Goal: Task Accomplishment & Management: Manage account settings

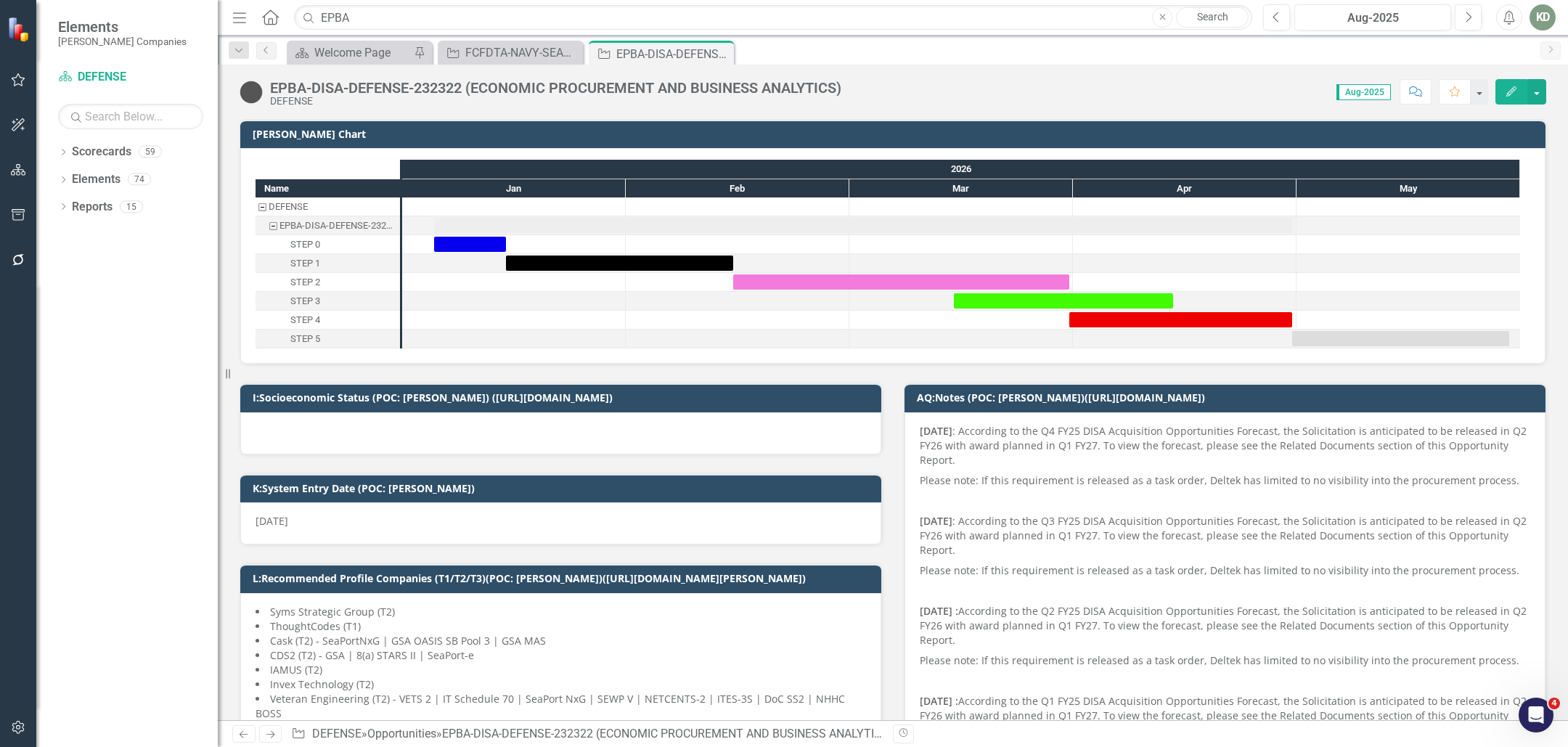
click at [56, 152] on div "Dropdown Scorecards 59 Dropdown STAHL Companies Dropdown ARMY ITES-3s Dropdown …" at bounding box center [127, 443] width 182 height 607
click at [61, 151] on icon "Dropdown" at bounding box center [63, 154] width 10 height 8
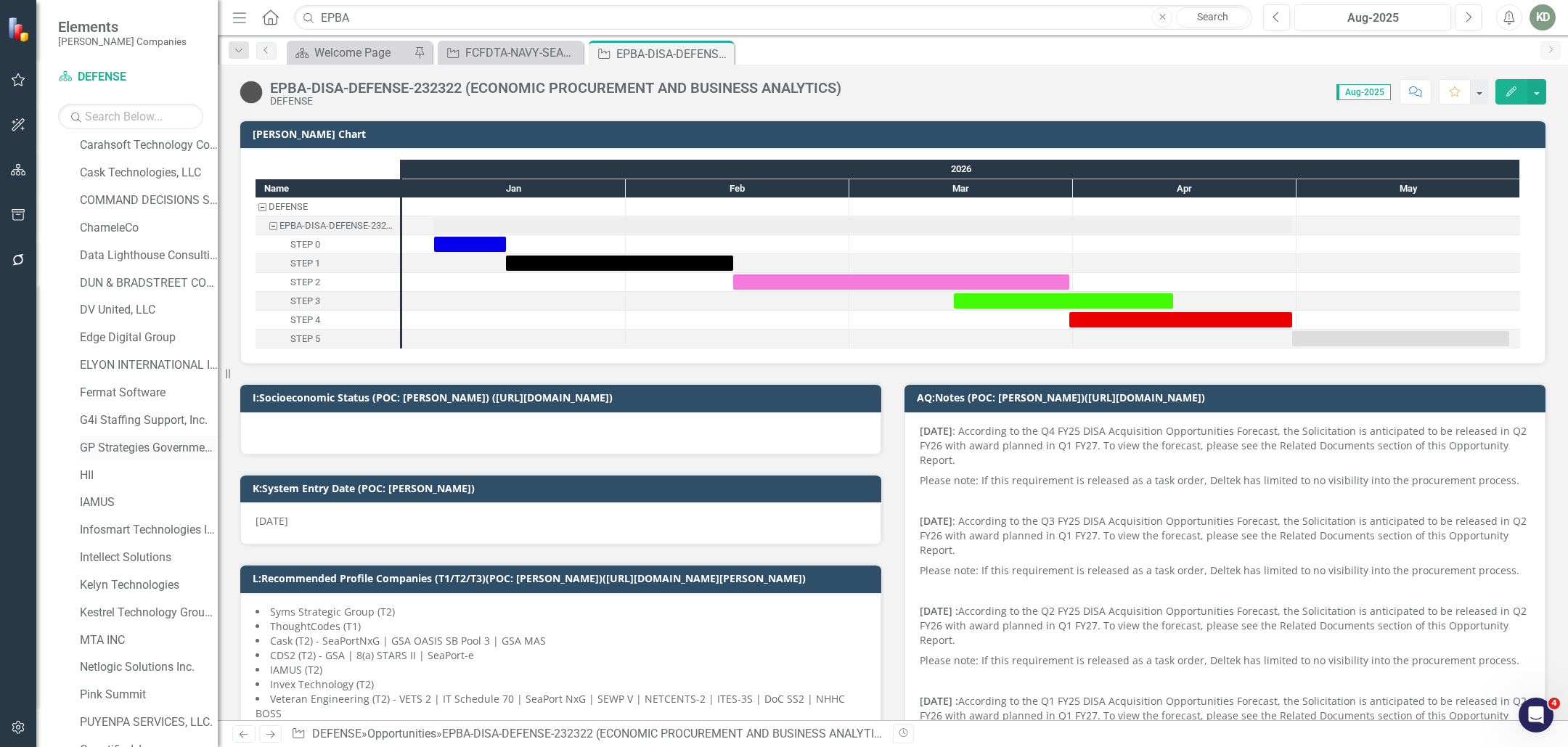
scroll to position [129, 0]
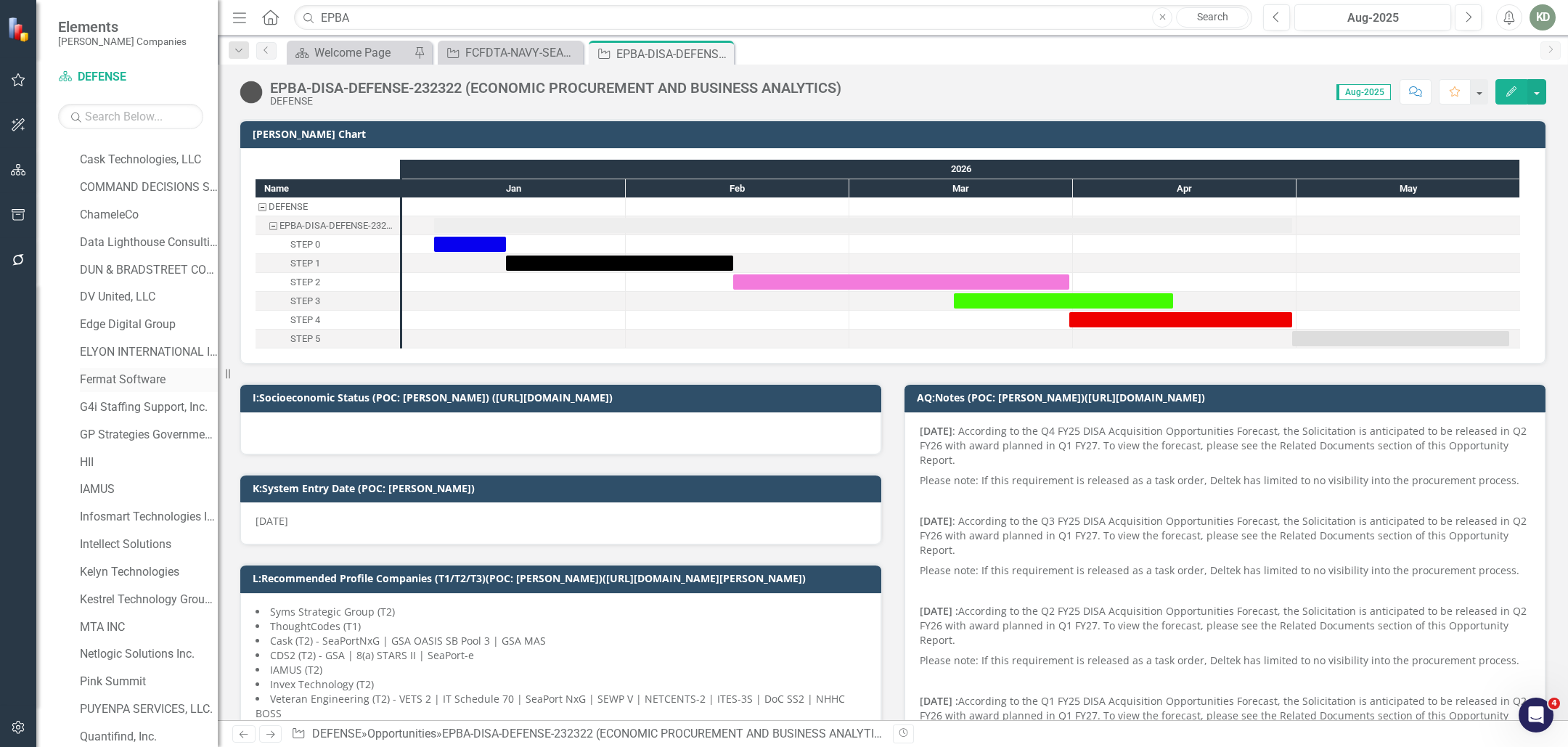
click at [124, 377] on link "Fermat Software" at bounding box center [149, 380] width 138 height 16
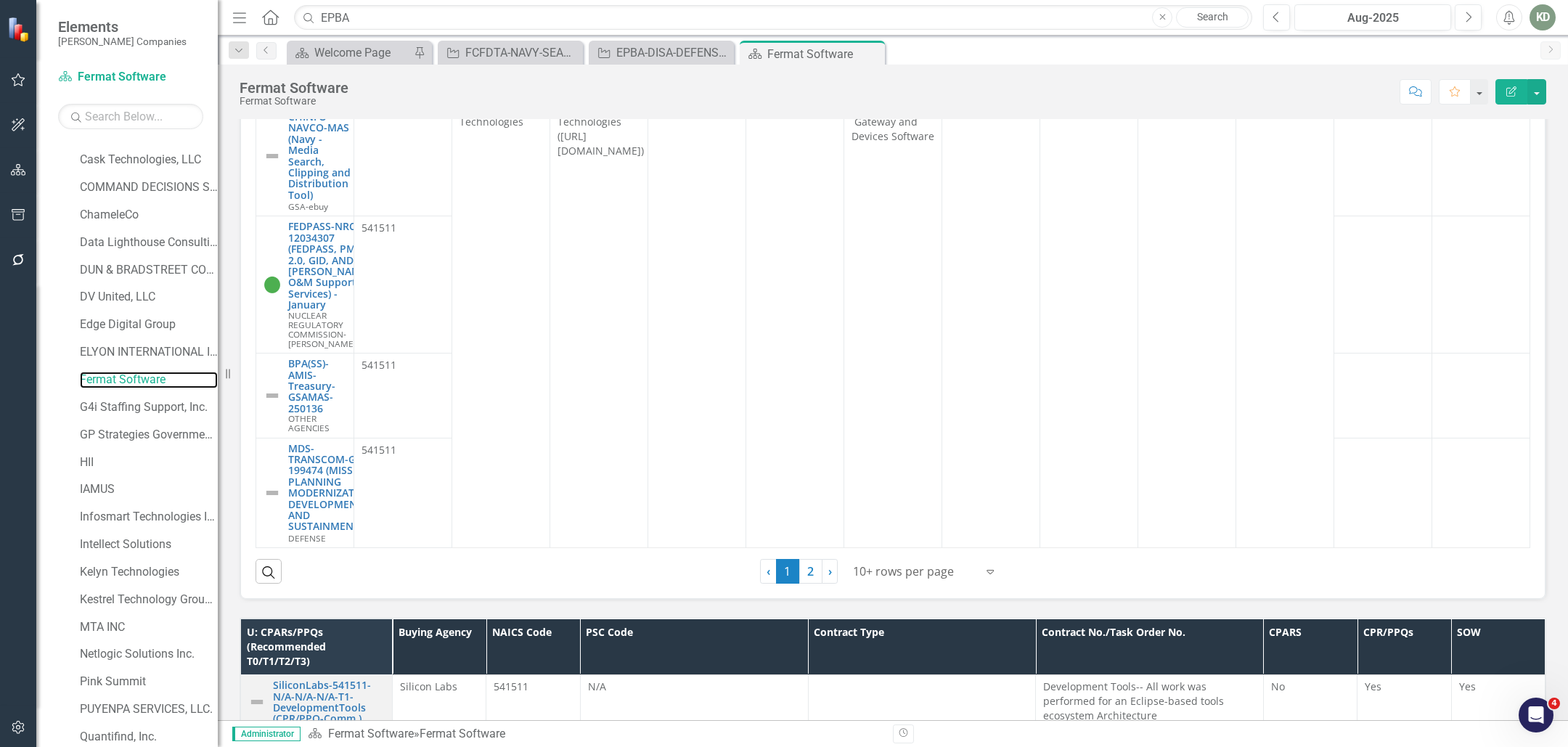
scroll to position [1190, 0]
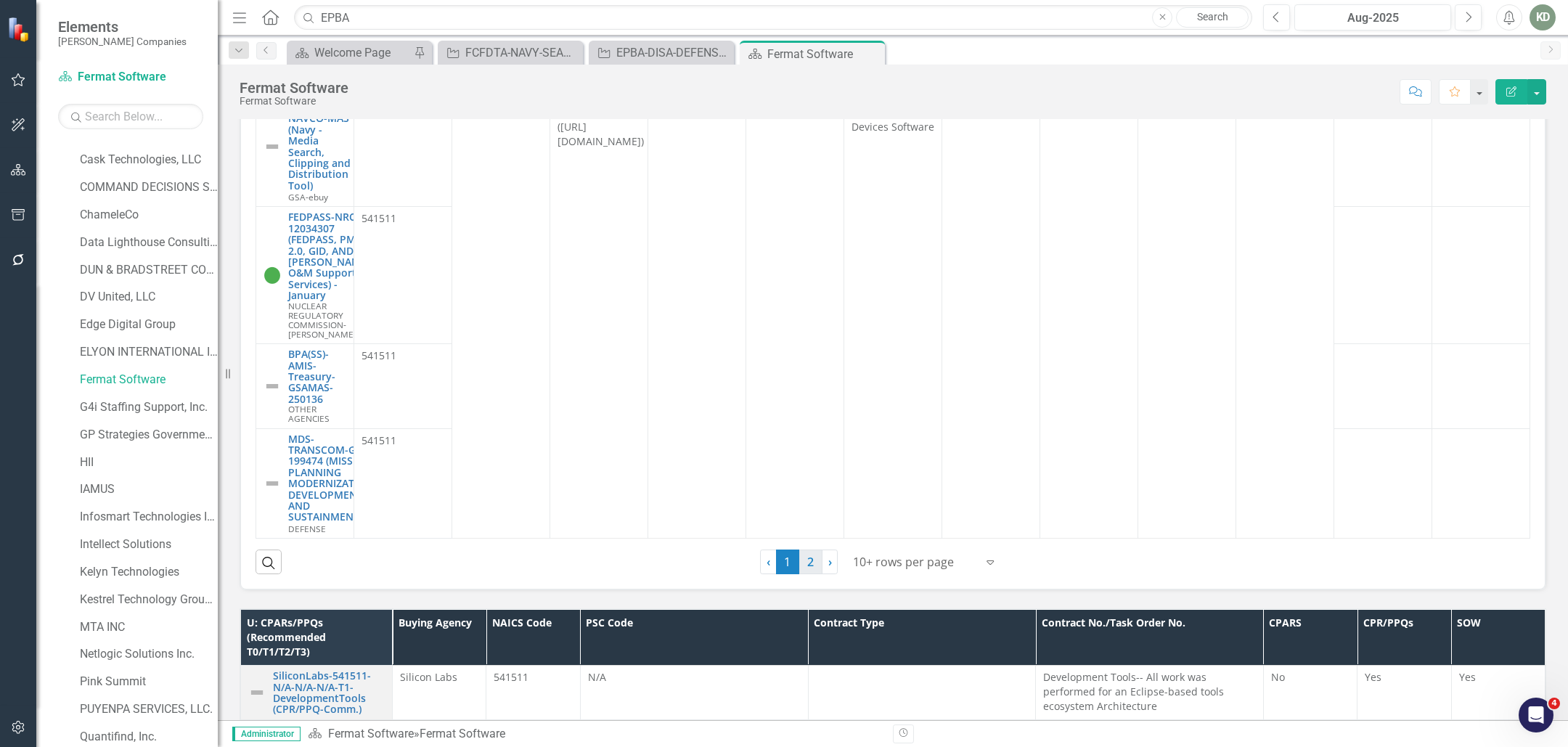
click at [813, 574] on link "2" at bounding box center [811, 562] width 23 height 25
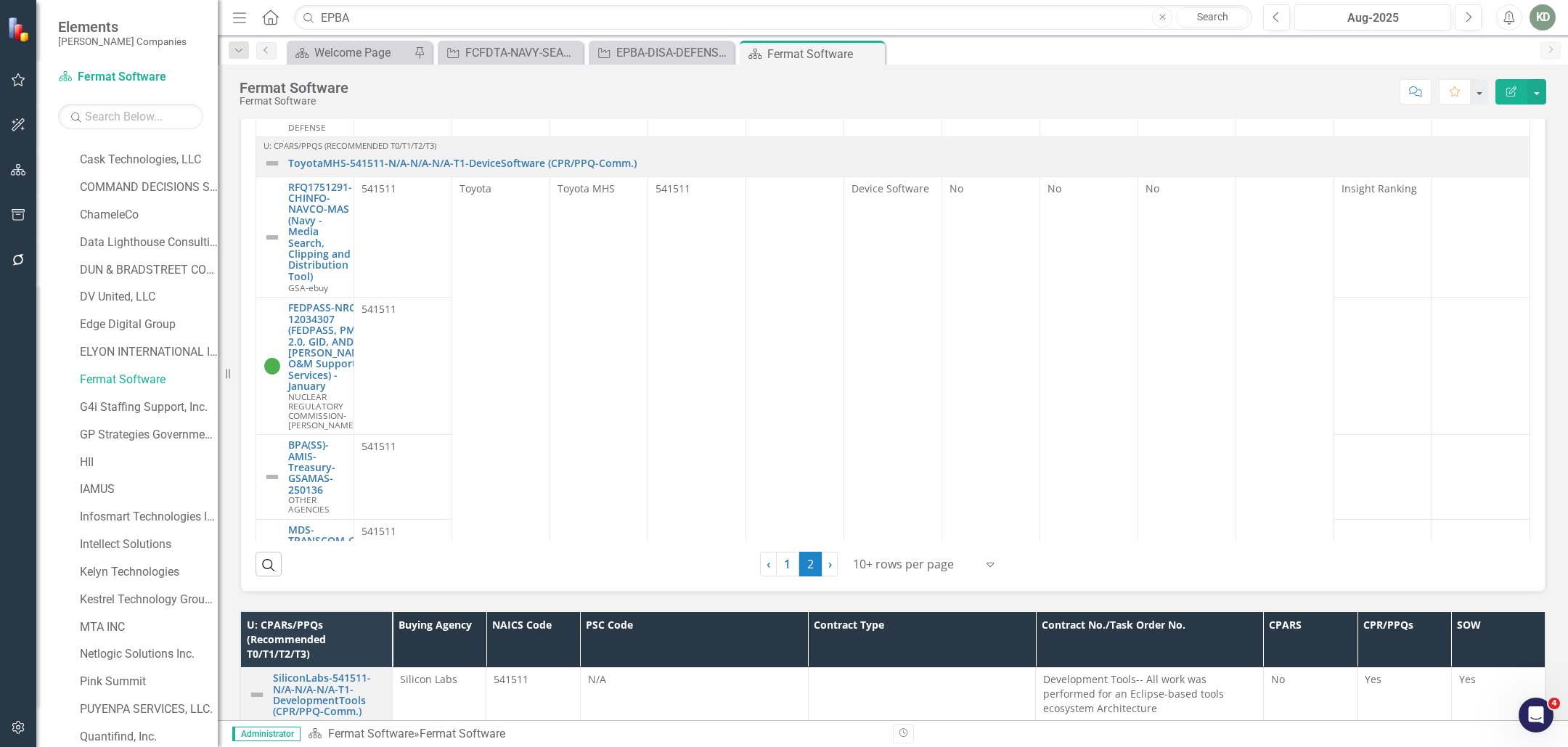
scroll to position [533, 0]
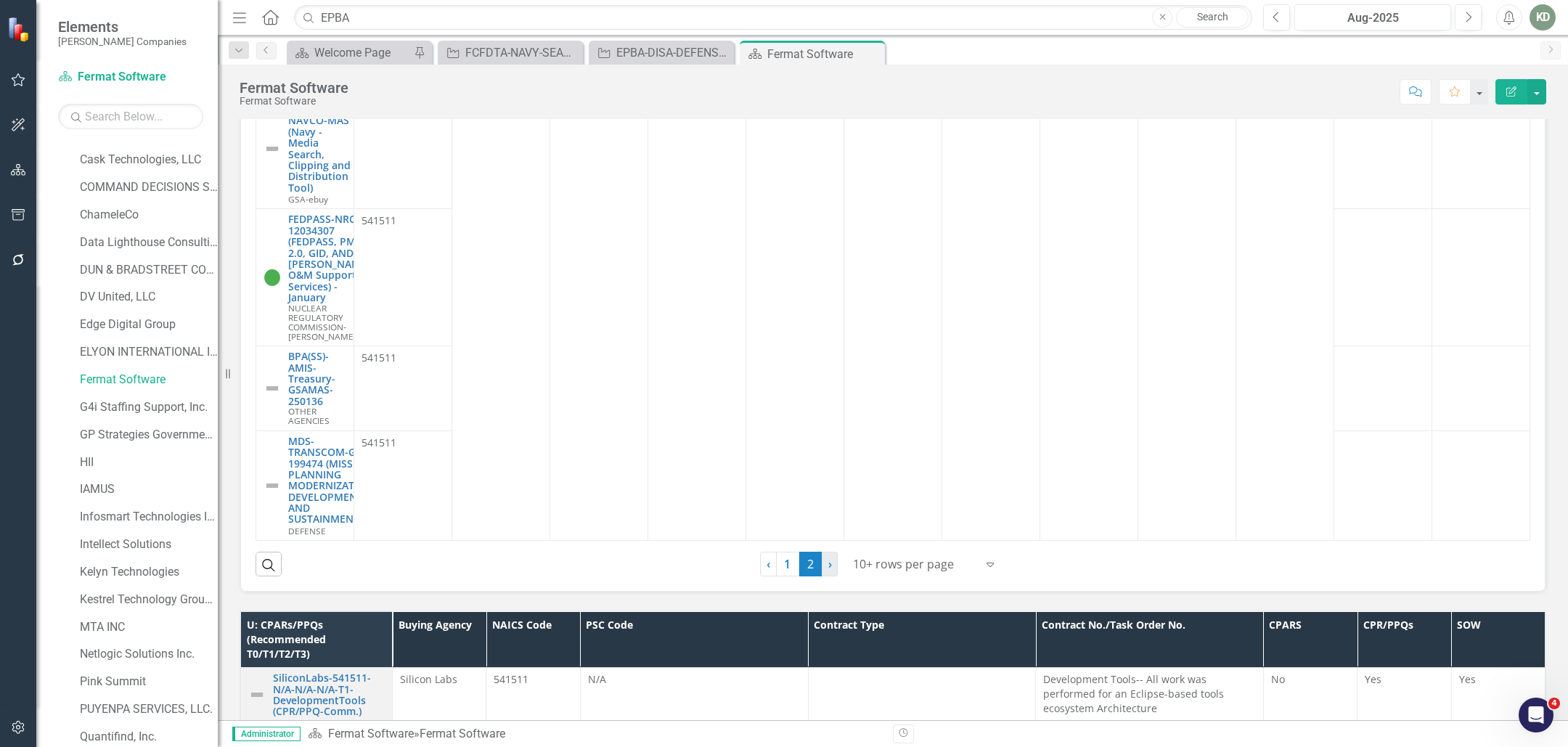
click at [829, 573] on span "›" at bounding box center [830, 565] width 3 height 16
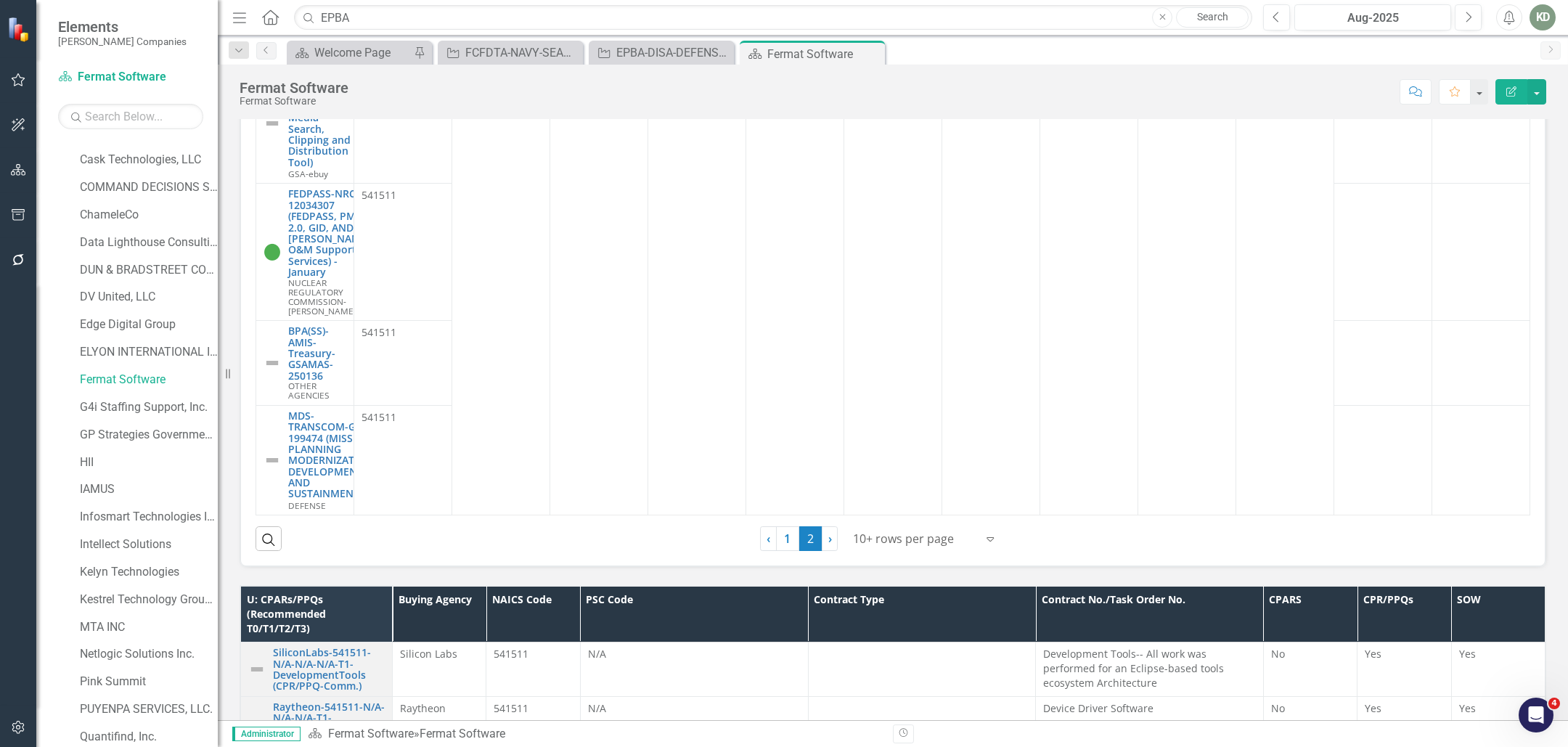
scroll to position [1215, 0]
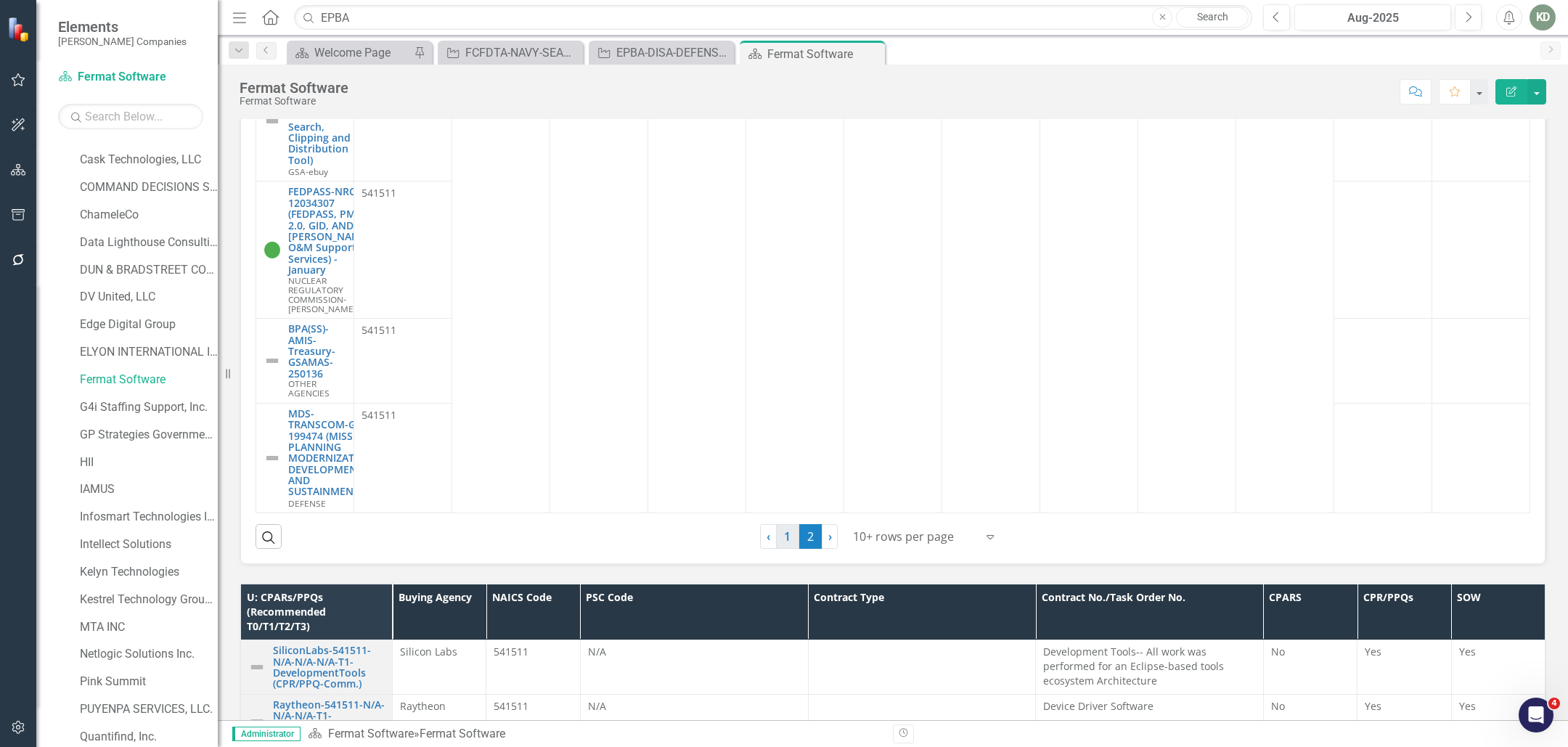
click at [781, 549] on link "1" at bounding box center [788, 537] width 23 height 25
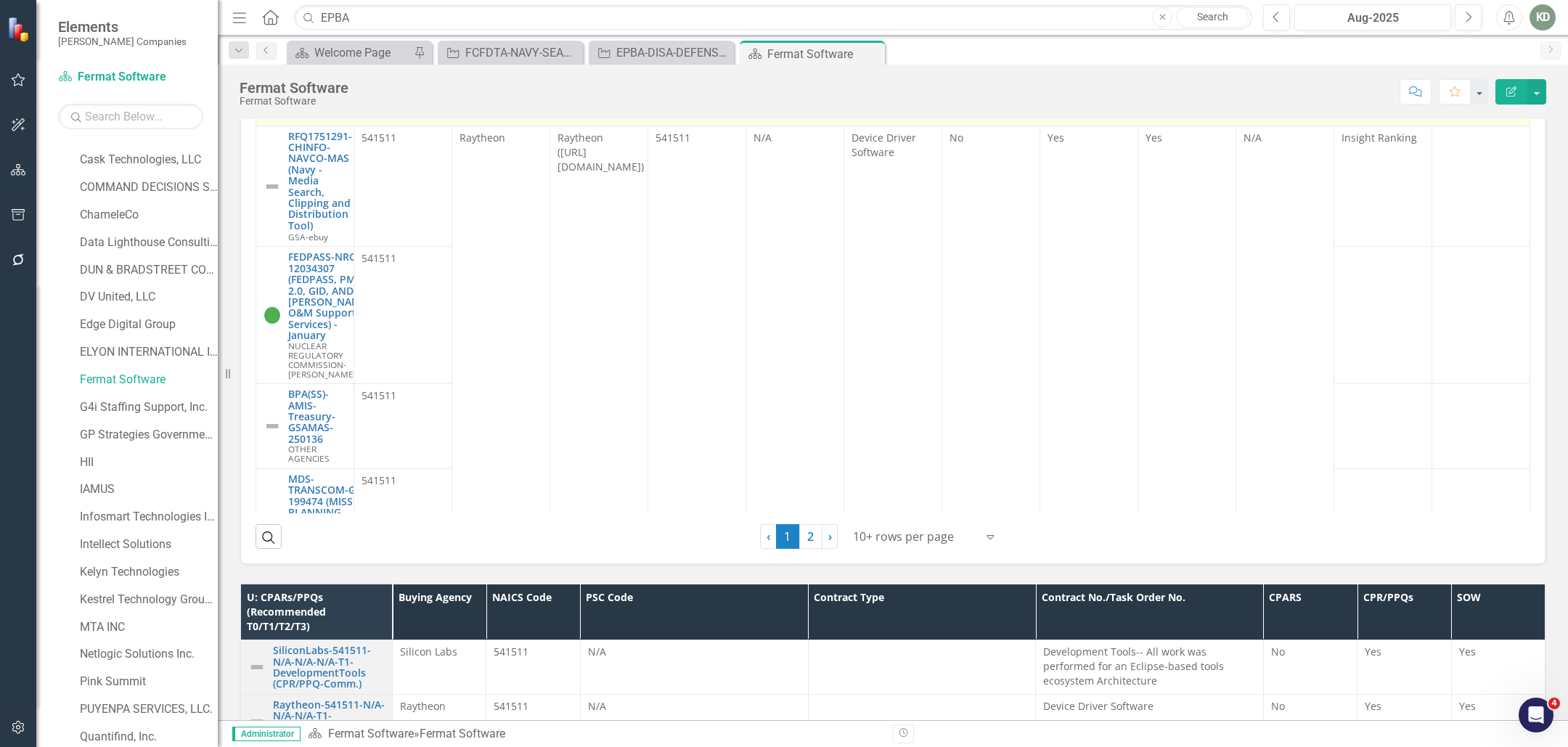
scroll to position [1047, 0]
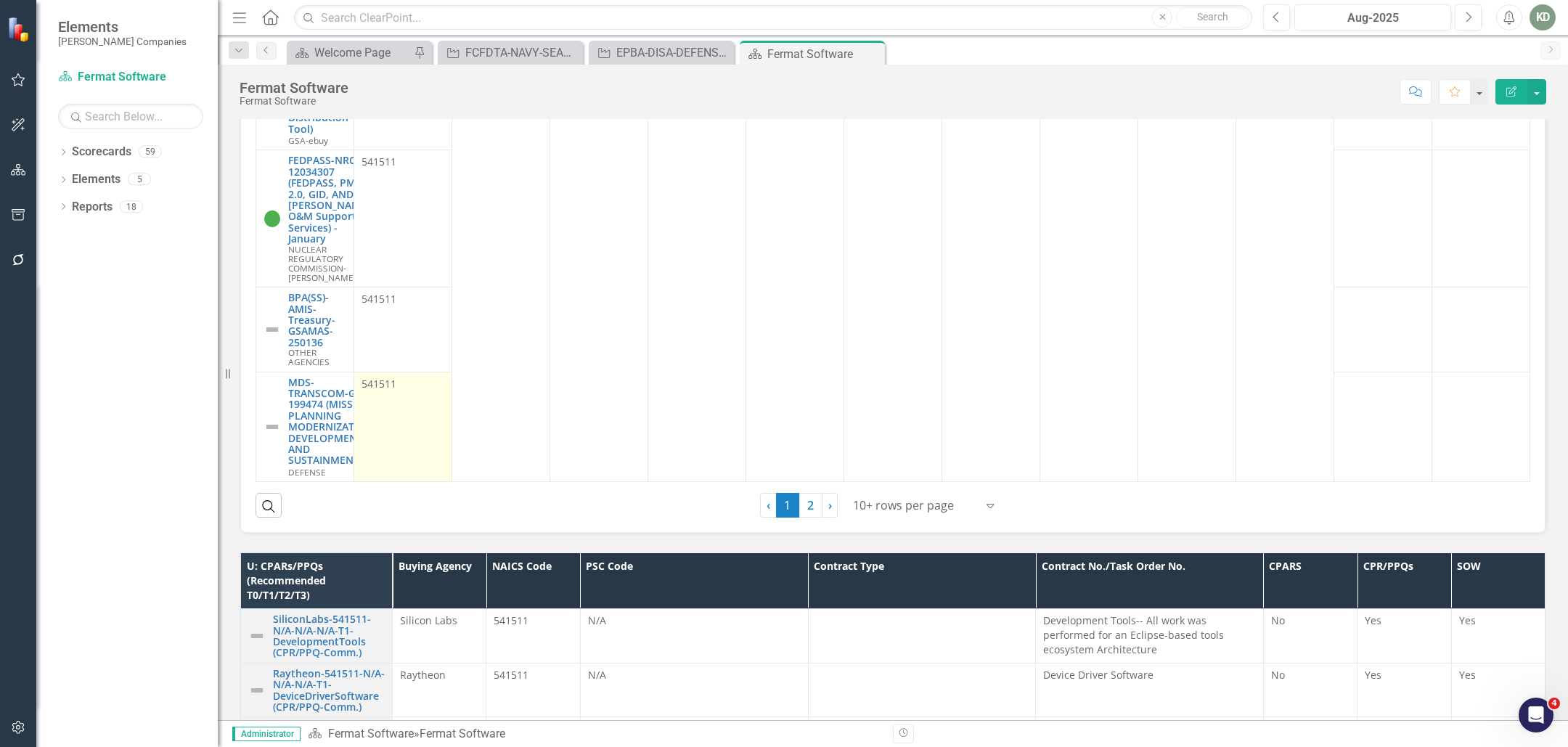
scroll to position [1294, 0]
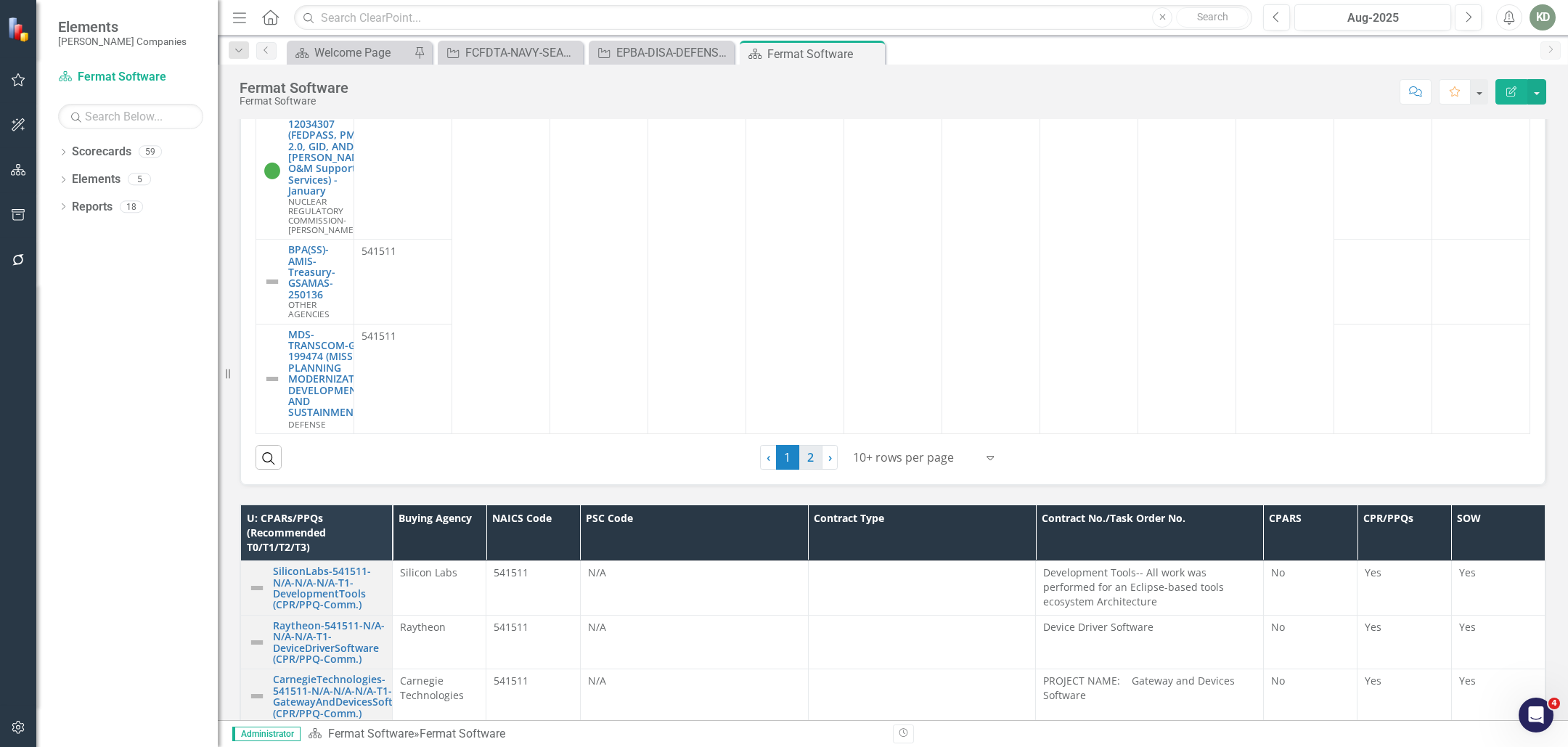
click at [811, 470] on link "2" at bounding box center [811, 457] width 23 height 25
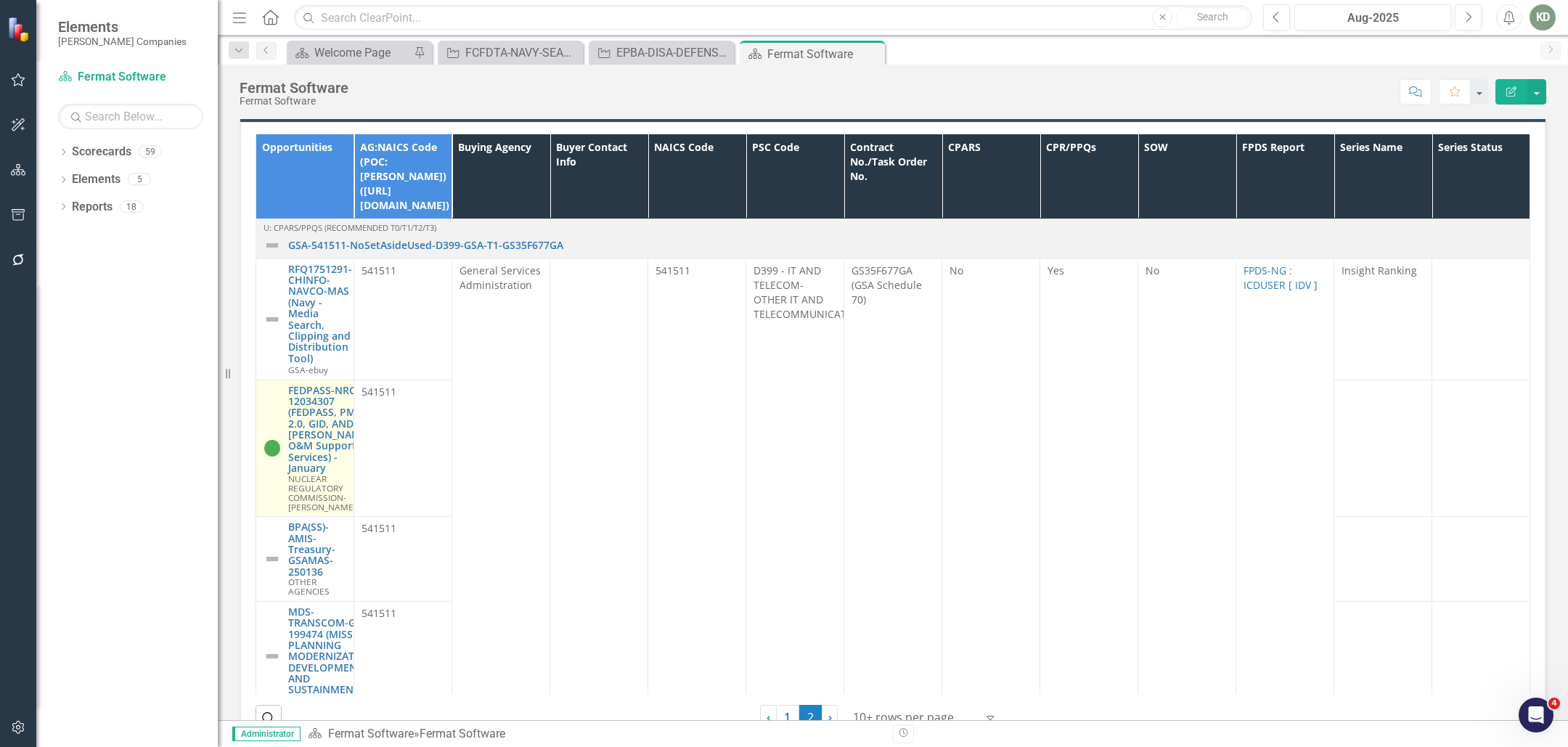
scroll to position [1033, 0]
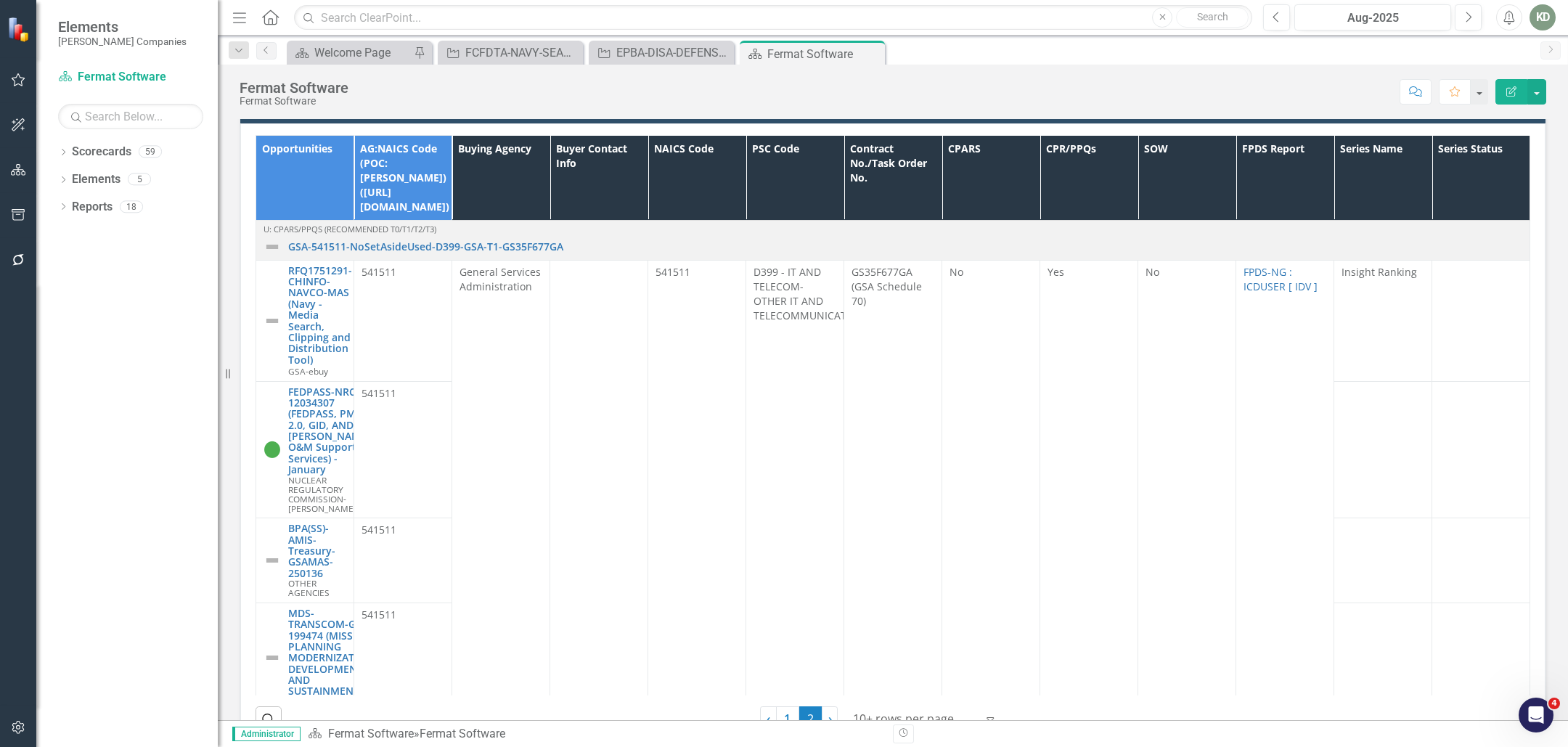
click at [1525, 97] on button "Edit Report" at bounding box center [1512, 92] width 32 height 25
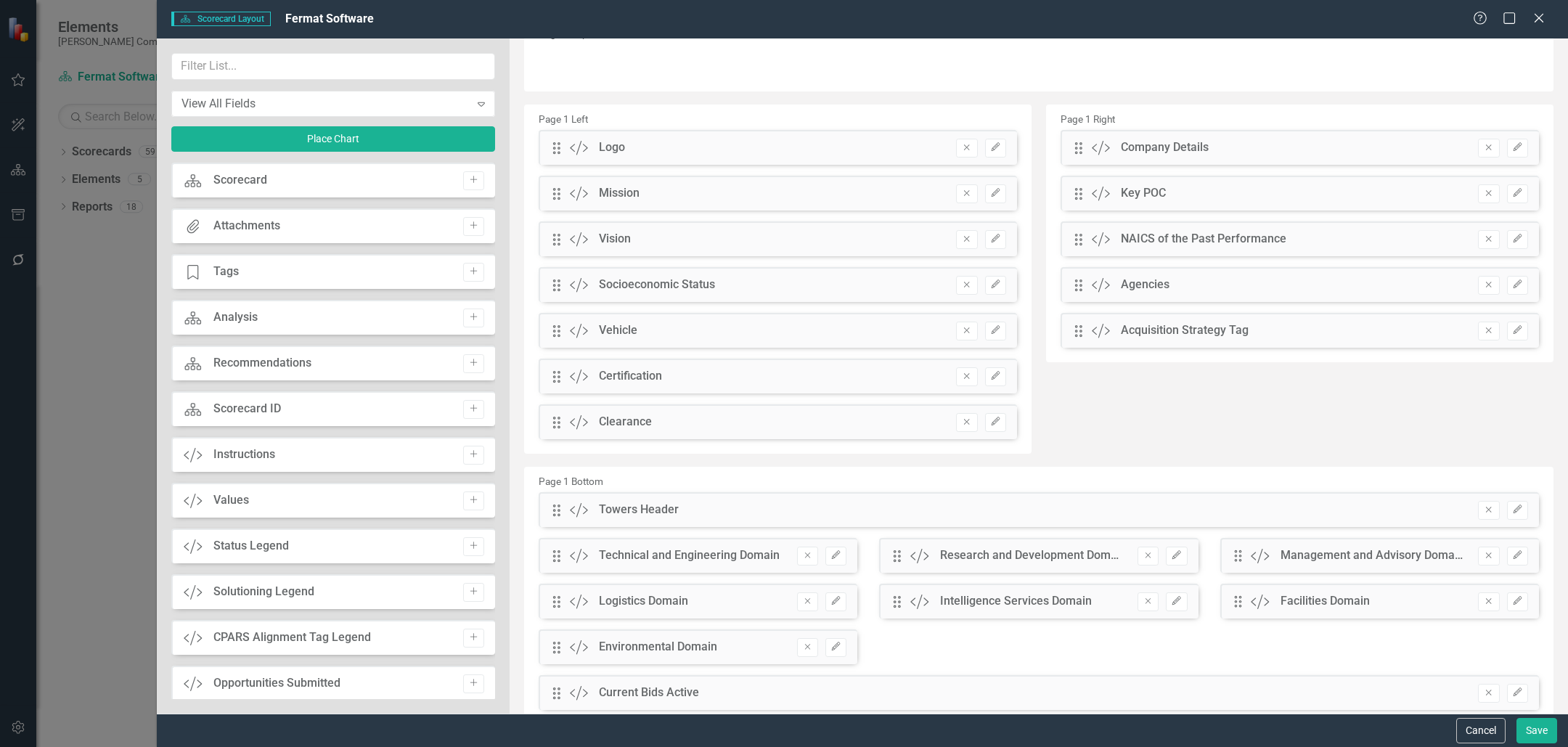
scroll to position [177, 0]
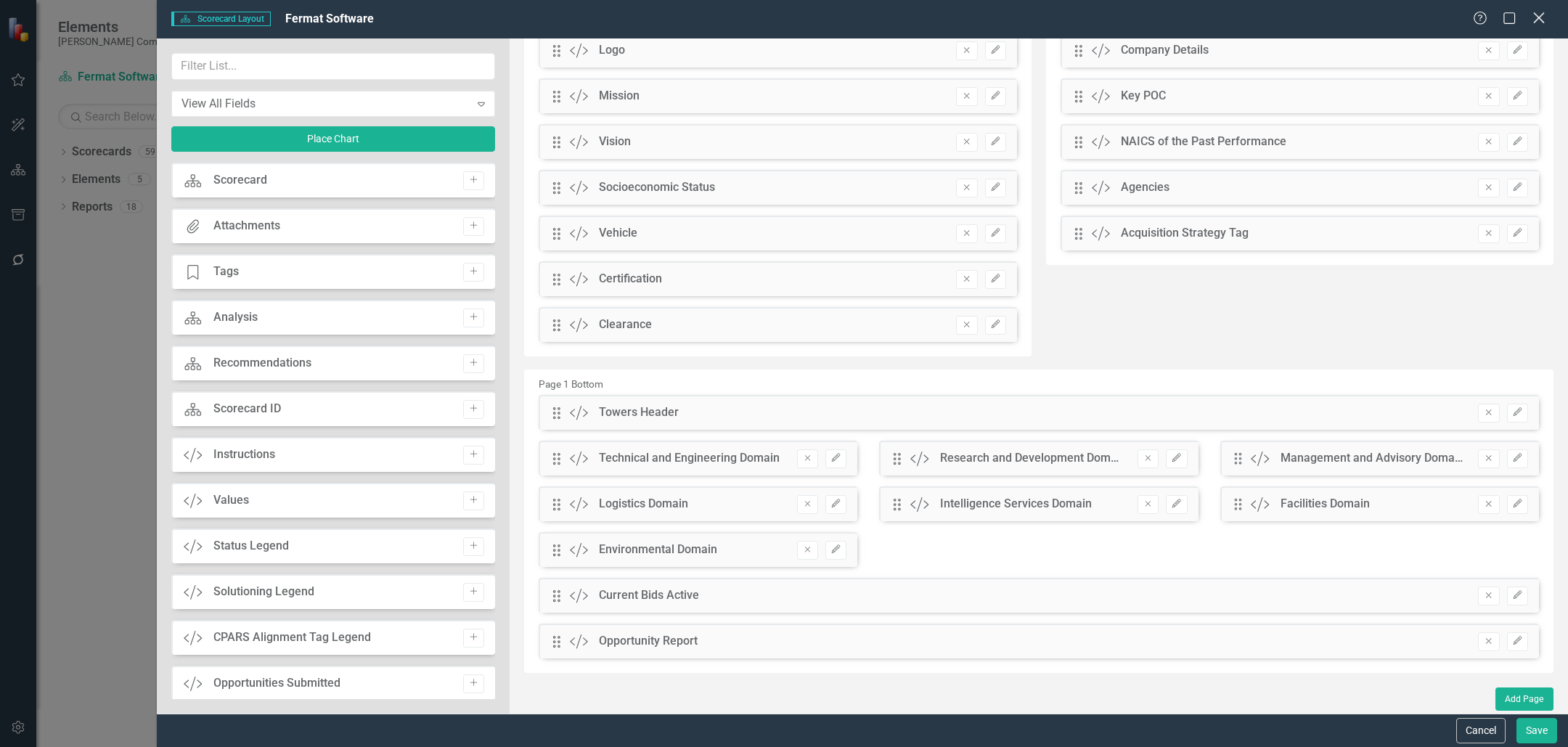
click at [1541, 22] on icon "Close" at bounding box center [1539, 17] width 18 height 14
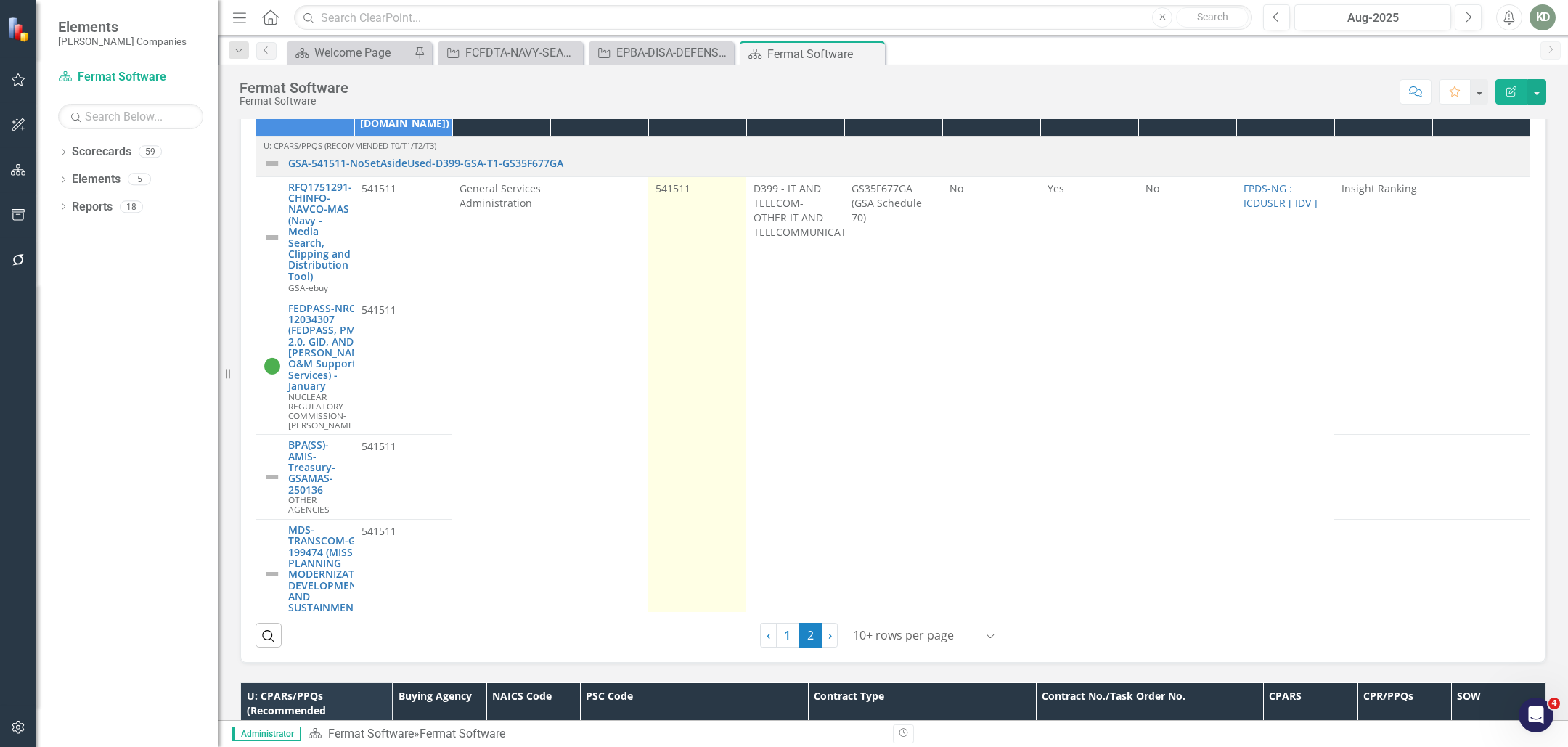
scroll to position [1055, 0]
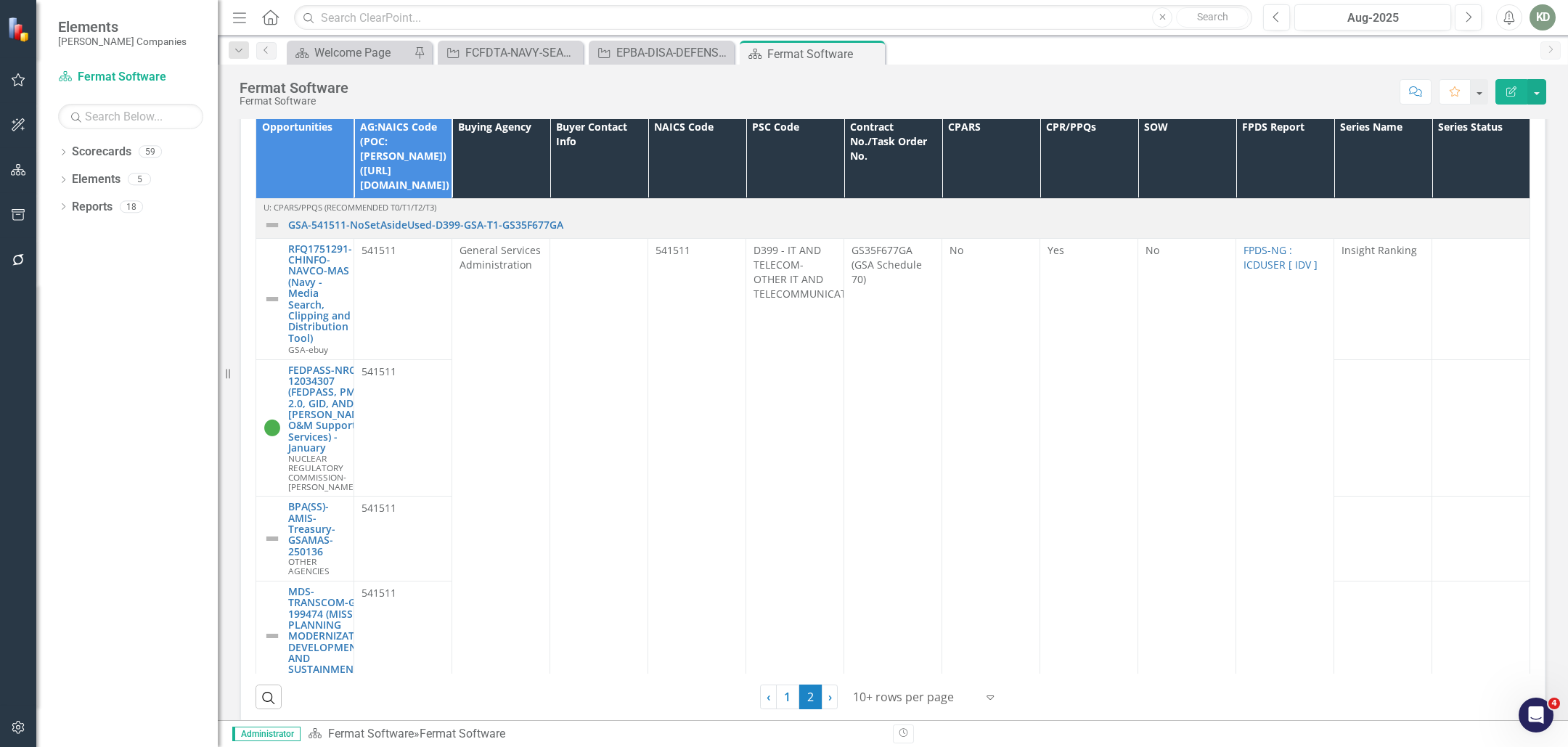
click at [1510, 97] on button "Edit Report" at bounding box center [1512, 92] width 32 height 25
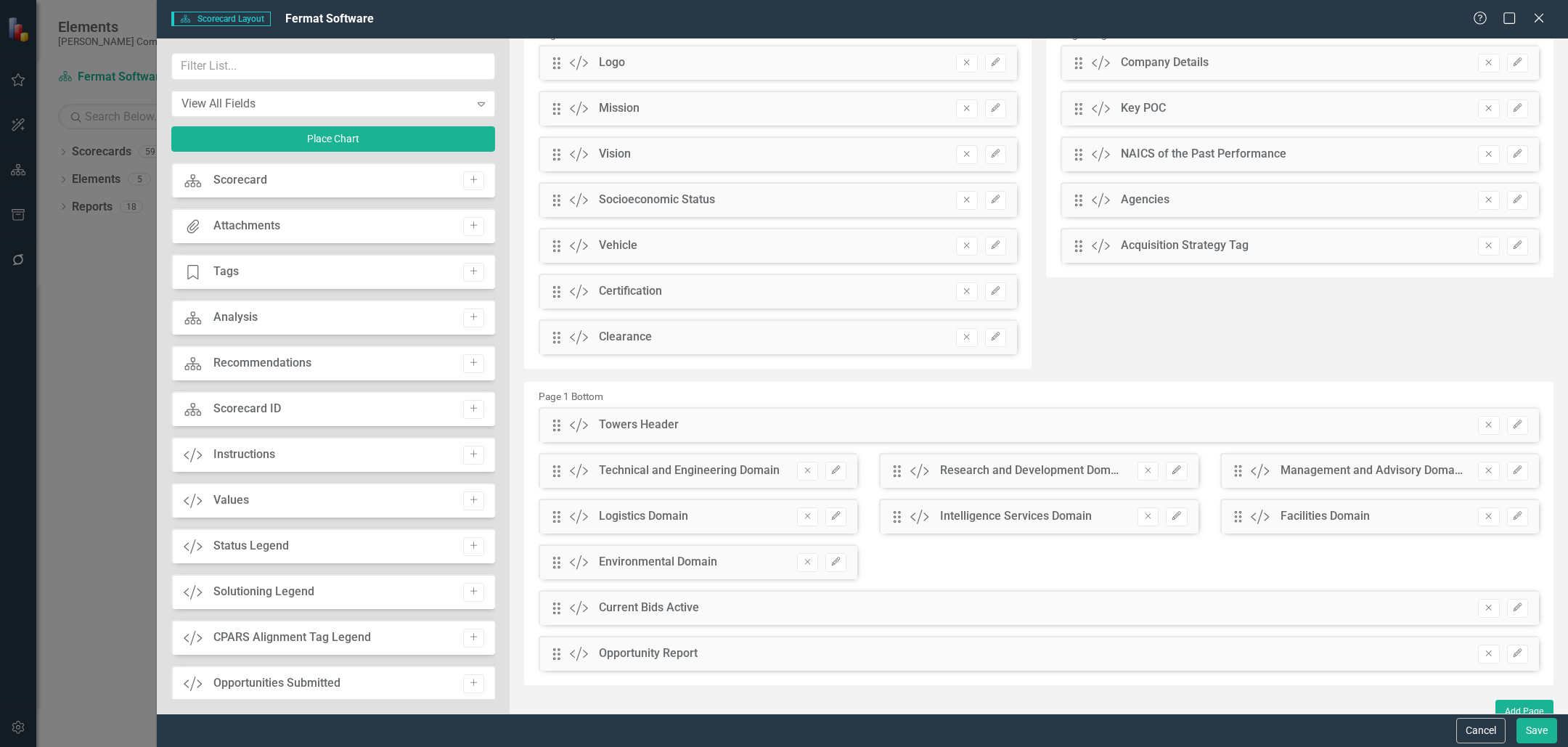
scroll to position [177, 0]
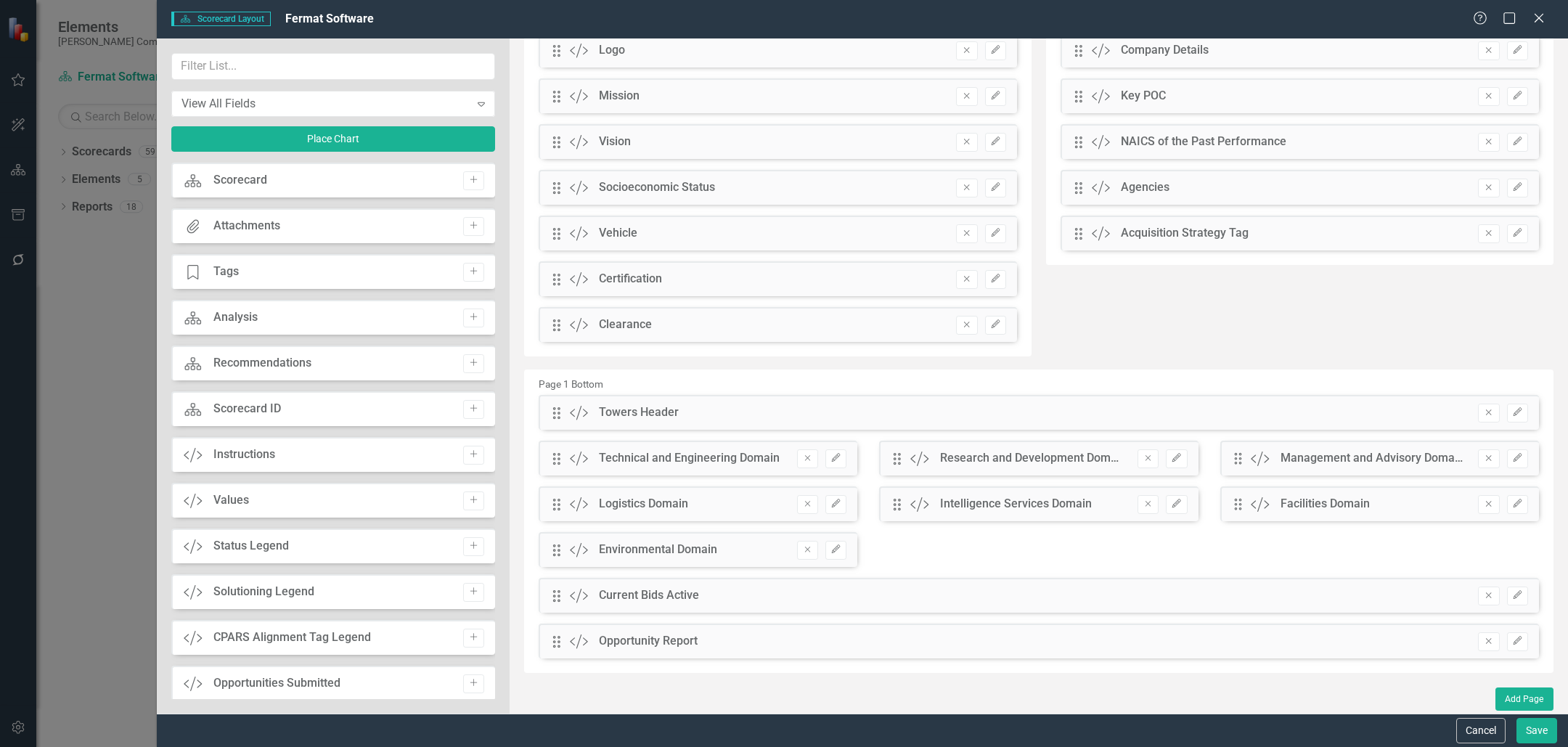
click at [1495, 596] on div "Remove Edit" at bounding box center [1496, 596] width 65 height 19
click at [1512, 596] on icon "Edit" at bounding box center [1517, 596] width 11 height 9
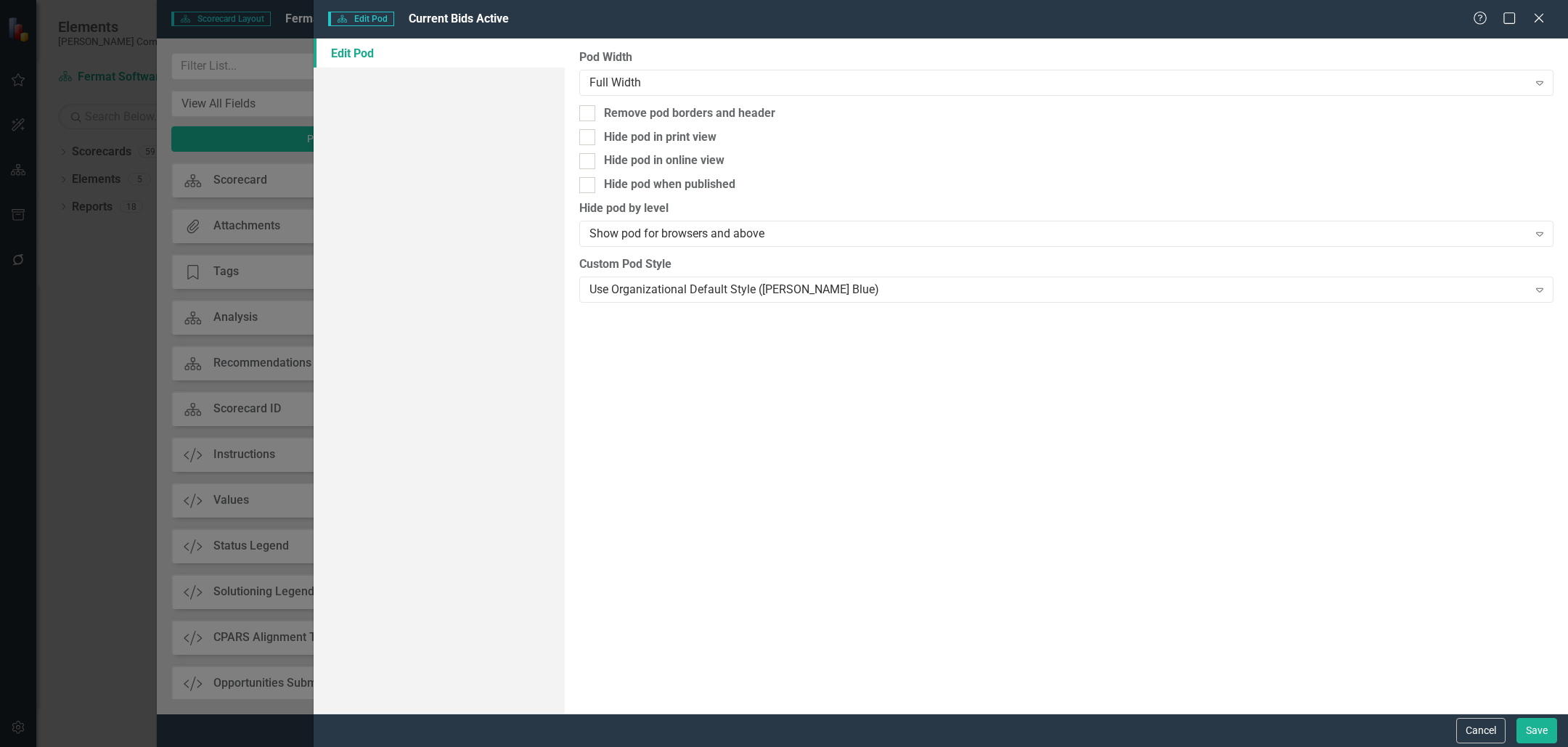
click at [1549, 21] on div "Help Maximize Close" at bounding box center [1513, 19] width 81 height 16
click at [1540, 17] on icon "Close" at bounding box center [1539, 17] width 18 height 14
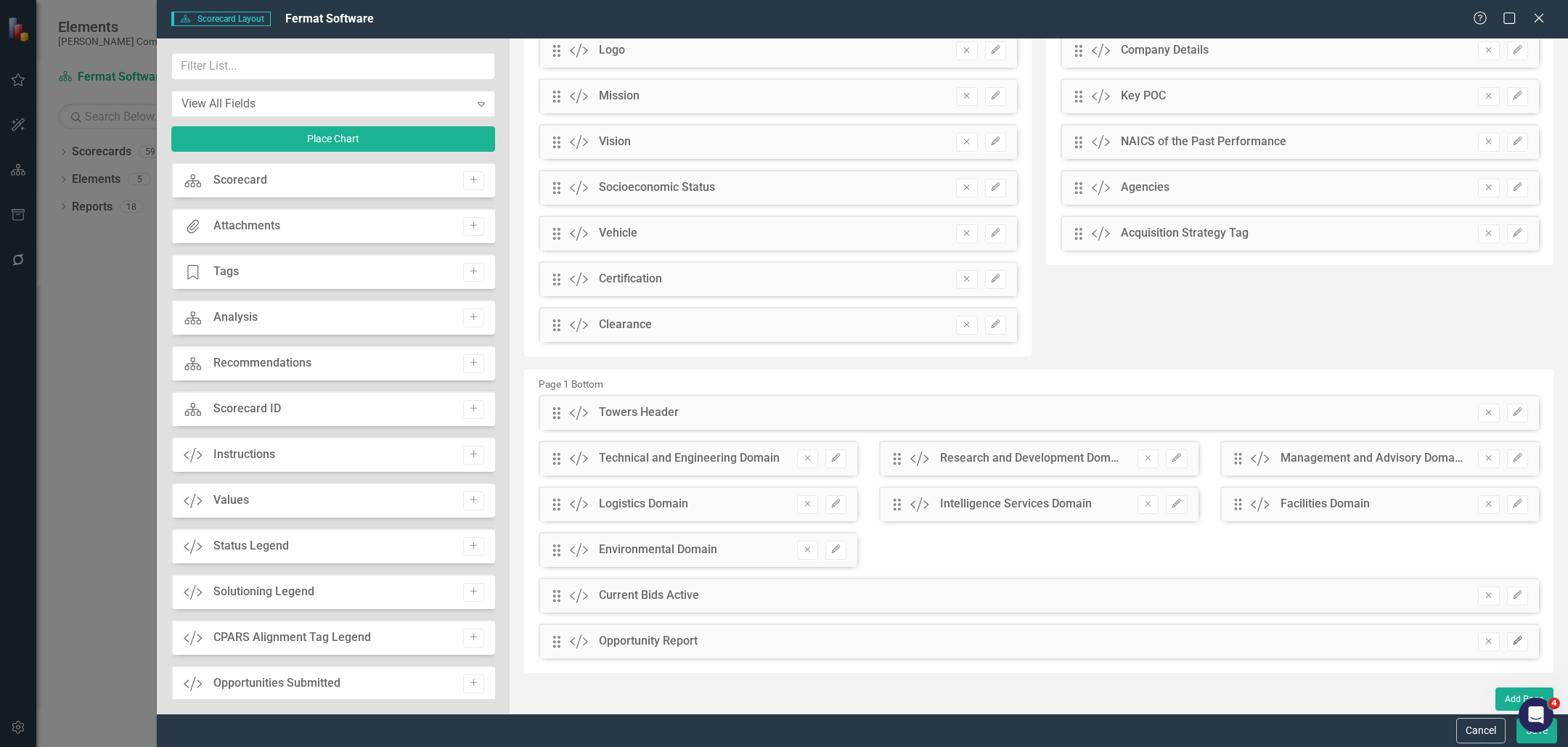
click at [1512, 645] on button "Edit" at bounding box center [1518, 641] width 21 height 19
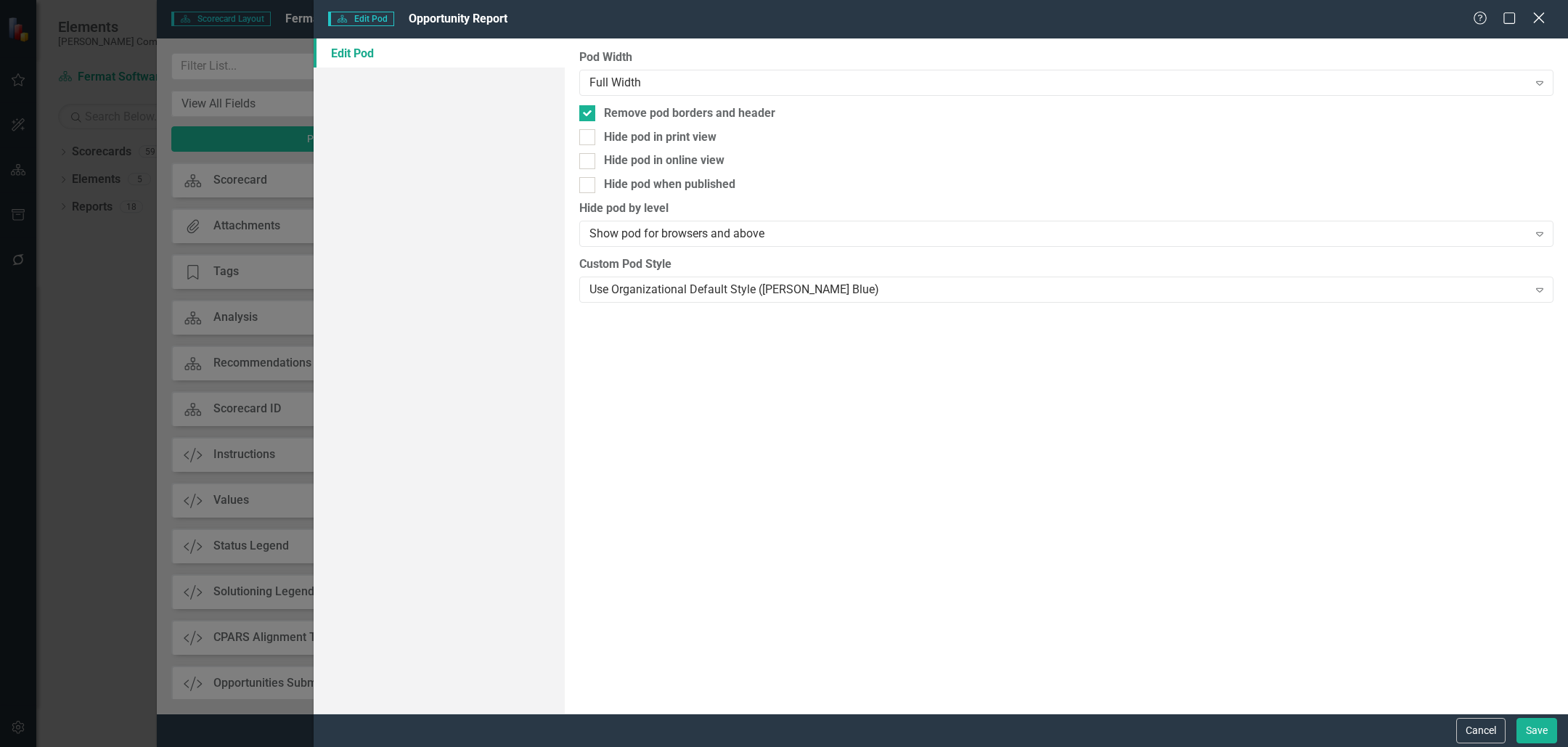
click at [1541, 17] on icon "Close" at bounding box center [1539, 17] width 18 height 14
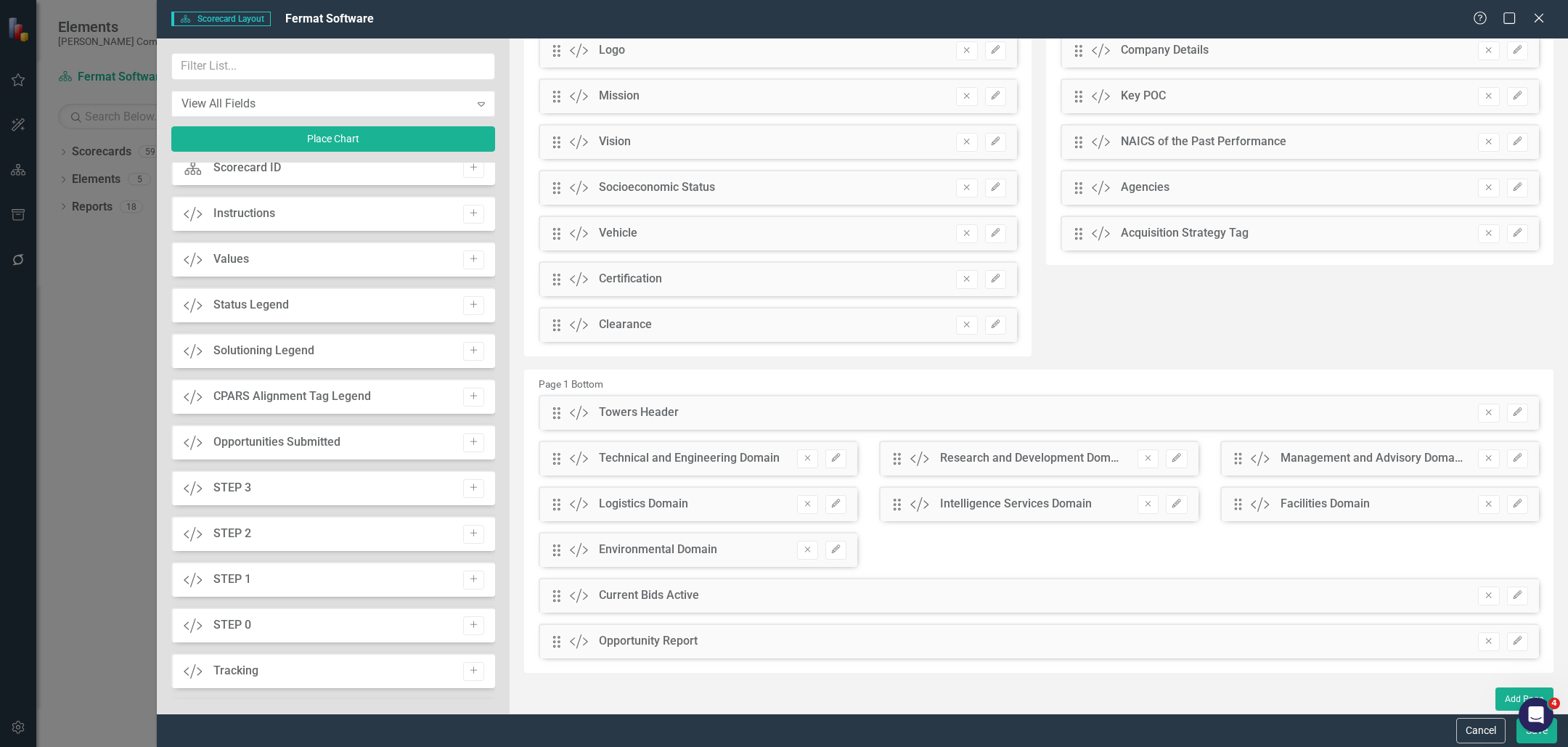
scroll to position [0, 0]
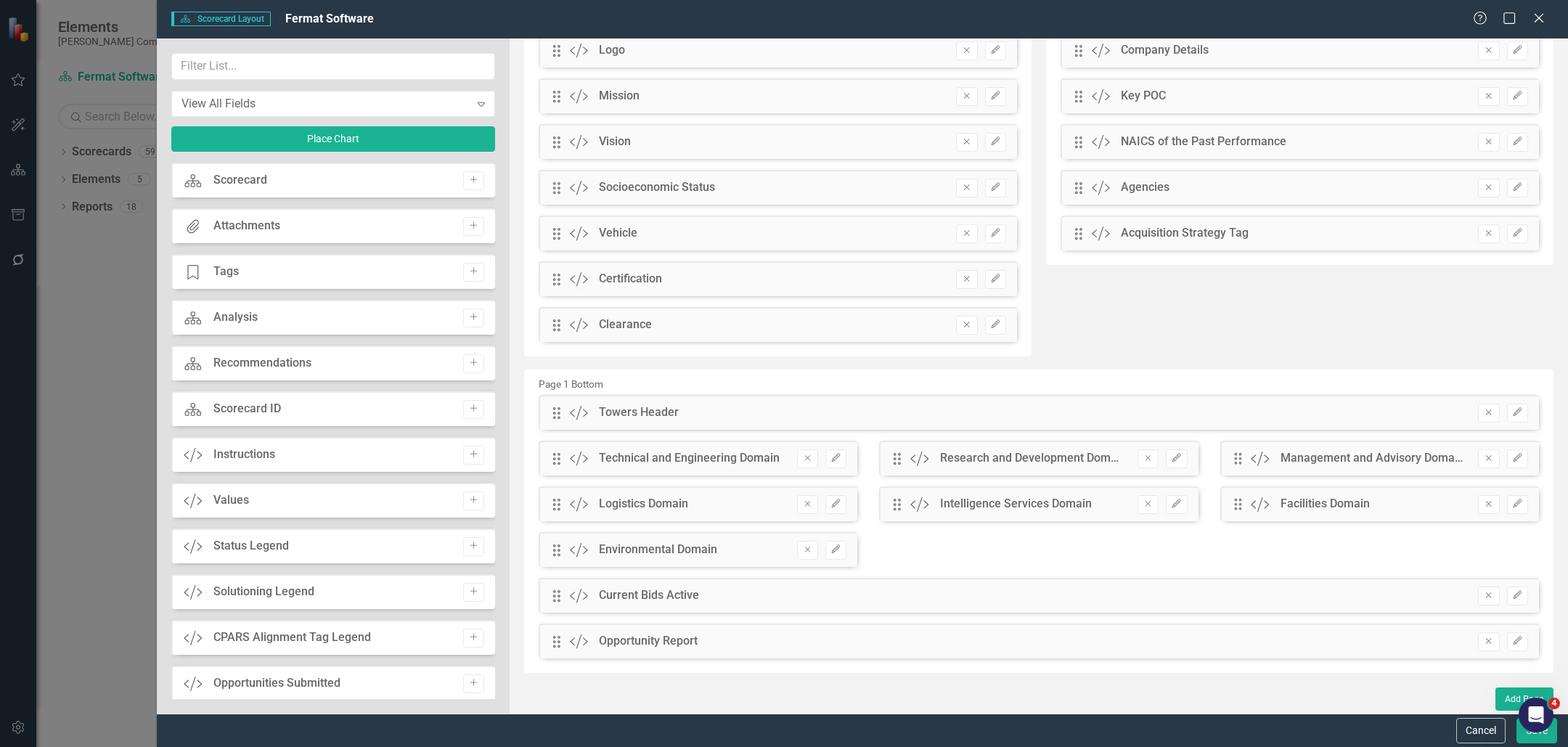
click at [289, 171] on div "Scorecard Scorecard Add" at bounding box center [333, 180] width 324 height 35
click at [245, 181] on div "Scorecard" at bounding box center [240, 180] width 54 height 16
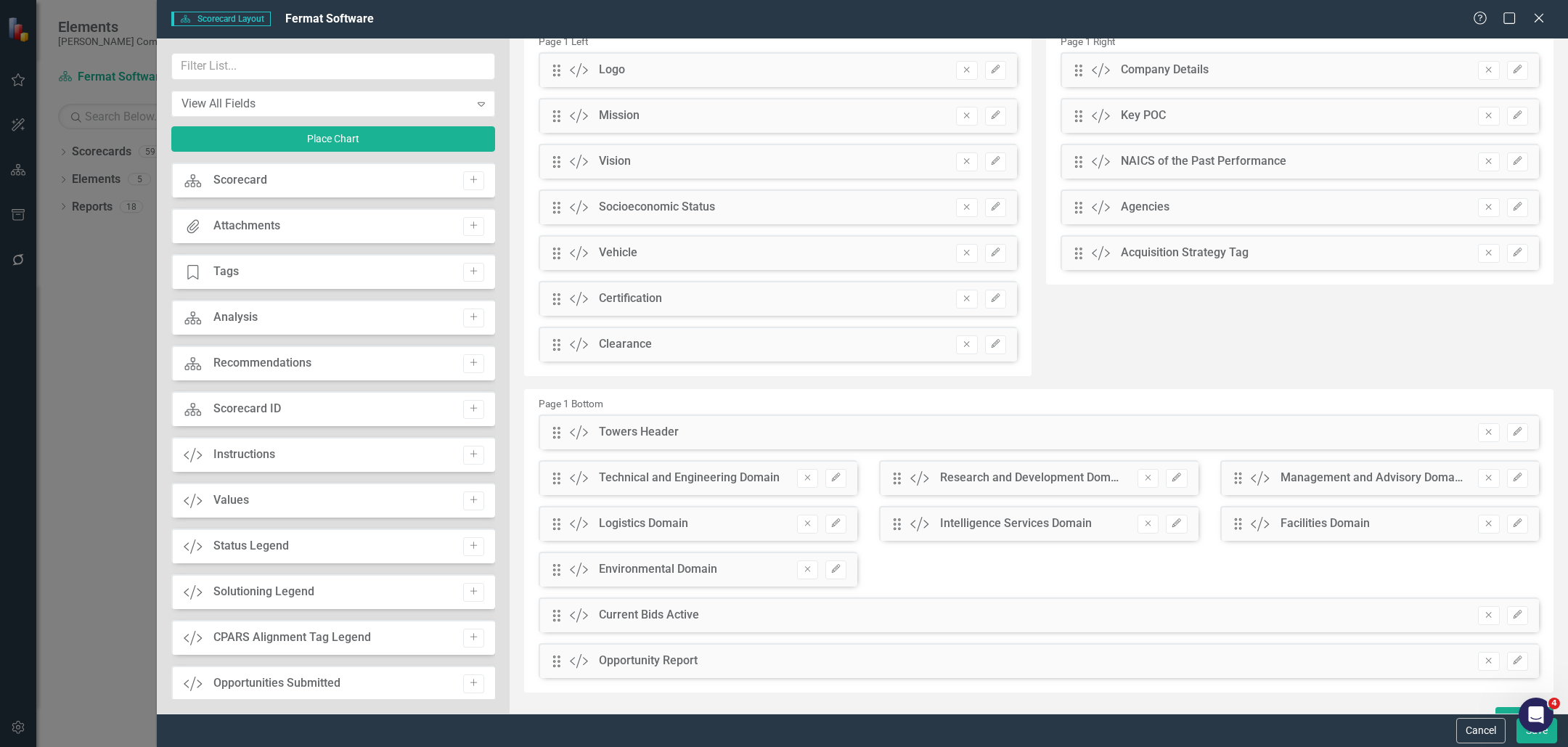
scroll to position [177, 0]
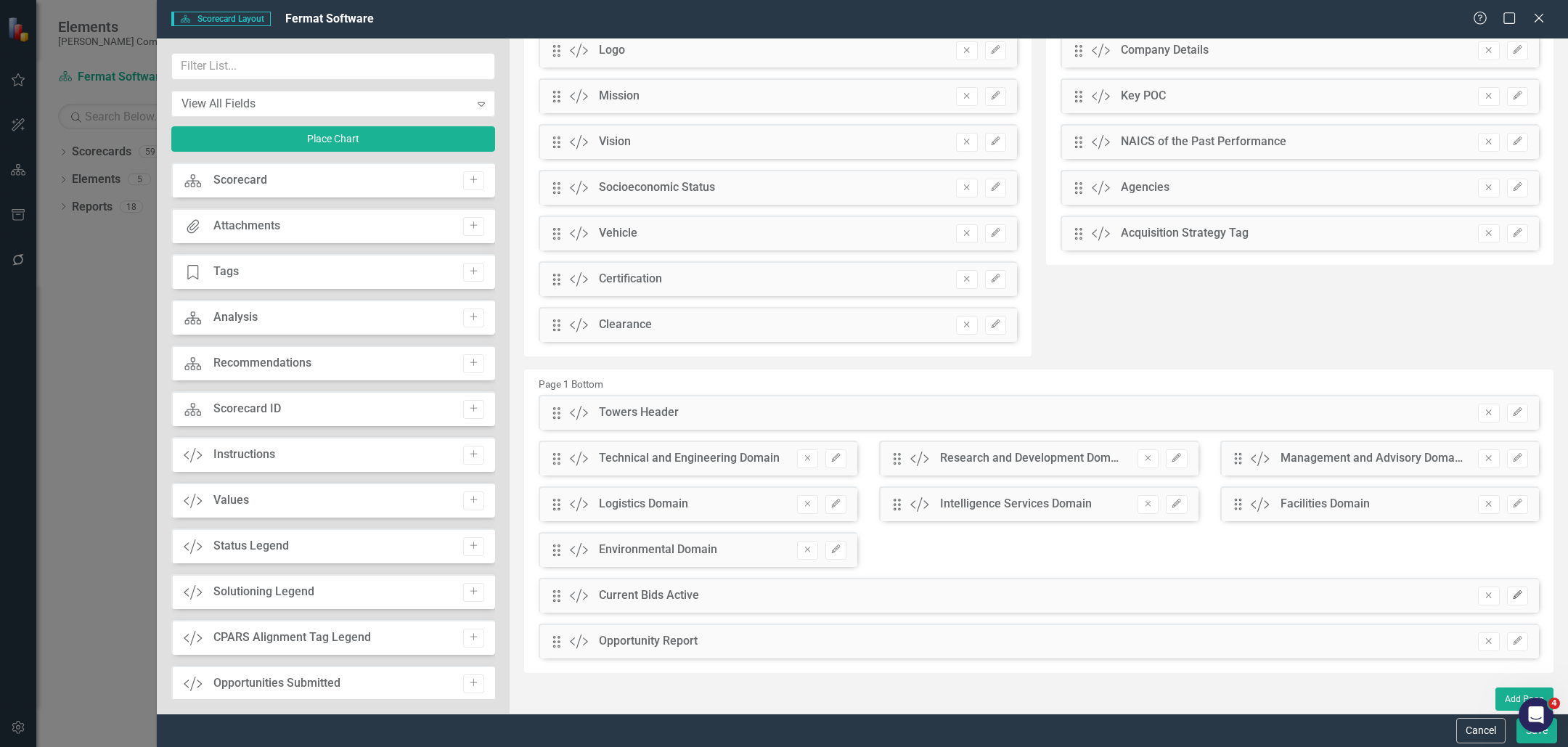
click at [1512, 598] on icon "Edit" at bounding box center [1517, 596] width 11 height 9
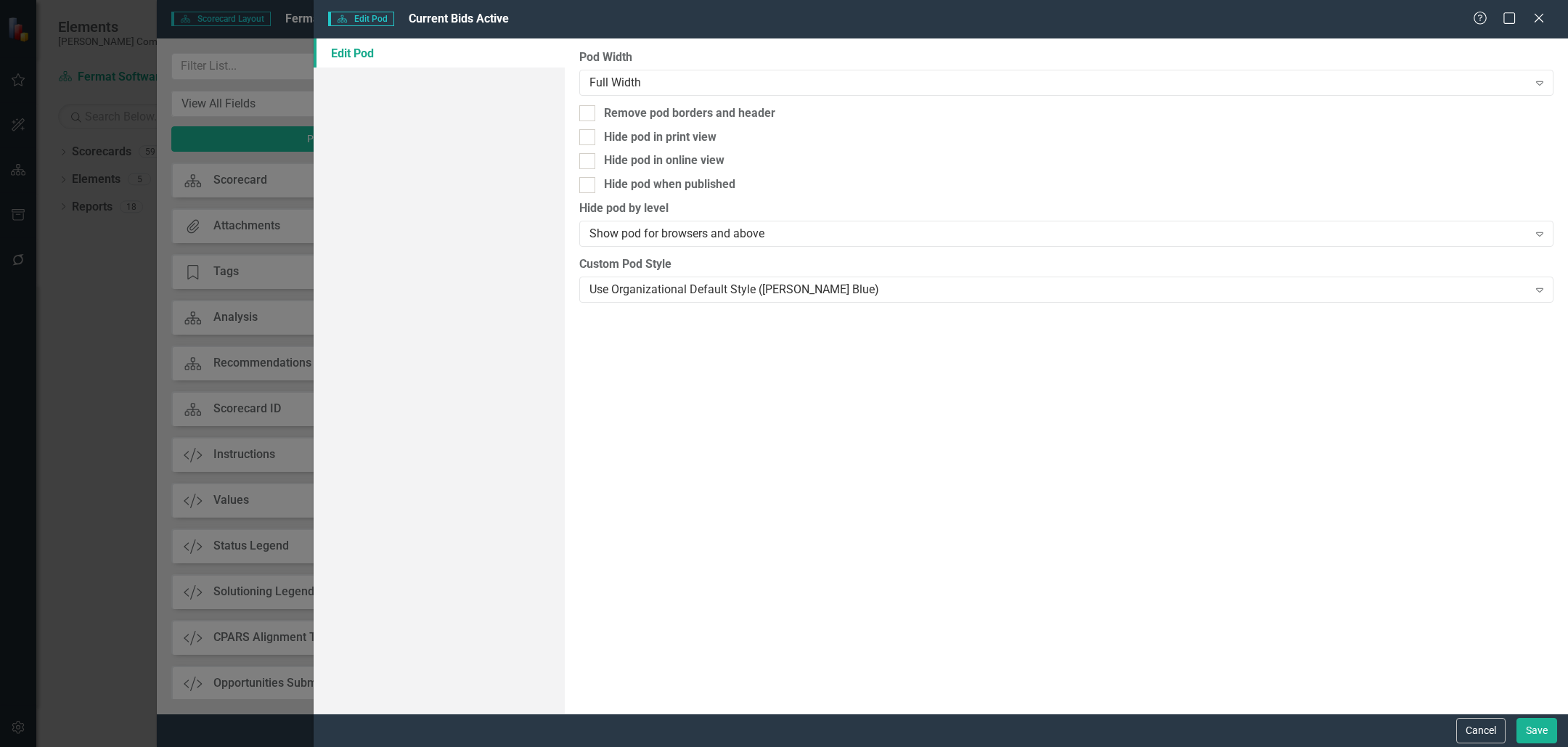
click at [1550, 15] on div "Help Maximize Close" at bounding box center [1513, 19] width 81 height 16
click at [1545, 21] on icon "Close" at bounding box center [1539, 17] width 18 height 14
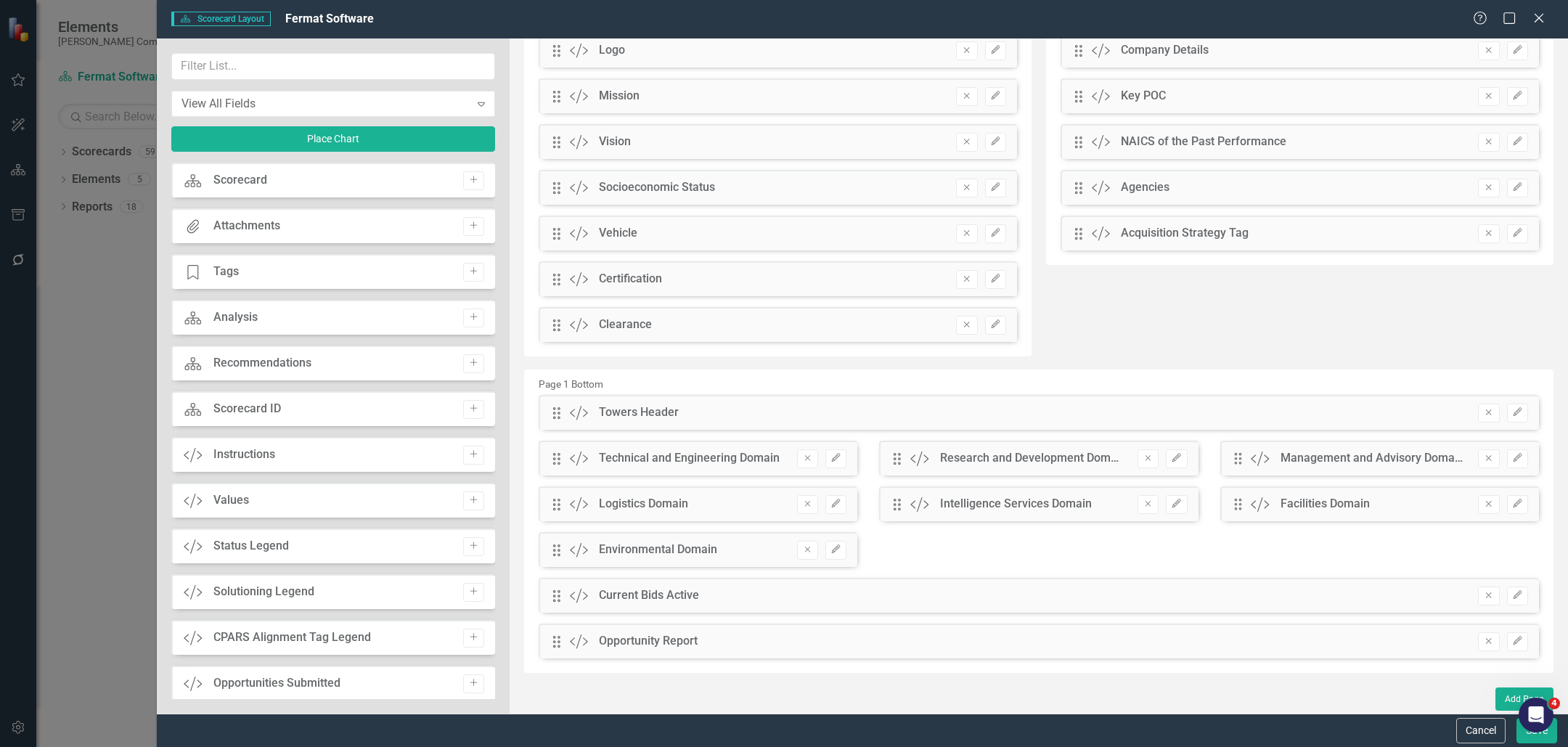
click at [1545, 21] on icon "Close" at bounding box center [1539, 18] width 15 height 11
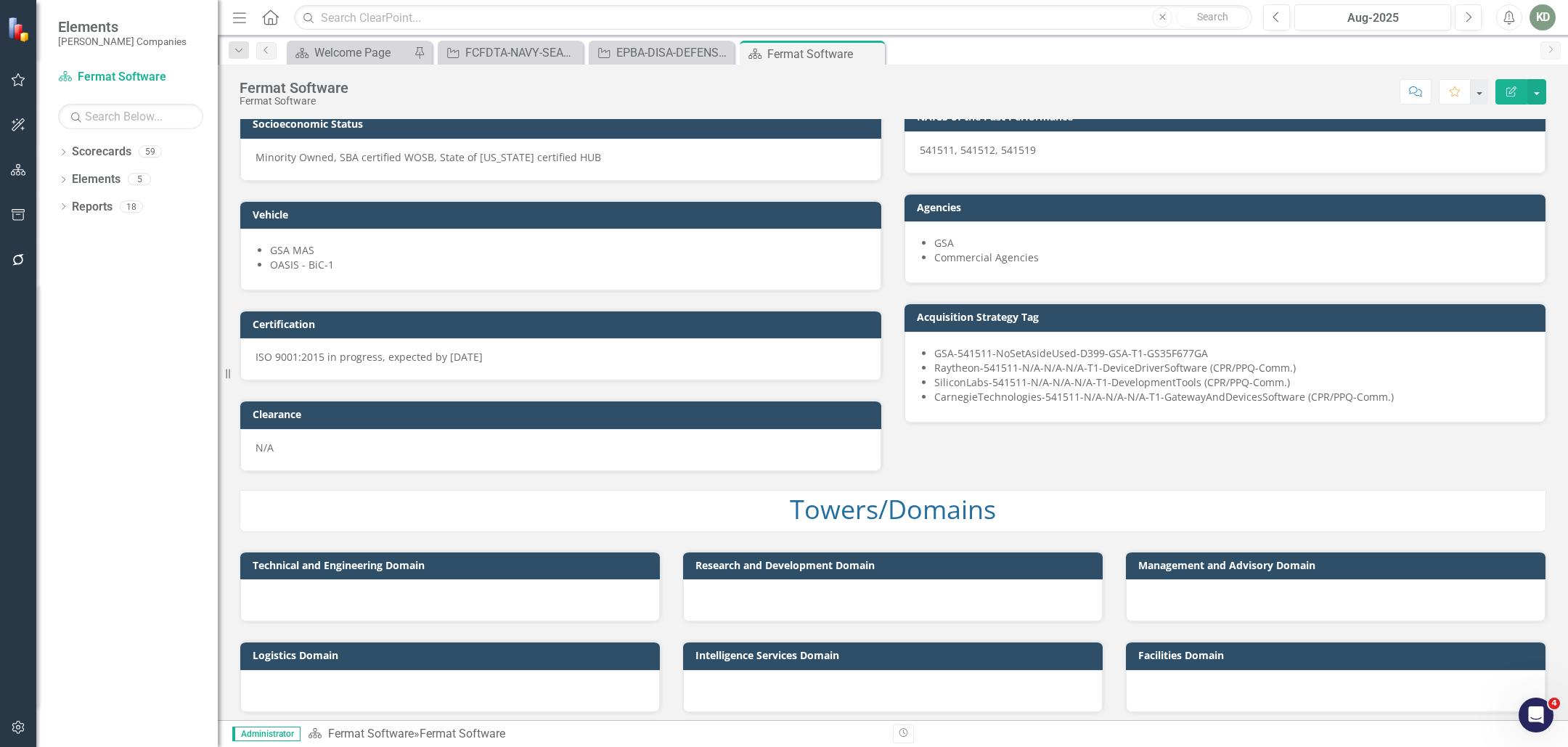
scroll to position [0, 0]
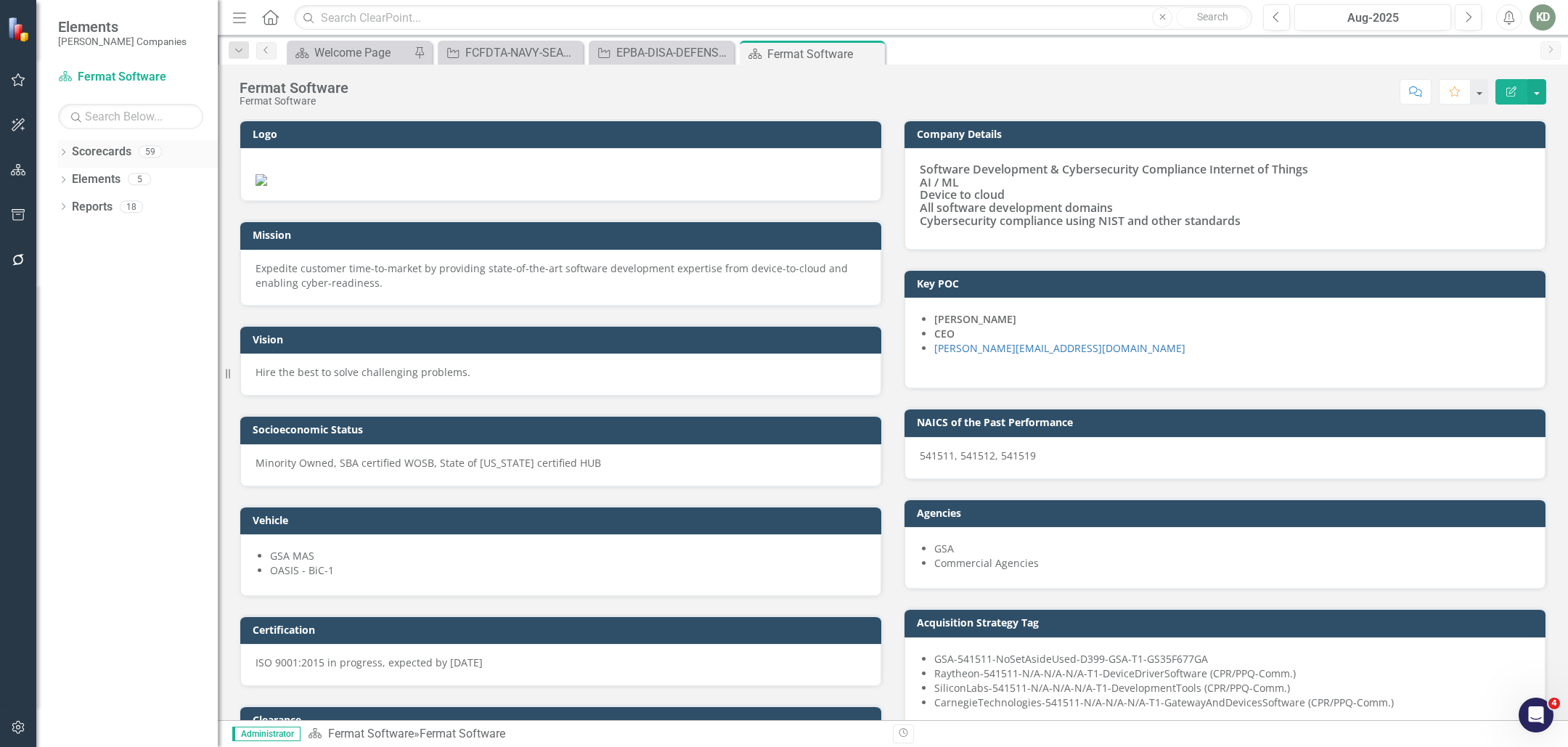
click at [68, 152] on div "Dropdown Scorecards 59" at bounding box center [137, 154] width 159 height 28
click at [66, 154] on icon "Dropdown" at bounding box center [63, 154] width 10 height 8
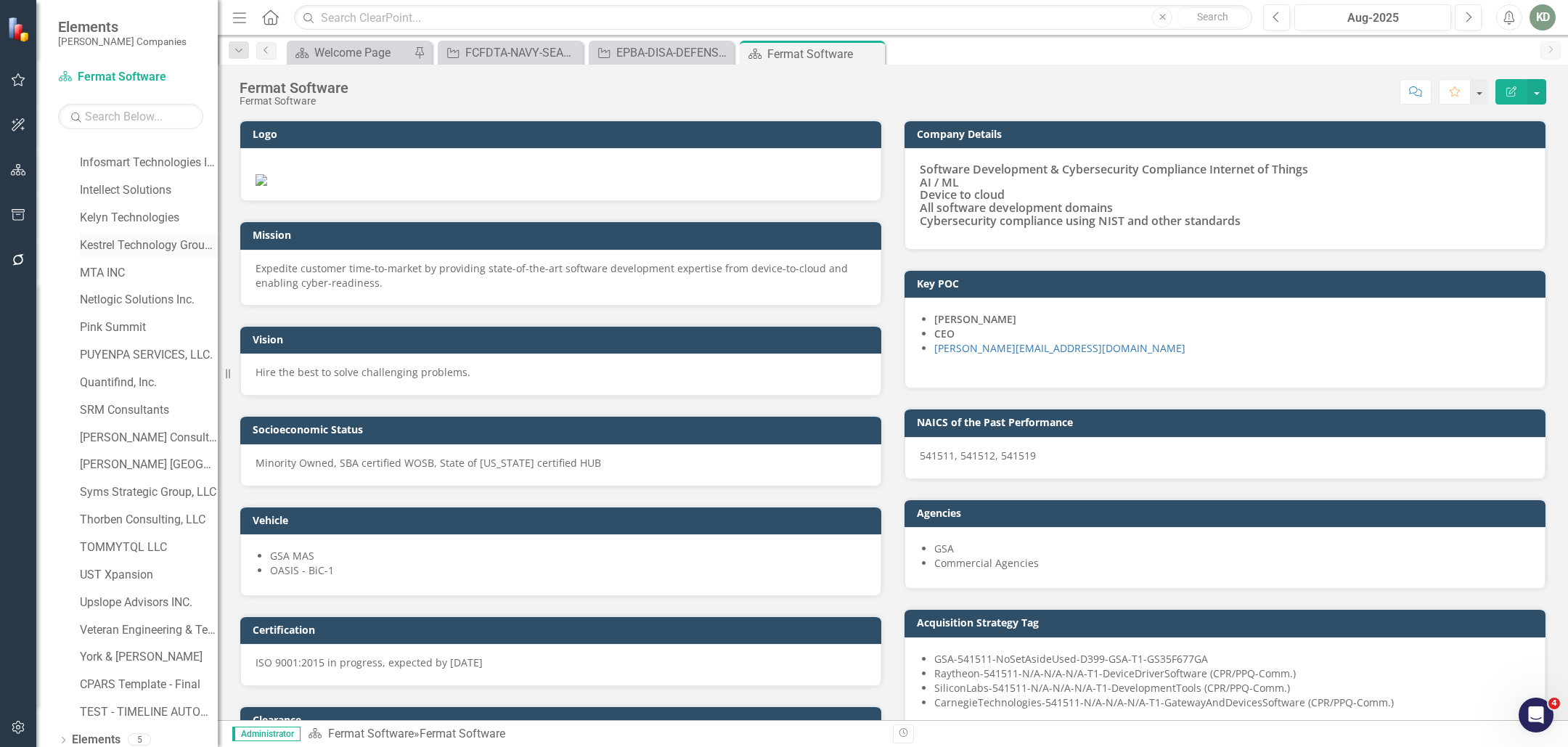
scroll to position [519, 0]
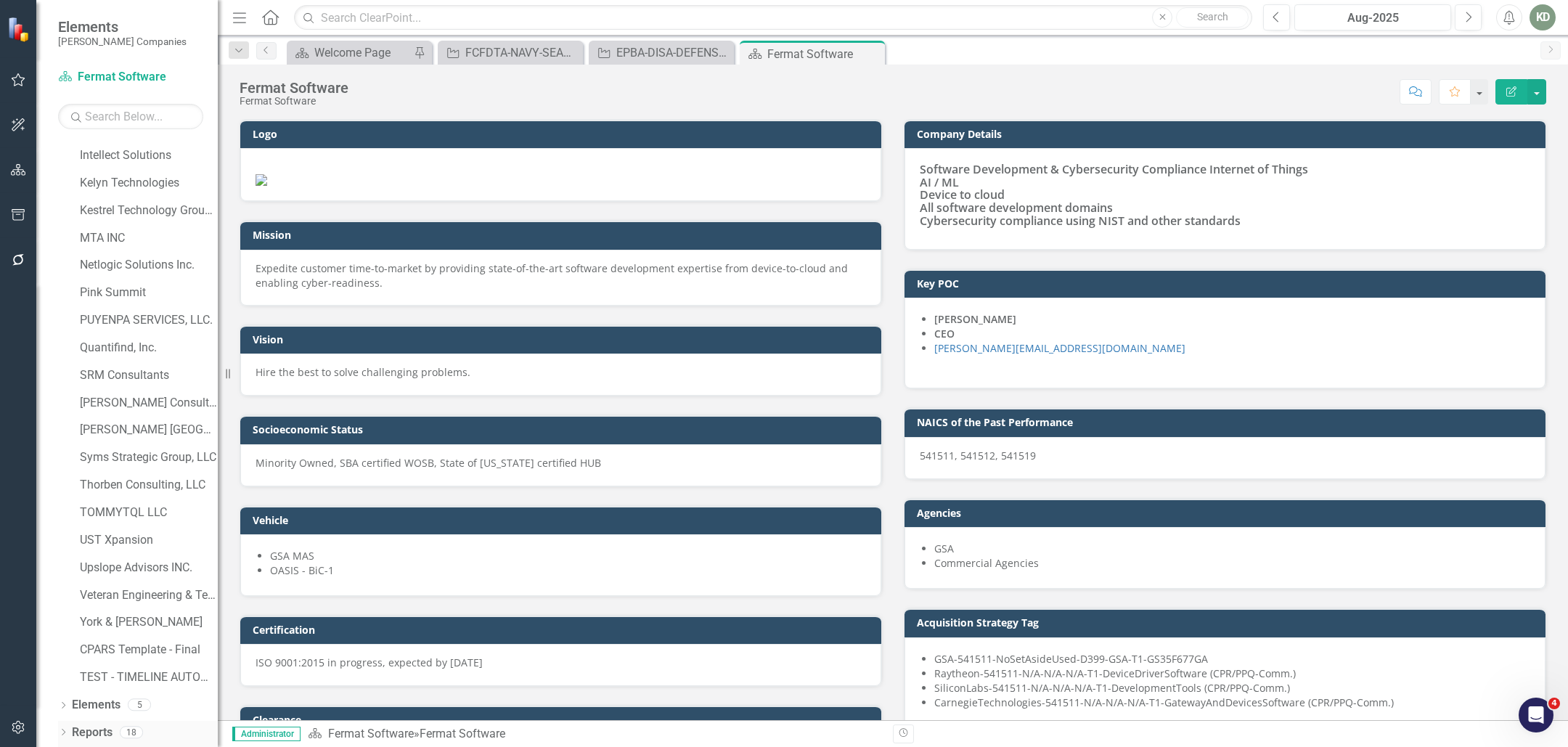
click at [61, 728] on div "Dropdown" at bounding box center [63, 734] width 10 height 12
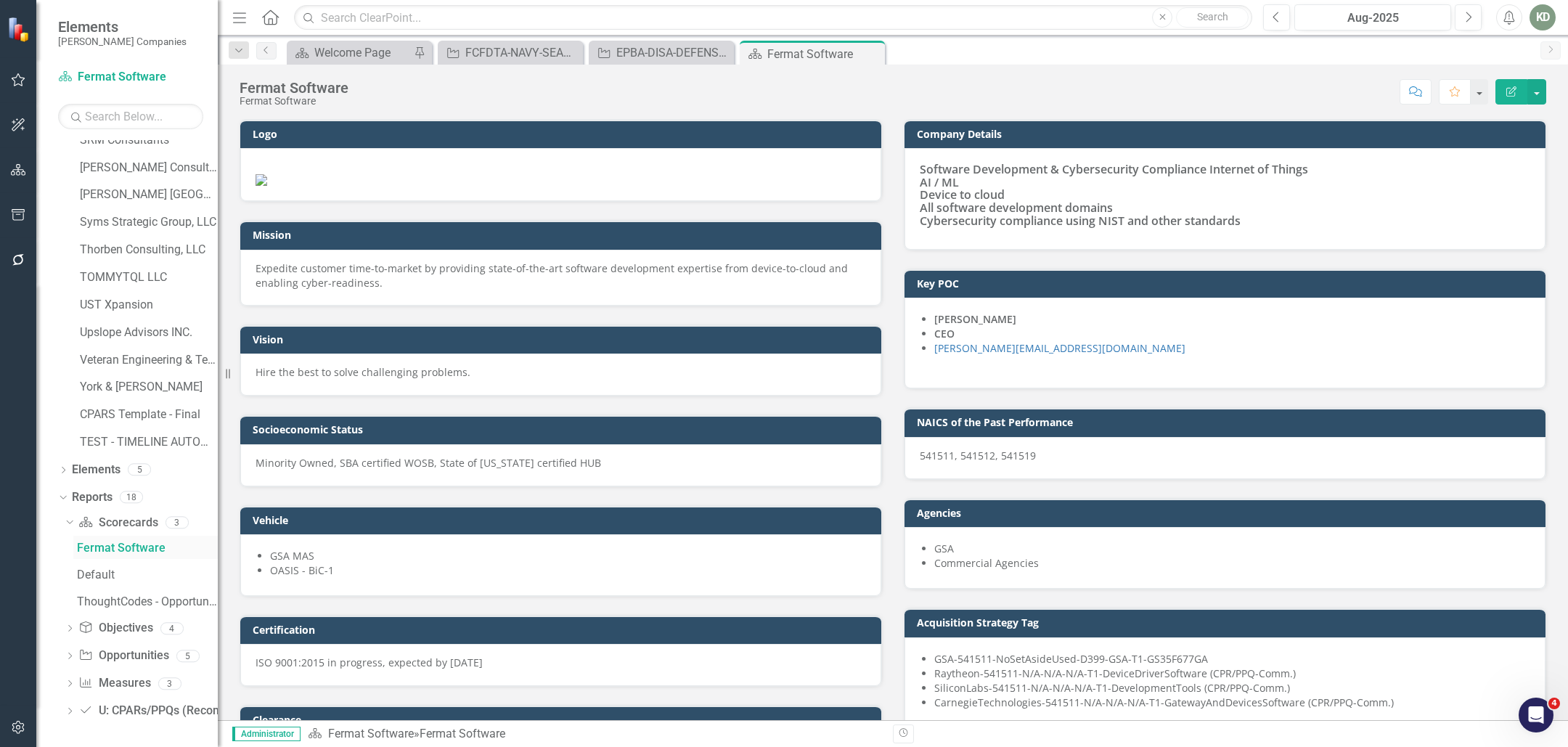
click at [94, 557] on link "Fermat Software" at bounding box center [146, 547] width 145 height 23
click at [139, 548] on div "Fermat Software" at bounding box center [147, 548] width 141 height 13
click at [70, 652] on div "Dropdown" at bounding box center [70, 658] width 10 height 12
click at [141, 549] on div "Opportunities" at bounding box center [147, 549] width 141 height 13
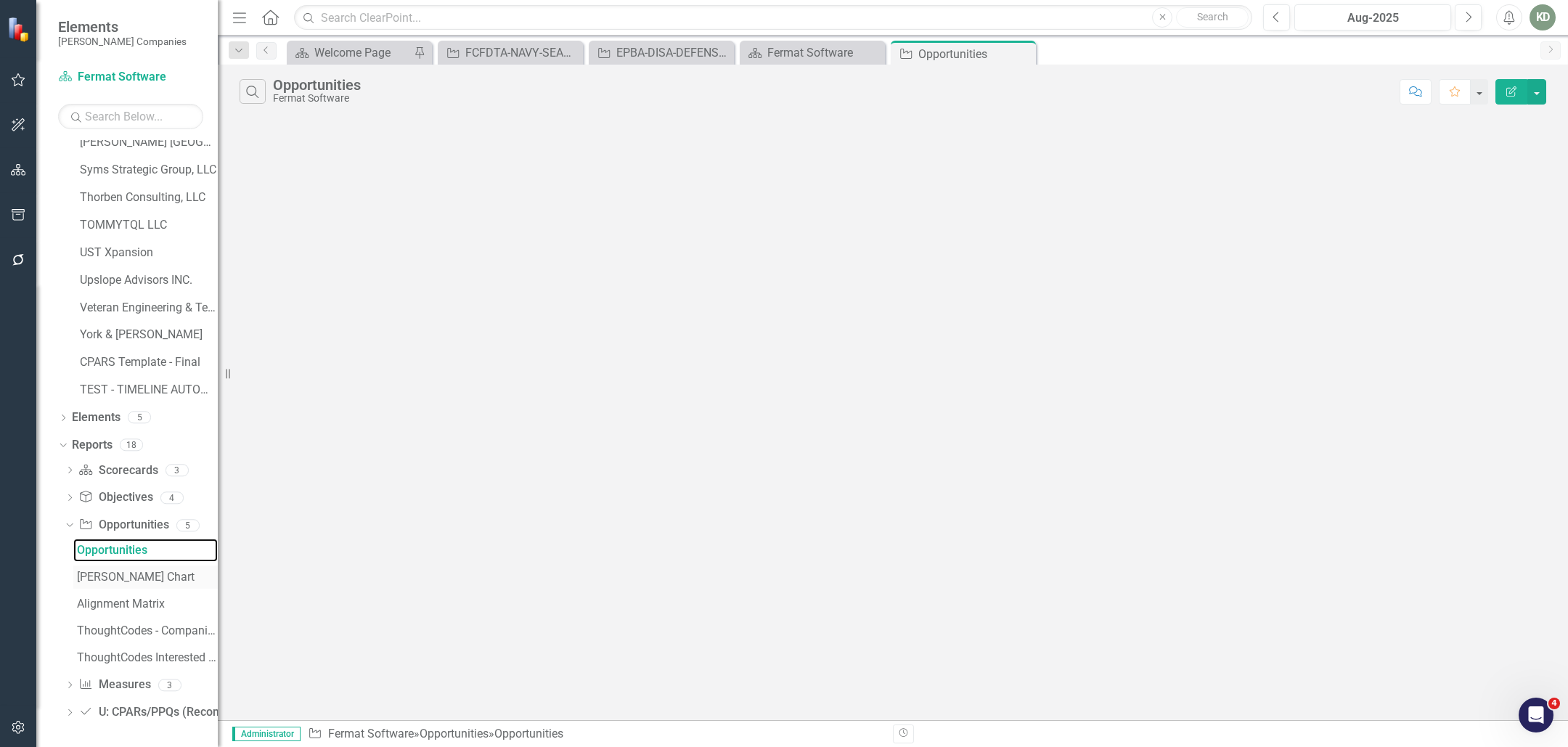
scroll to position [808, 0]
click at [140, 551] on div "Opportunities" at bounding box center [147, 549] width 141 height 13
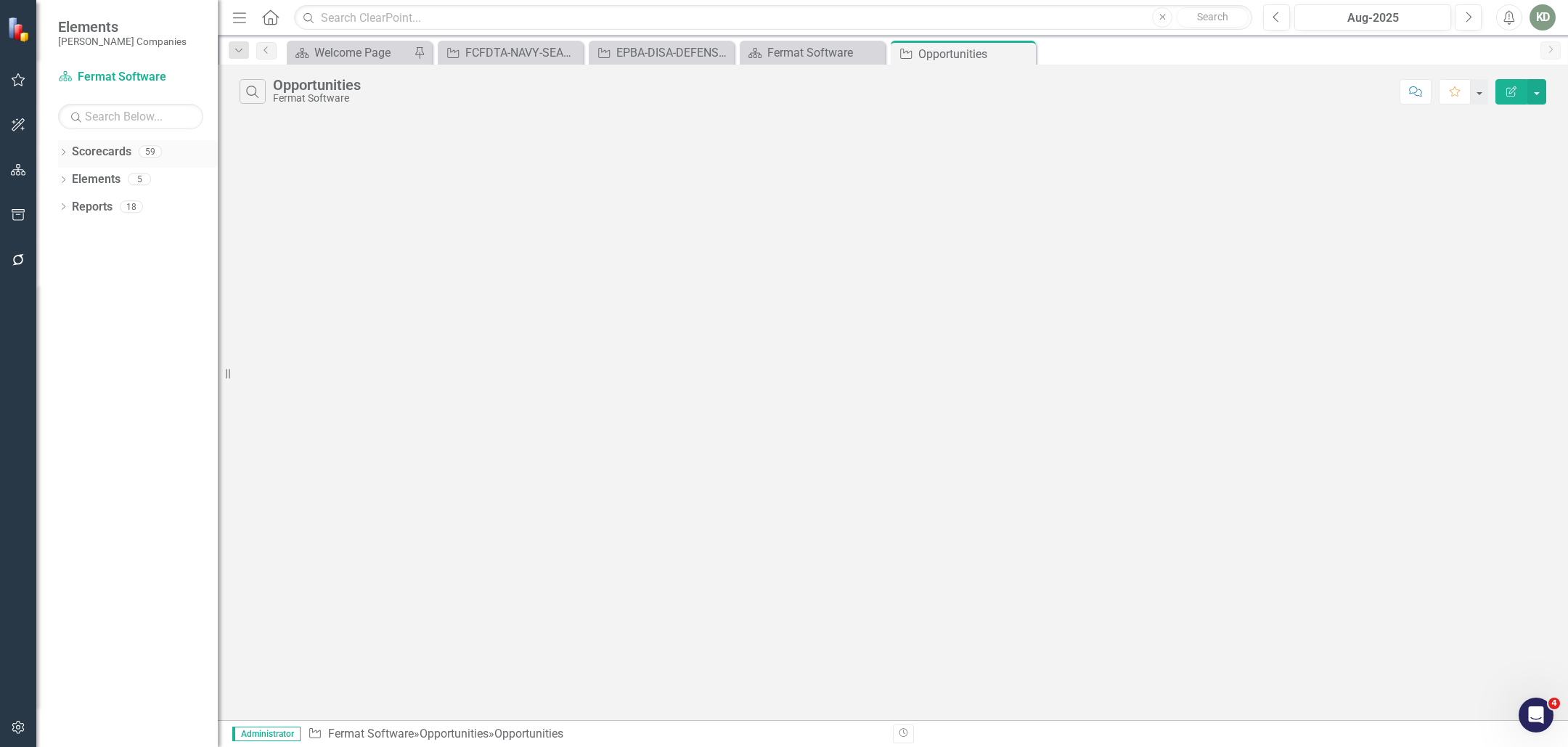
click at [65, 148] on div "Dropdown" at bounding box center [63, 153] width 10 height 12
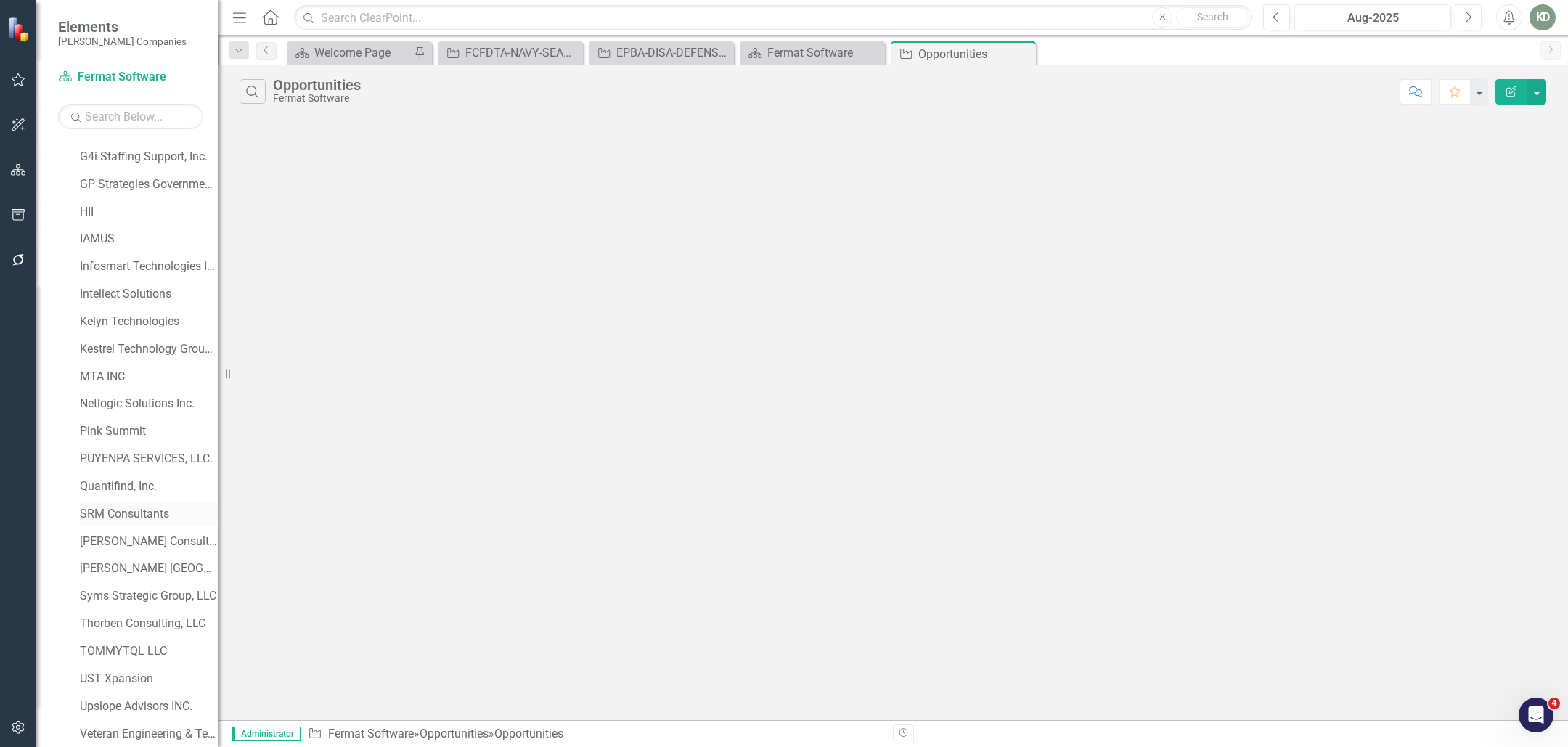
scroll to position [519, 0]
click at [65, 704] on icon "Dropdown" at bounding box center [63, 707] width 10 height 8
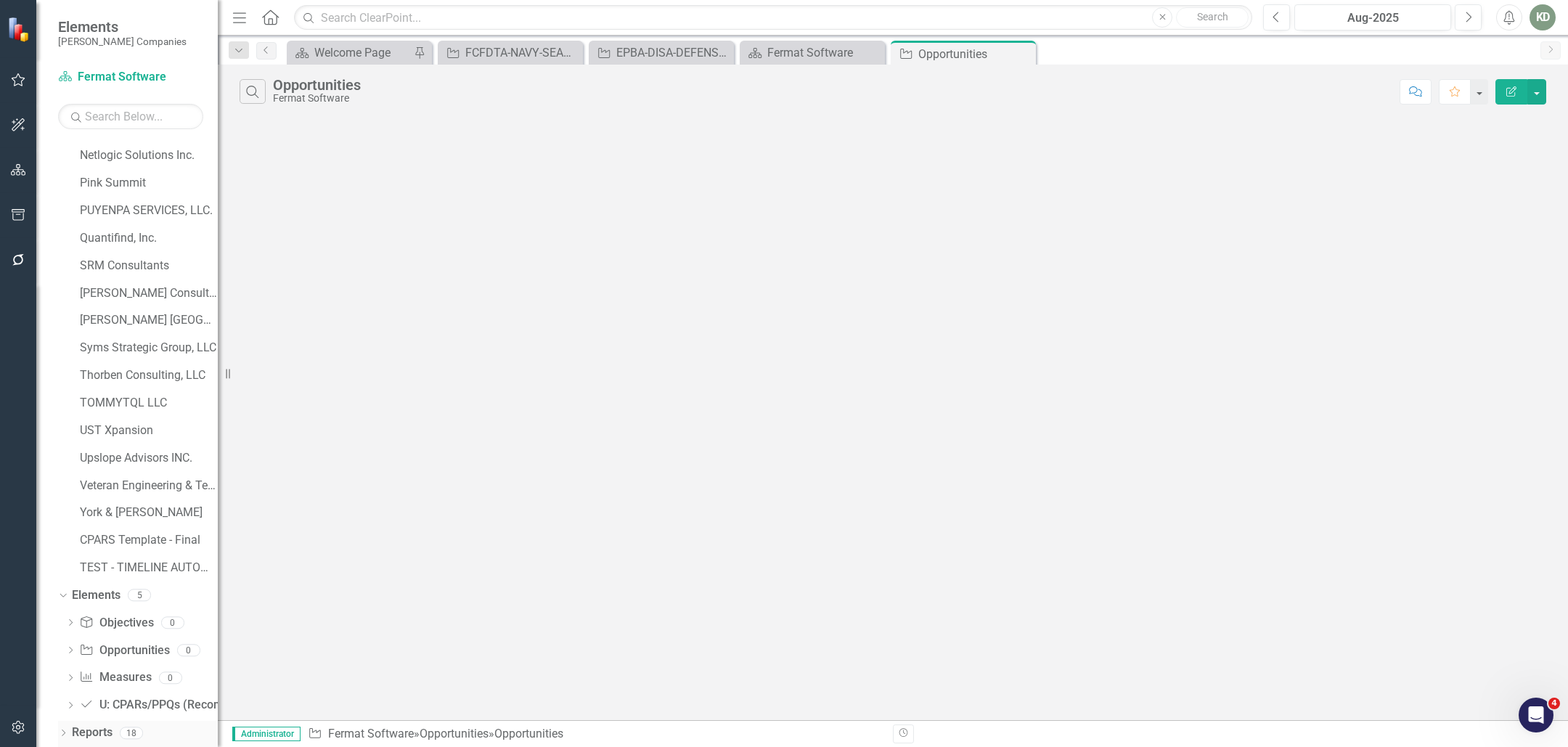
click at [66, 734] on icon "Dropdown" at bounding box center [63, 735] width 10 height 8
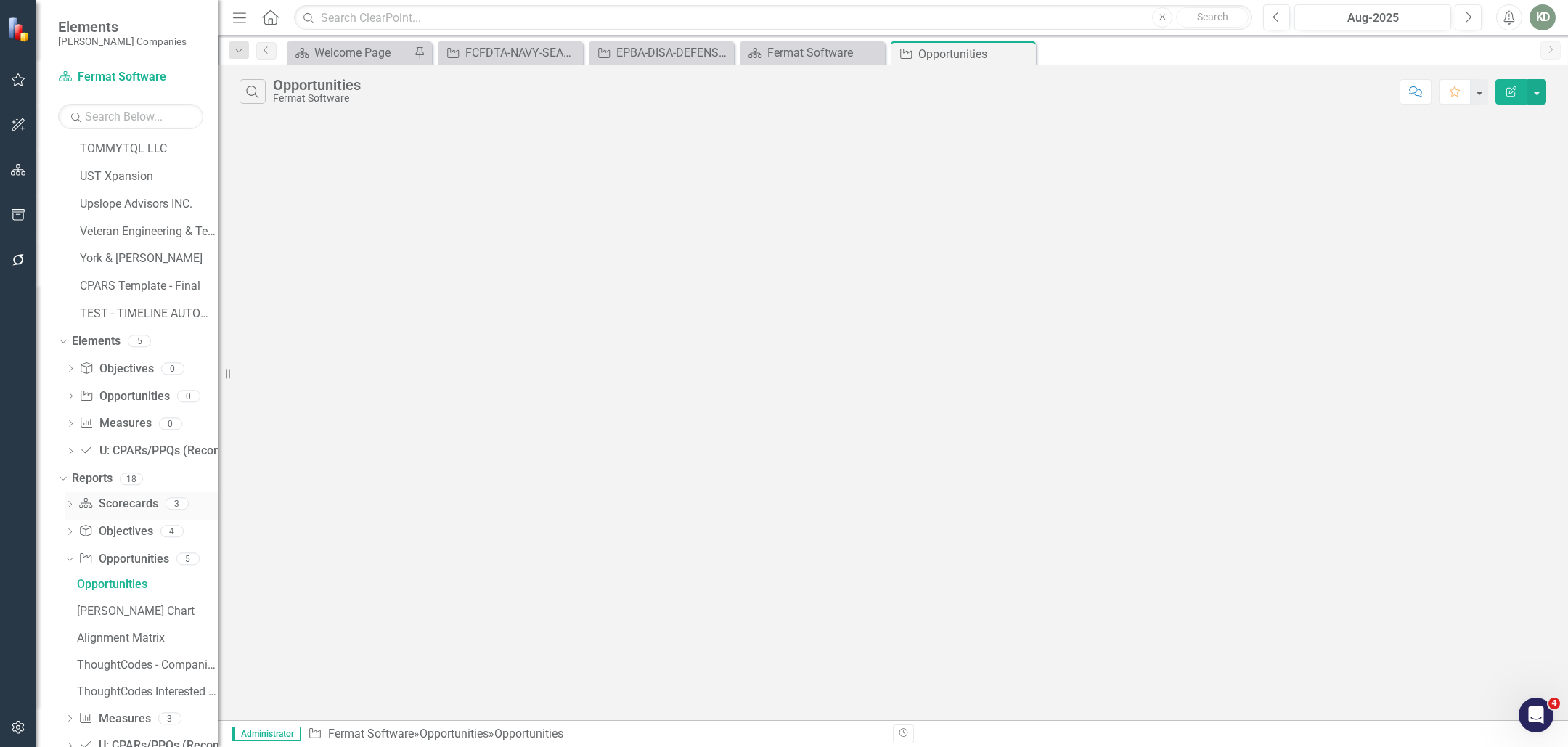
scroll to position [917, 0]
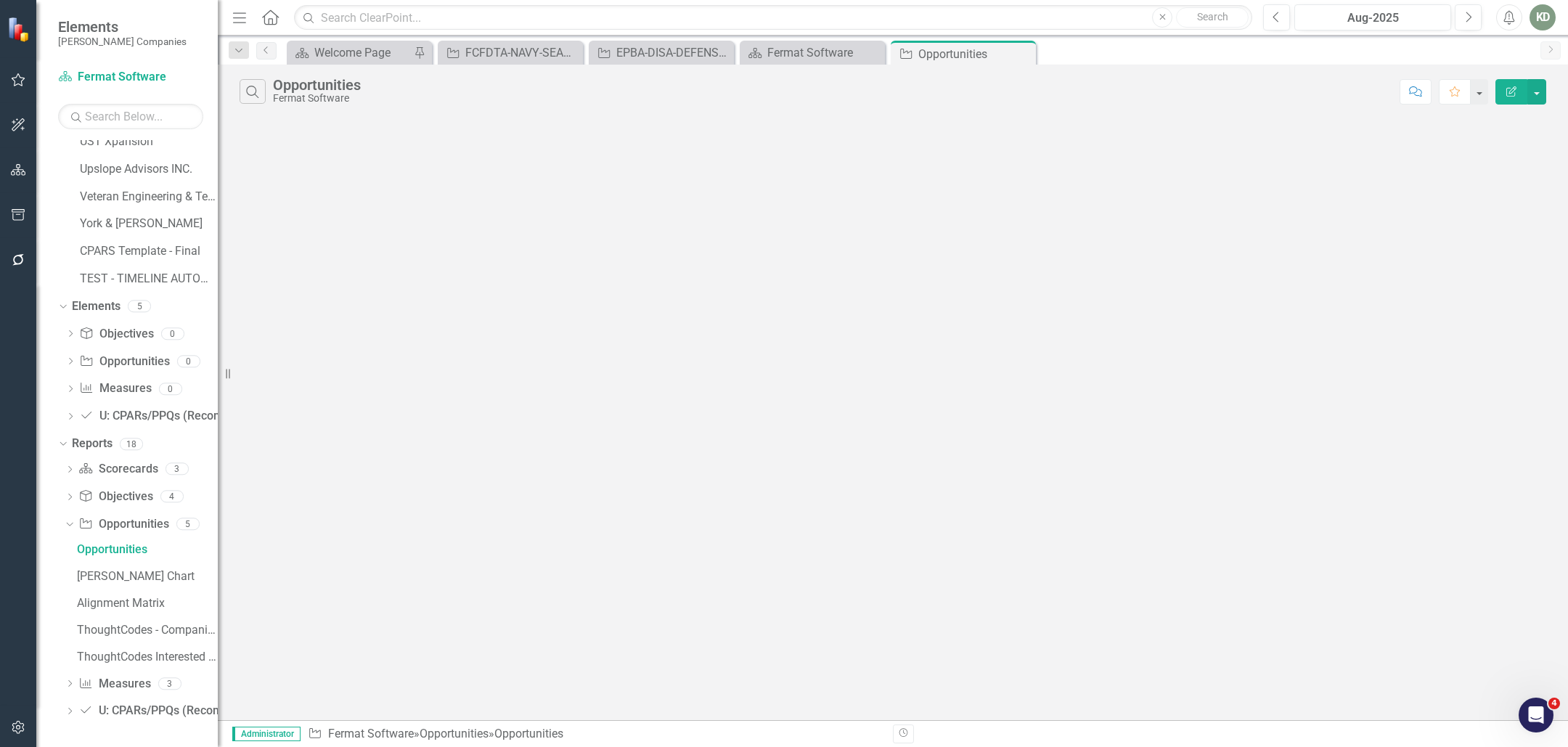
drag, startPoint x: 71, startPoint y: 686, endPoint x: 129, endPoint y: 636, distance: 76.6
click at [71, 686] on icon "Dropdown" at bounding box center [70, 686] width 10 height 8
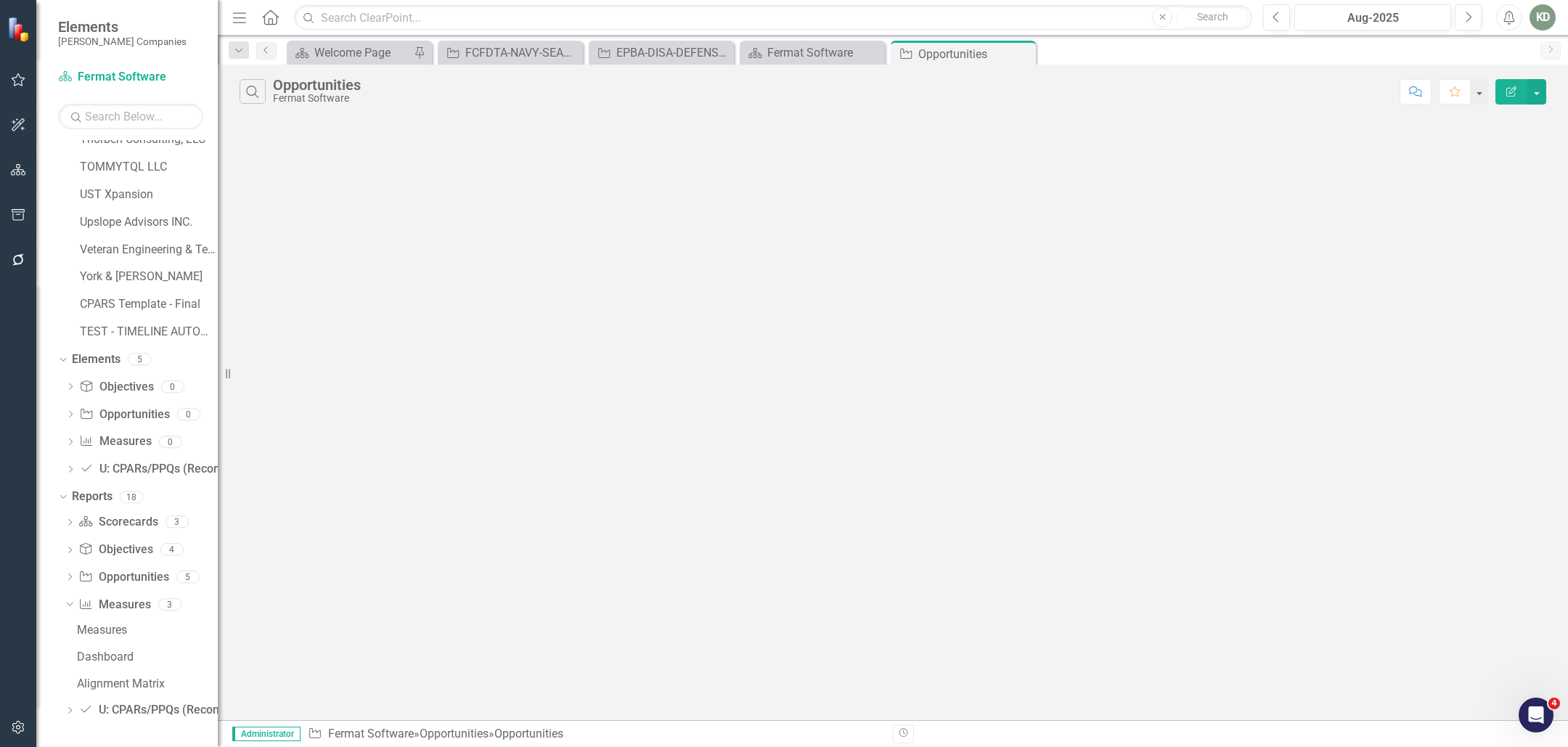
scroll to position [863, 0]
click at [145, 651] on div "Dashboard" at bounding box center [147, 658] width 141 height 13
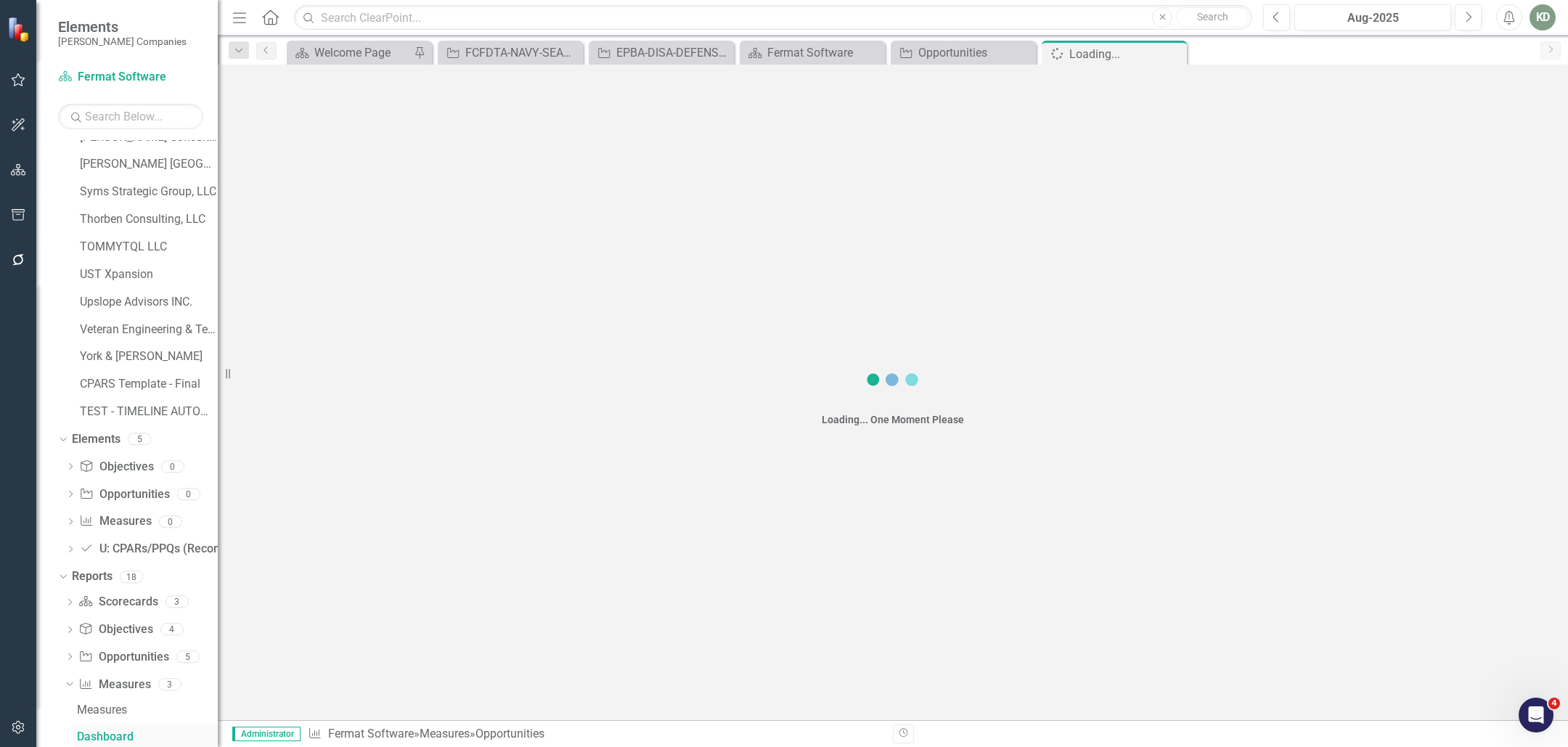
scroll to position [863, 0]
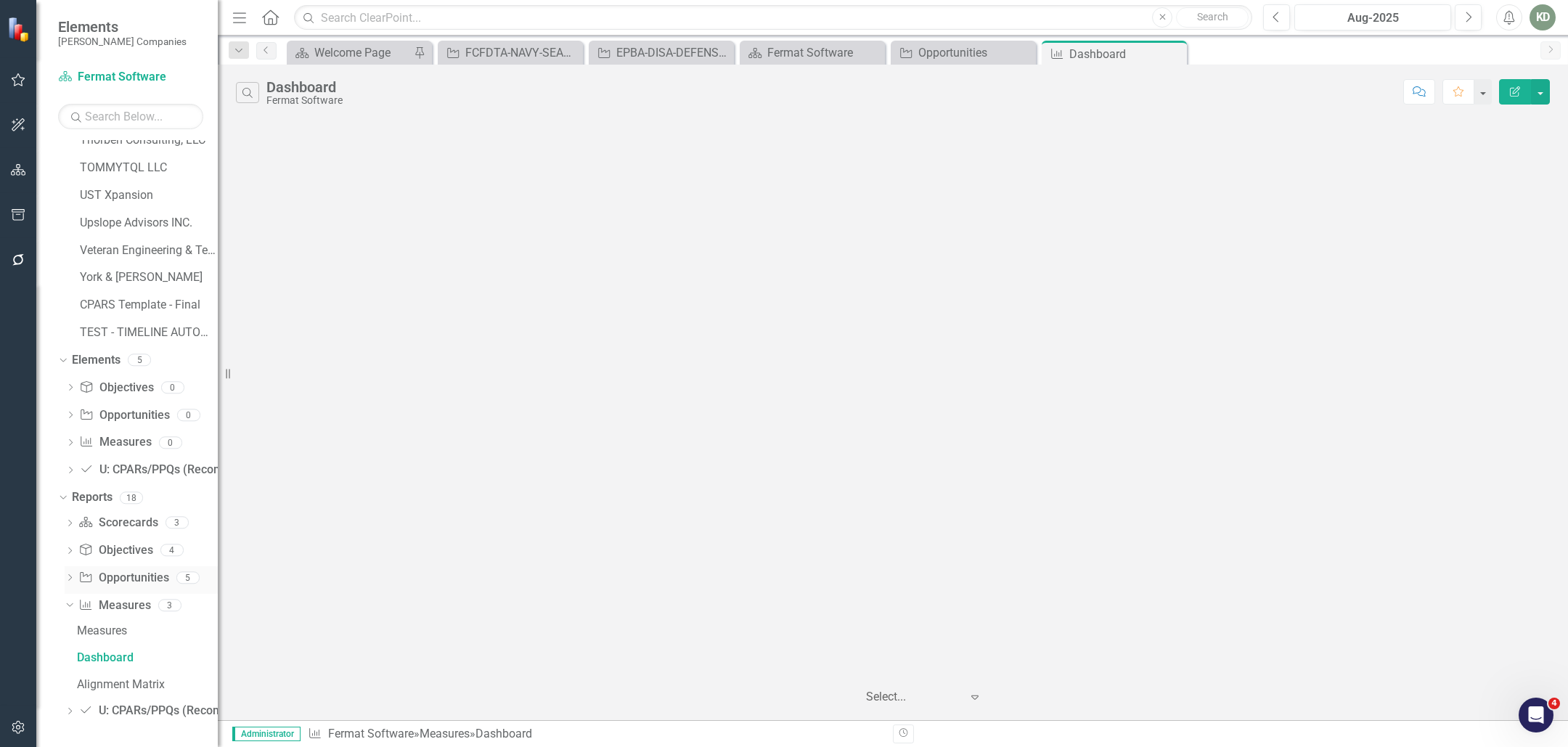
click at [70, 576] on icon "Dropdown" at bounding box center [70, 579] width 10 height 8
drag, startPoint x: 119, startPoint y: 654, endPoint x: 142, endPoint y: 645, distance: 24.7
click at [120, 653] on div "Alignment Matrix" at bounding box center [147, 657] width 141 height 13
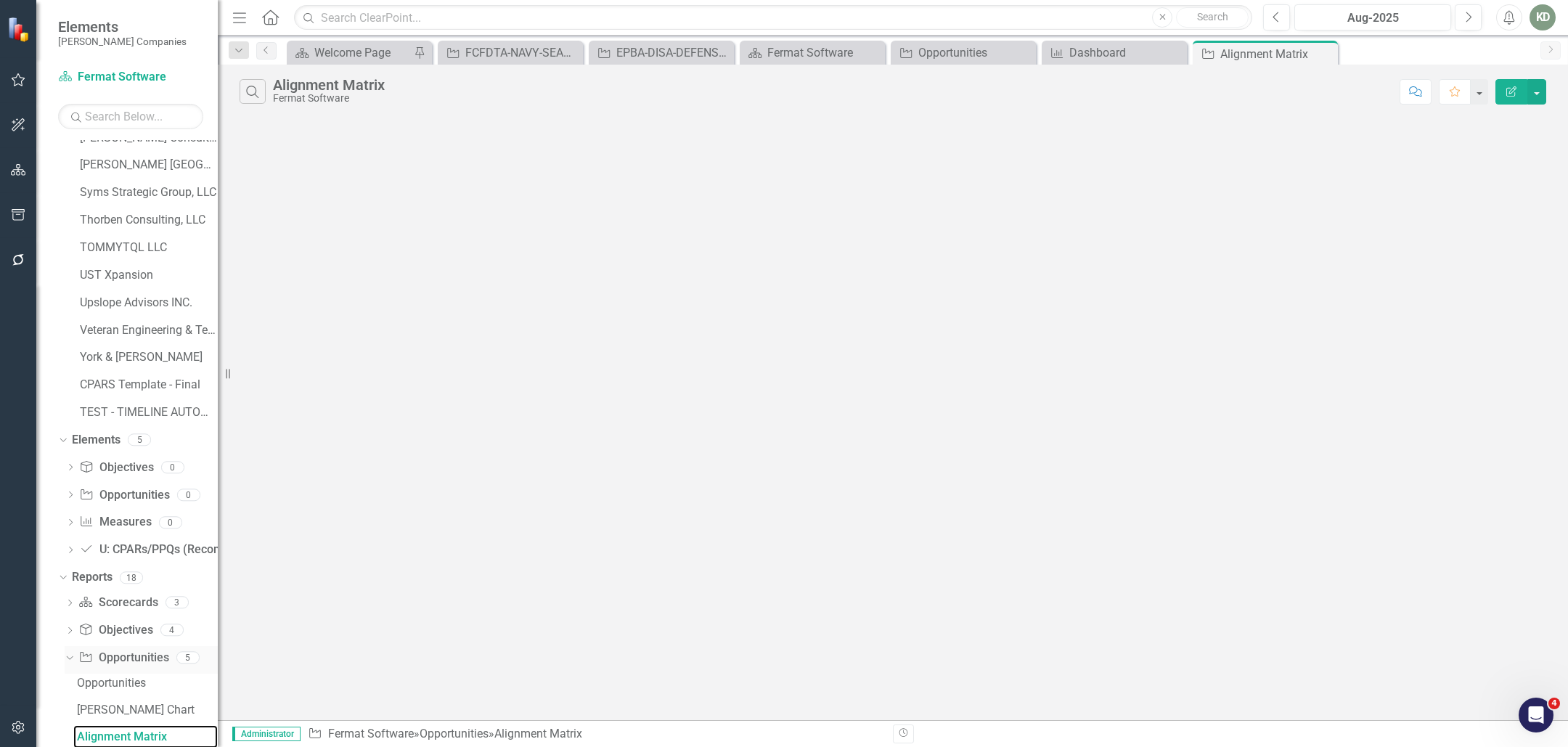
scroll to position [917, 0]
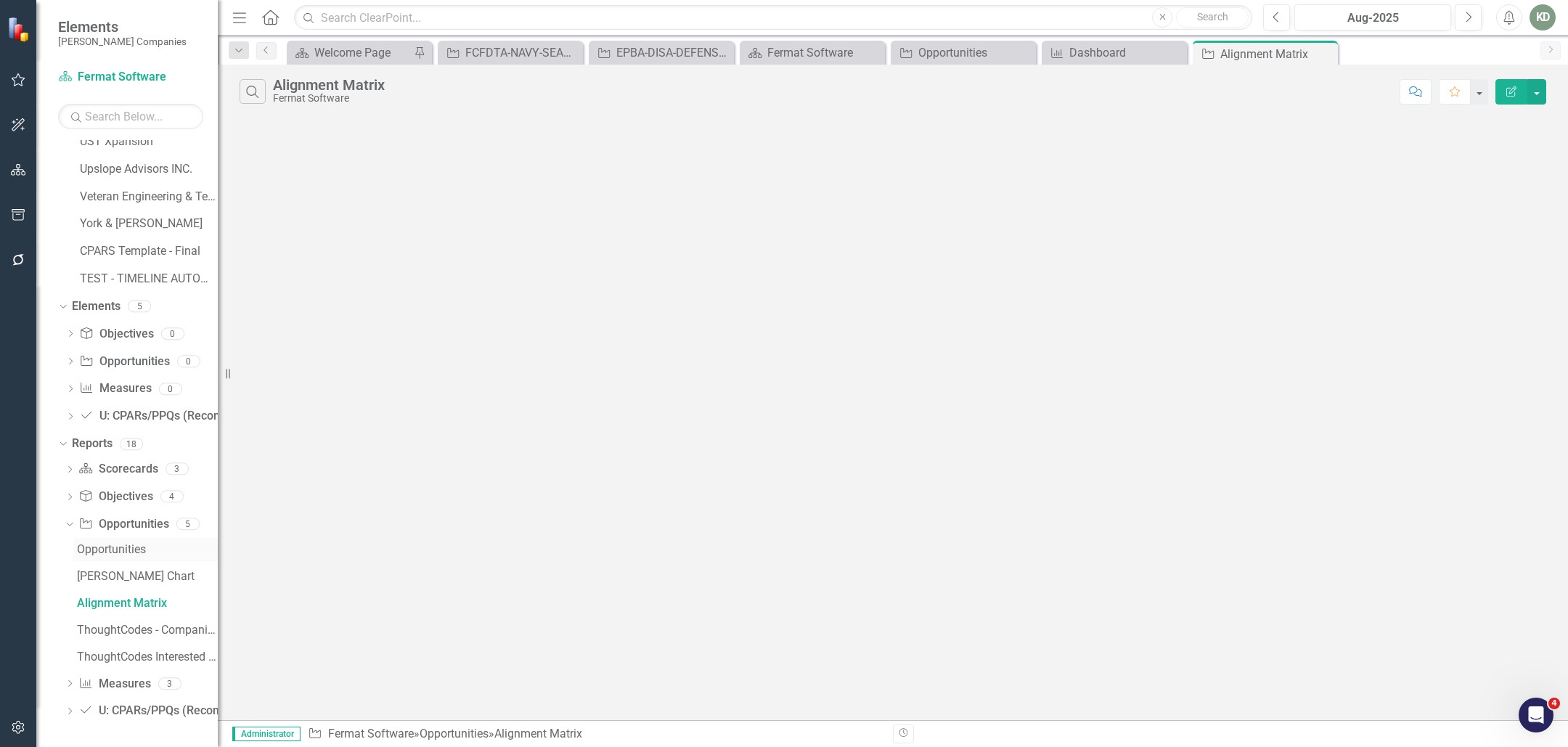
click at [123, 552] on div "Opportunities" at bounding box center [147, 550] width 141 height 13
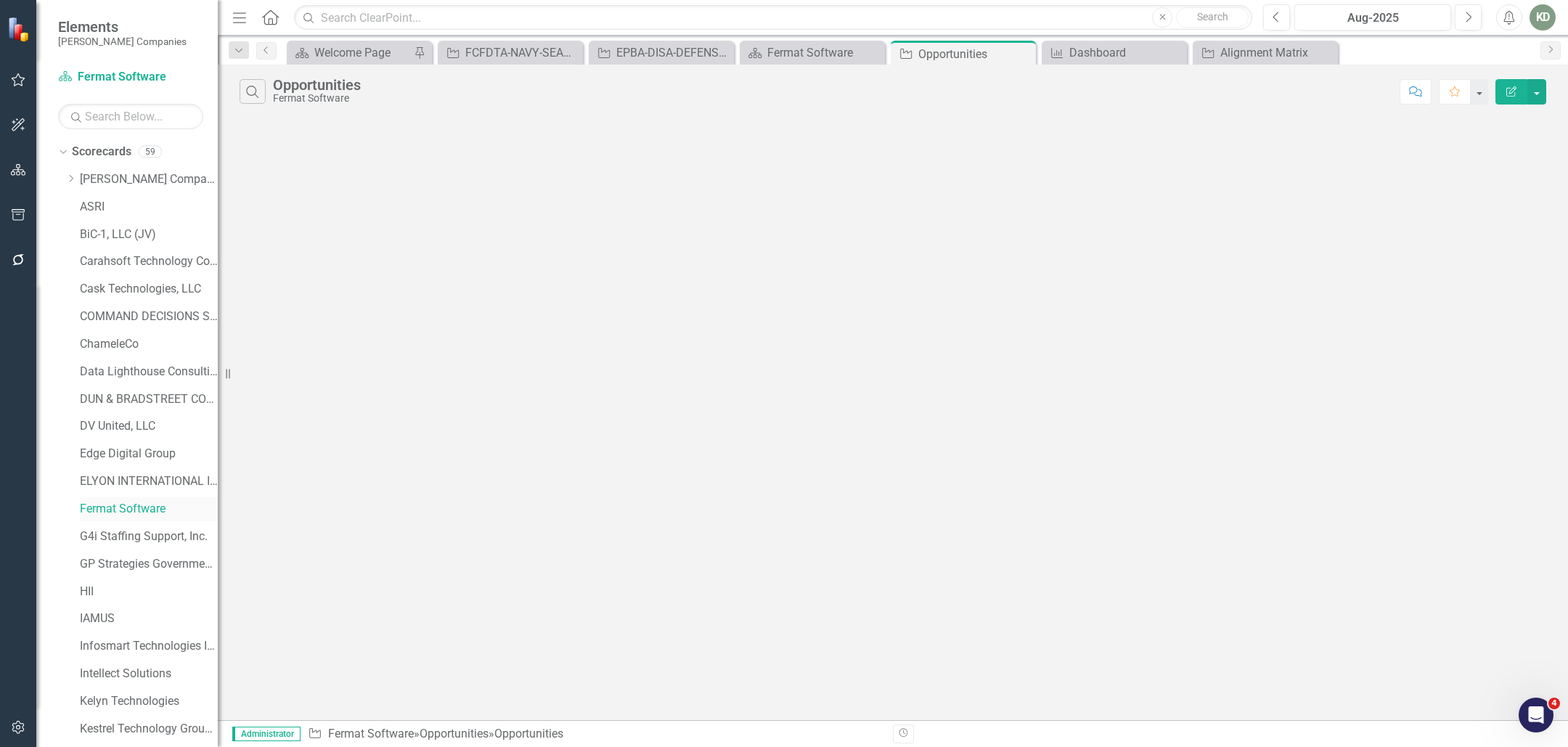
click at [115, 505] on link "Fermat Software" at bounding box center [149, 510] width 138 height 16
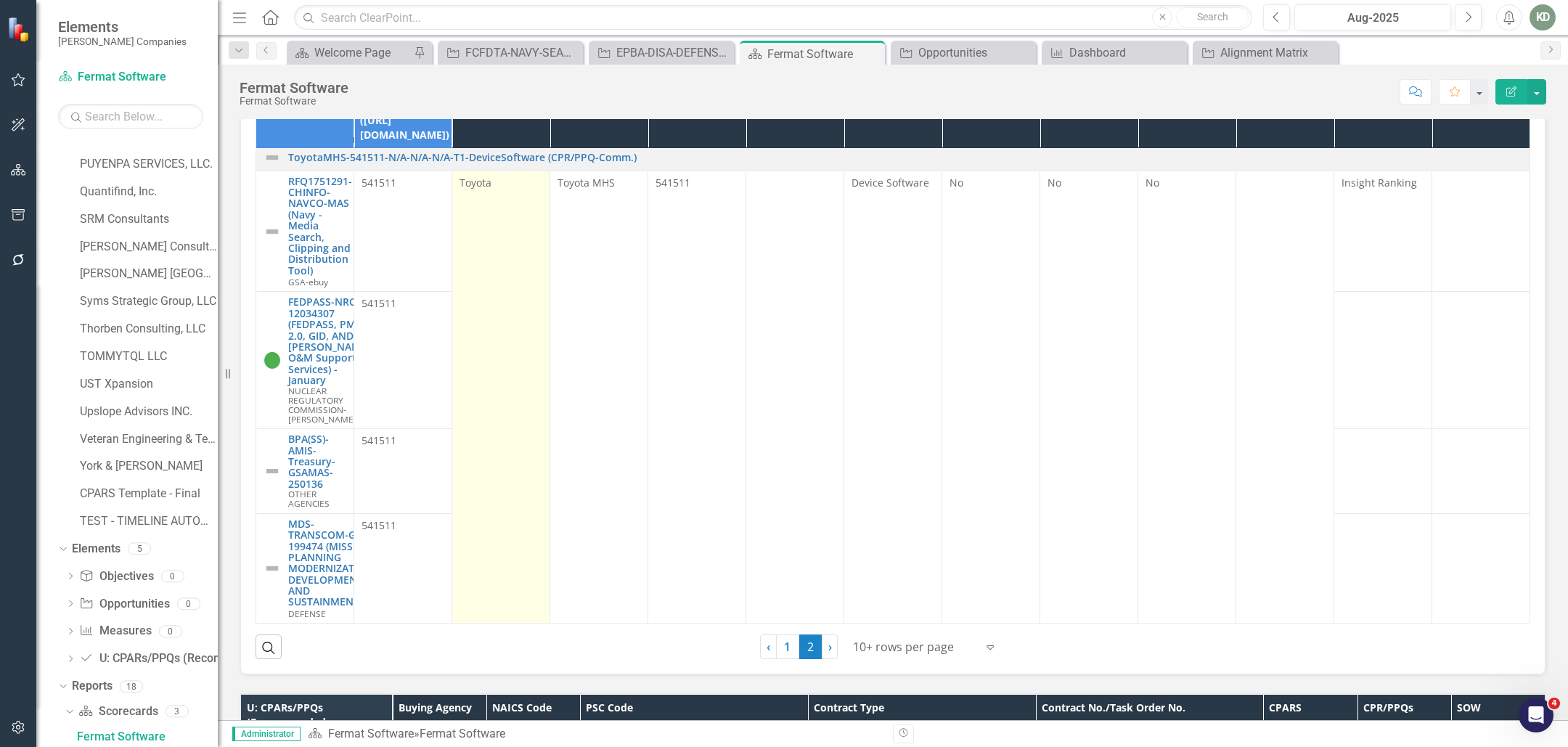
scroll to position [1208, 0]
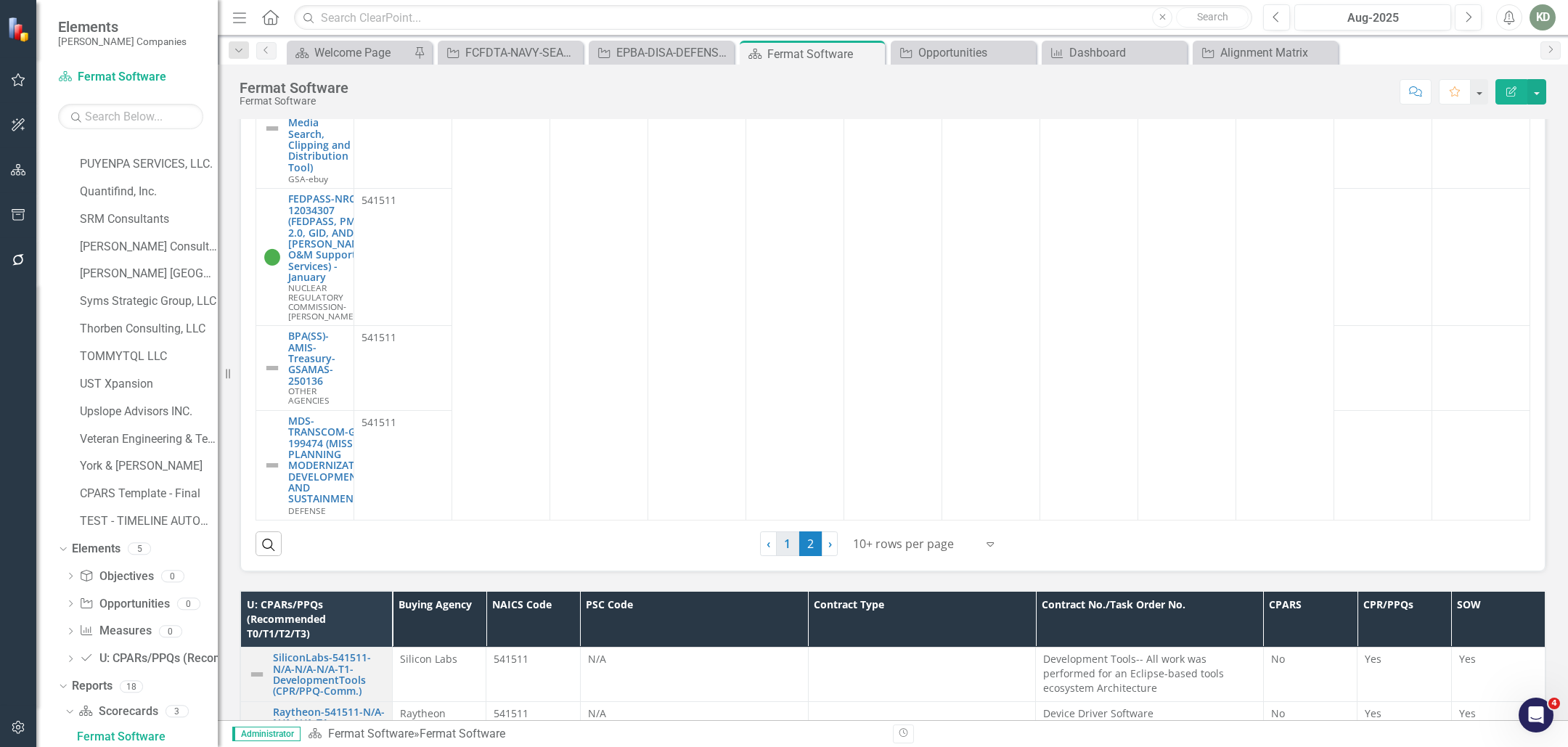
click at [780, 556] on link "1" at bounding box center [788, 544] width 23 height 25
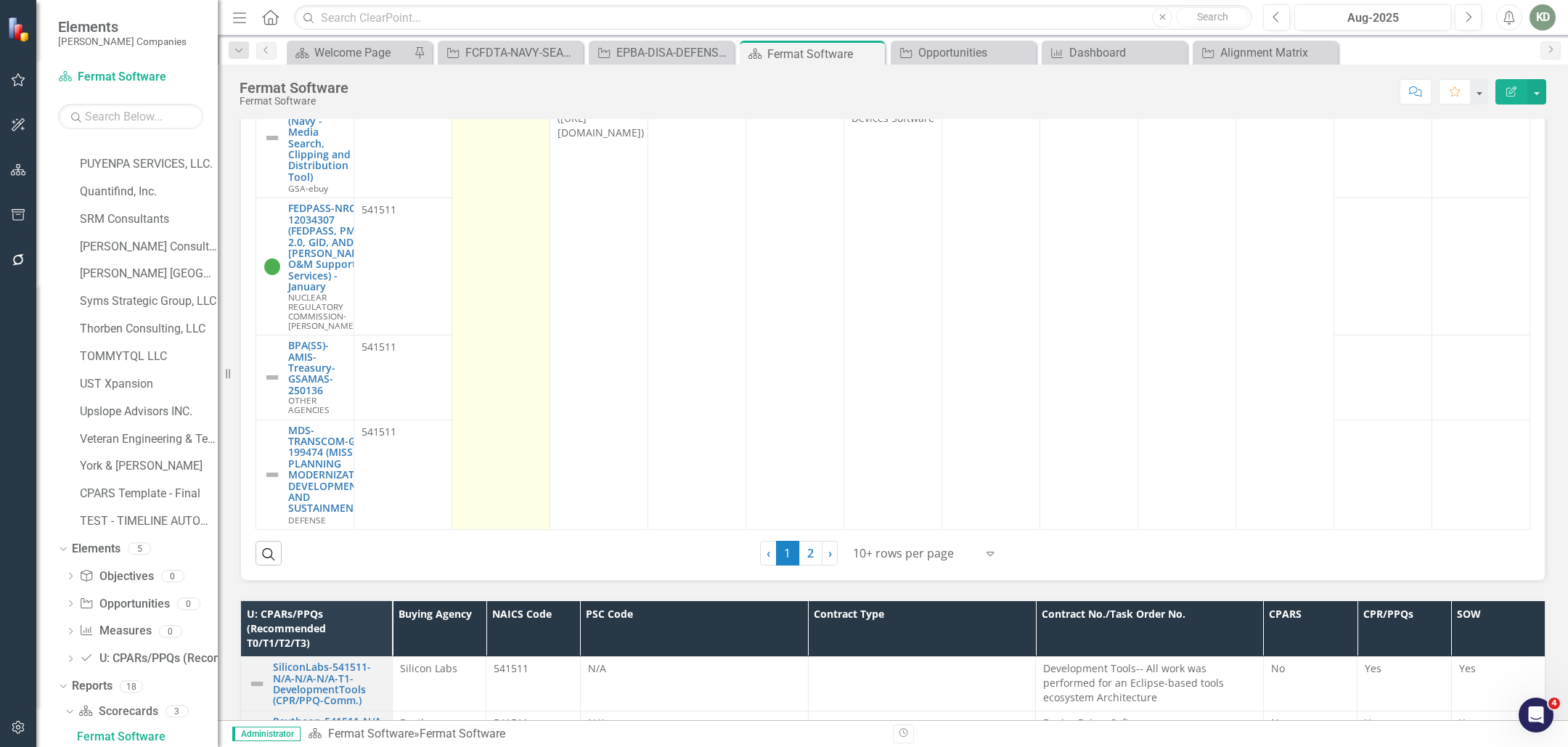
scroll to position [1201, 0]
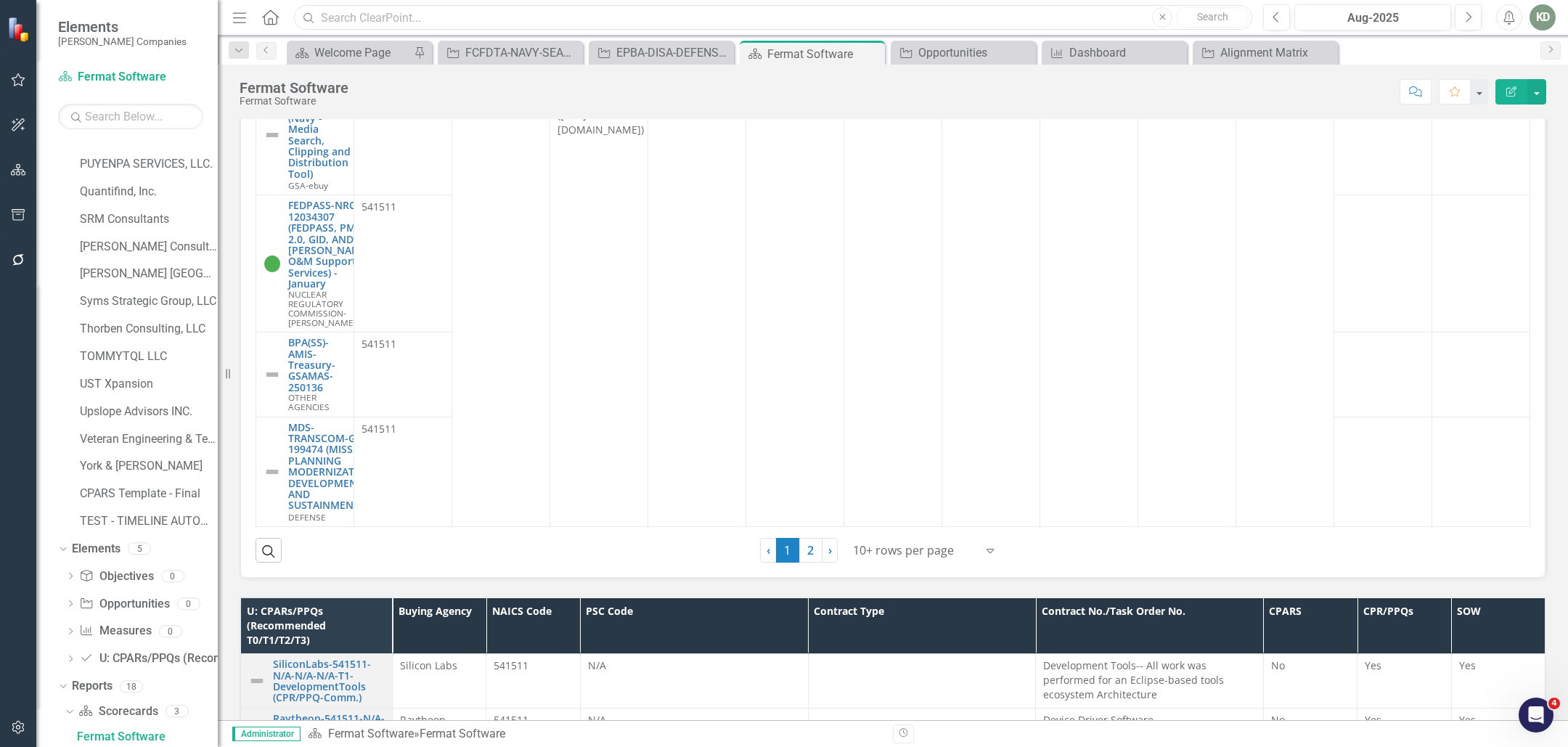
click at [472, 27] on input "text" at bounding box center [774, 17] width 959 height 25
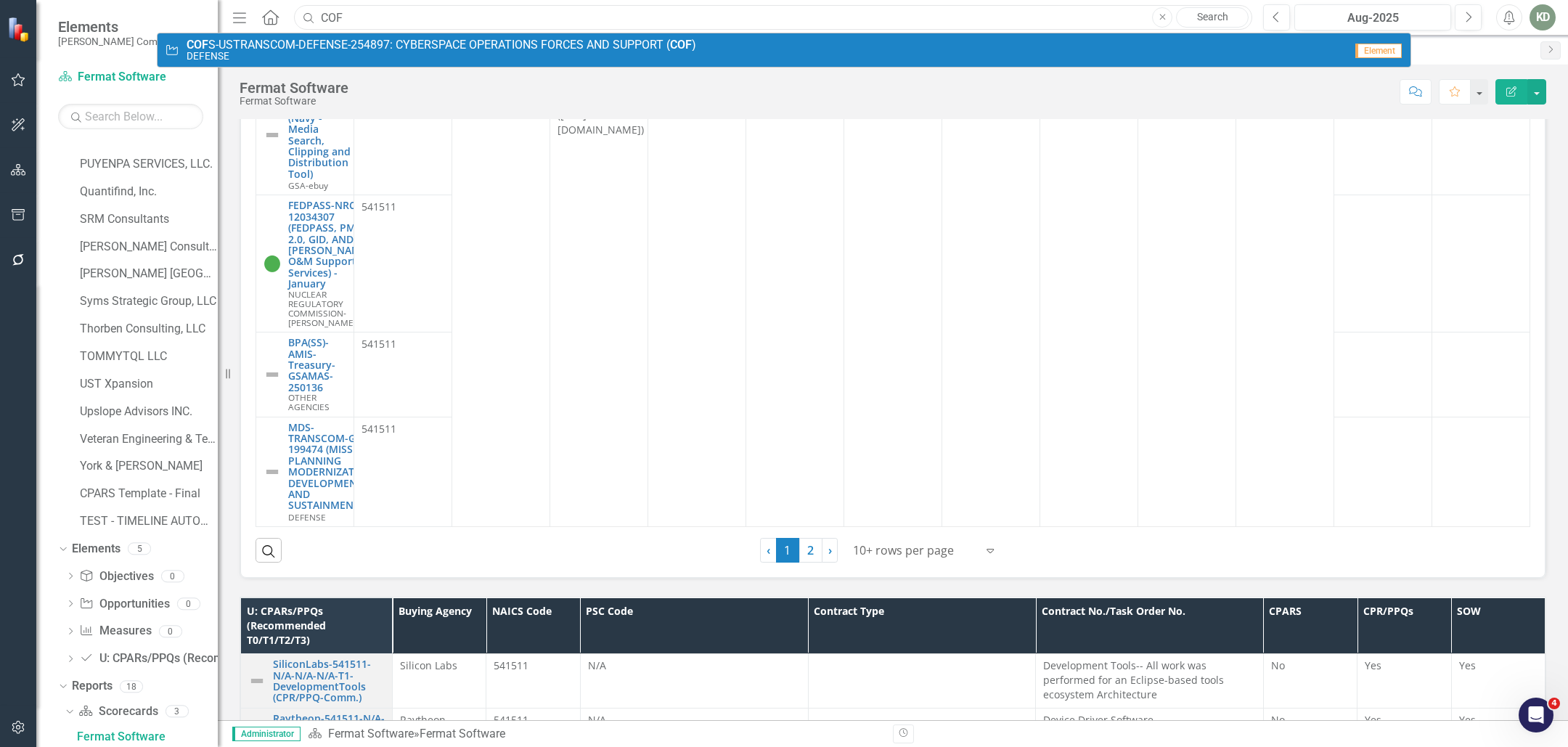
type input "COF"
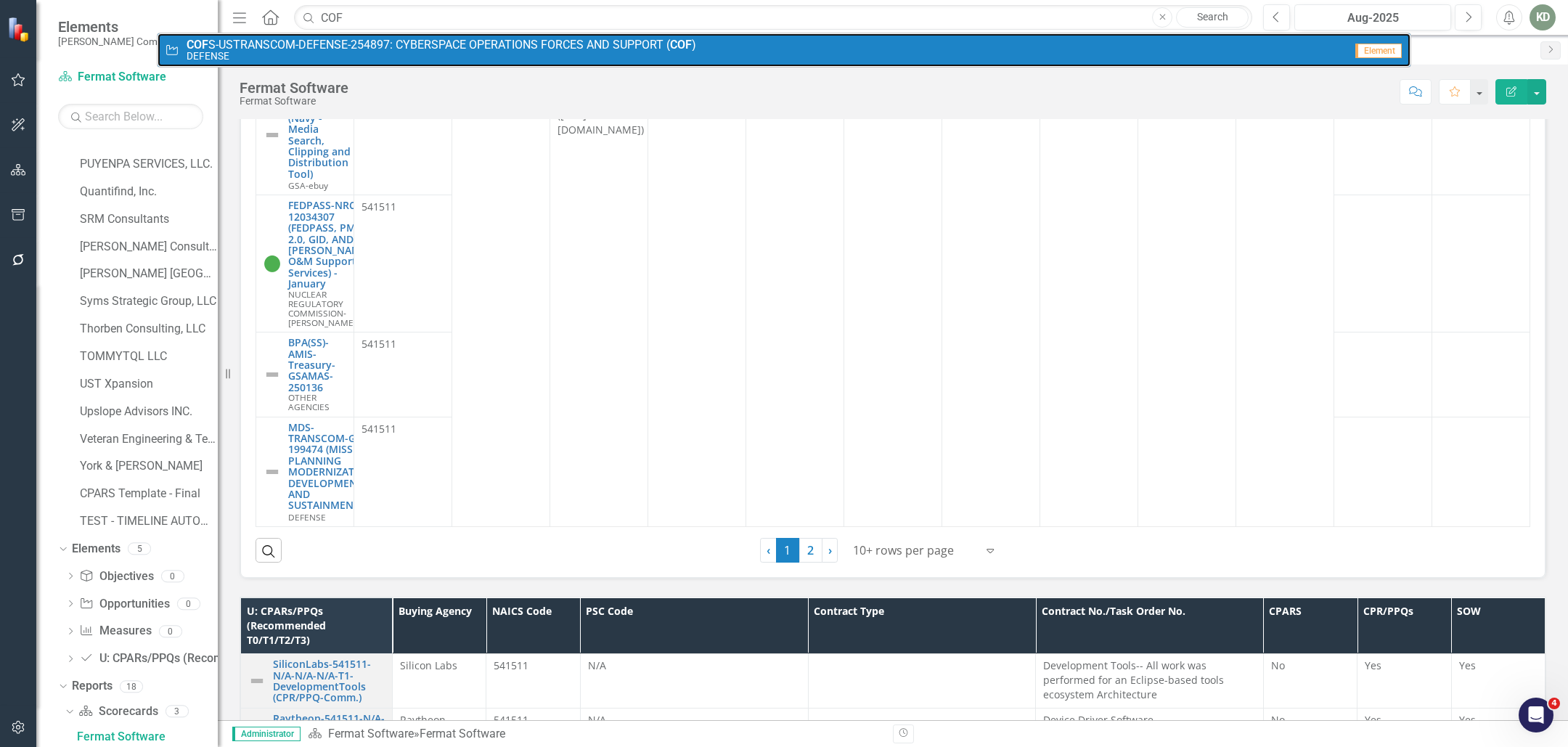
drag, startPoint x: 483, startPoint y: 47, endPoint x: 483, endPoint y: 58, distance: 11.0
click at [483, 47] on span "COF S-USTRANSCOM-DEFENSE-254897: CYBERSPACE OPERATIONS FORCES AND SUPPORT ( COF…" at bounding box center [441, 45] width 510 height 13
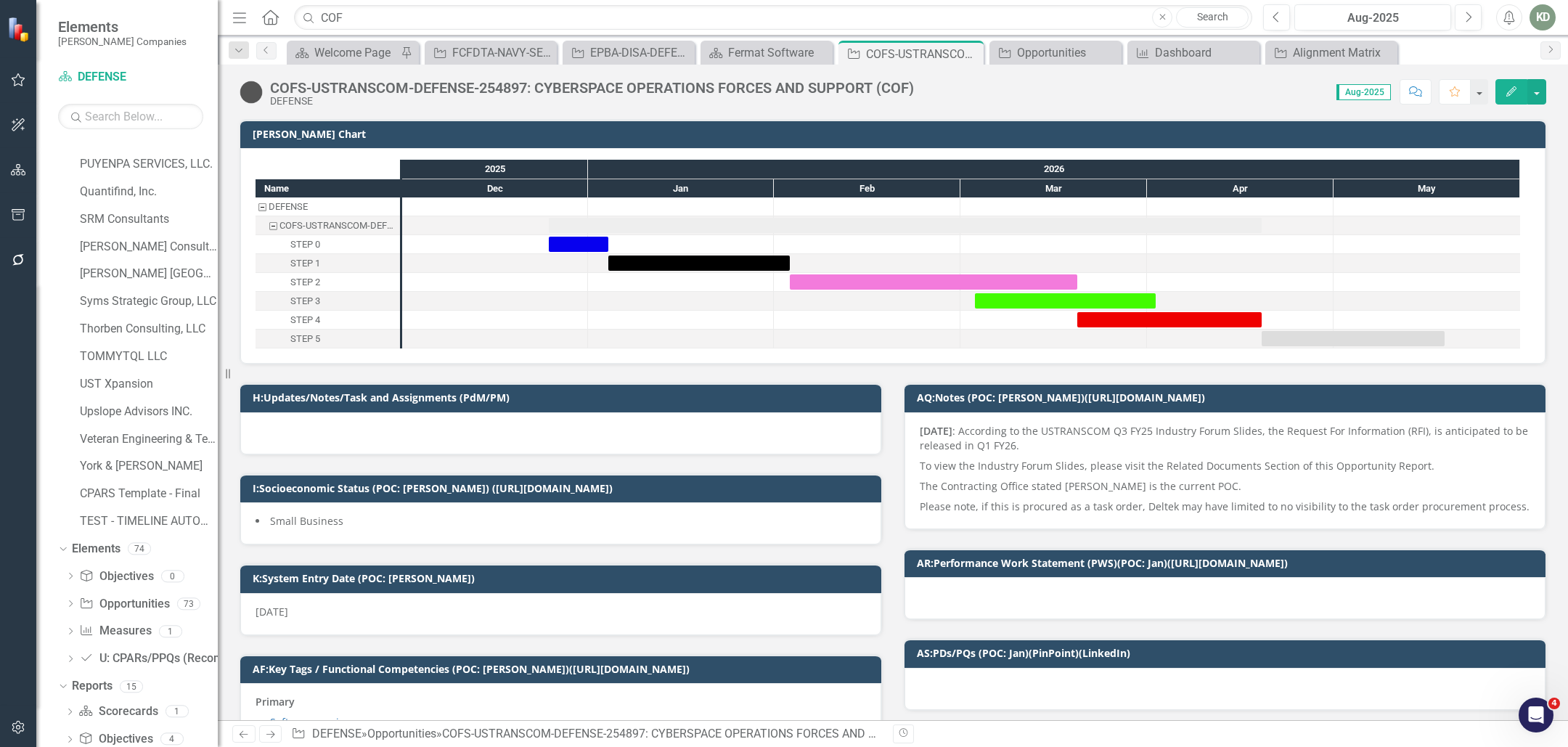
click at [249, 90] on img at bounding box center [251, 92] width 23 height 23
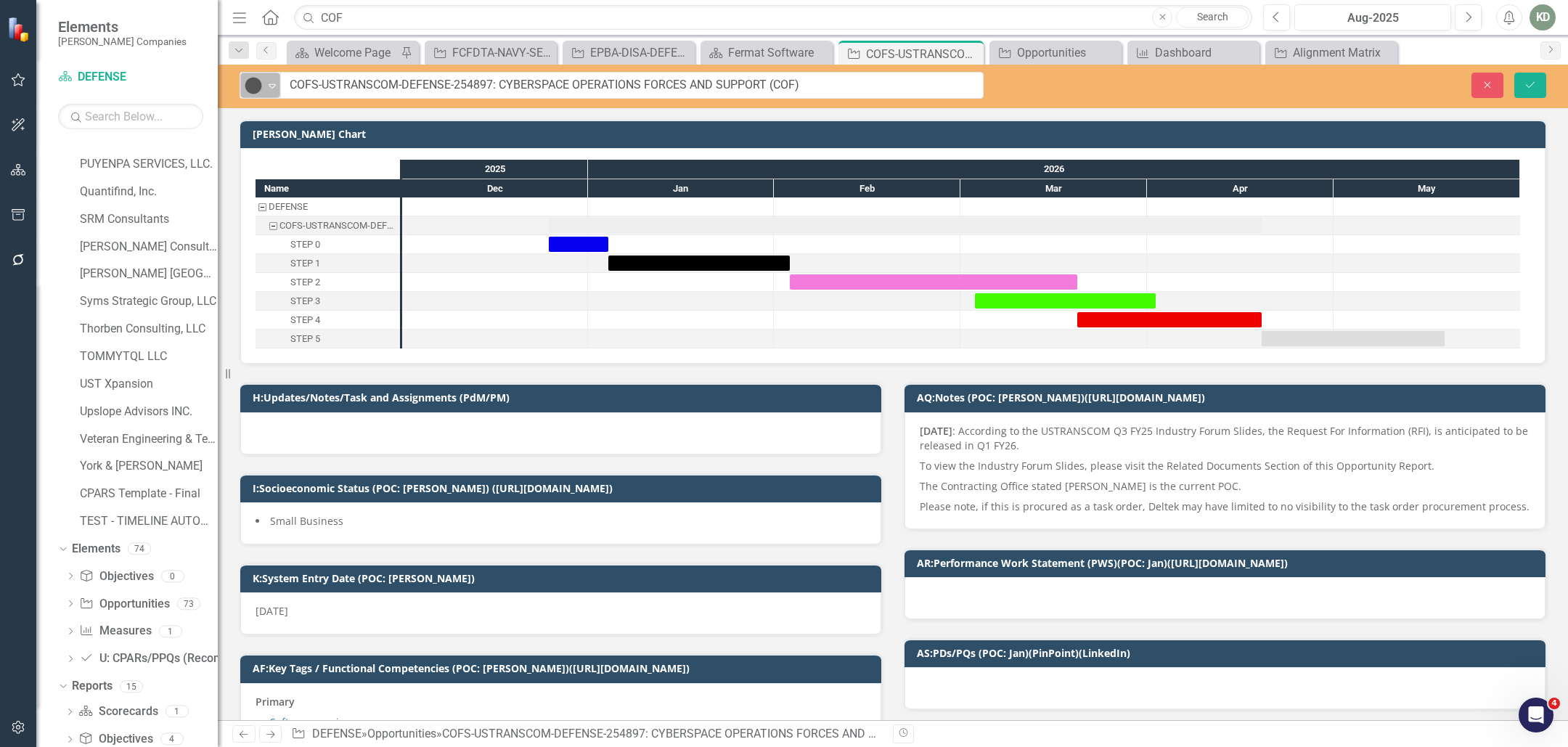
click at [254, 88] on img at bounding box center [253, 85] width 17 height 17
click at [781, 60] on div "Fermat Software" at bounding box center [769, 52] width 83 height 18
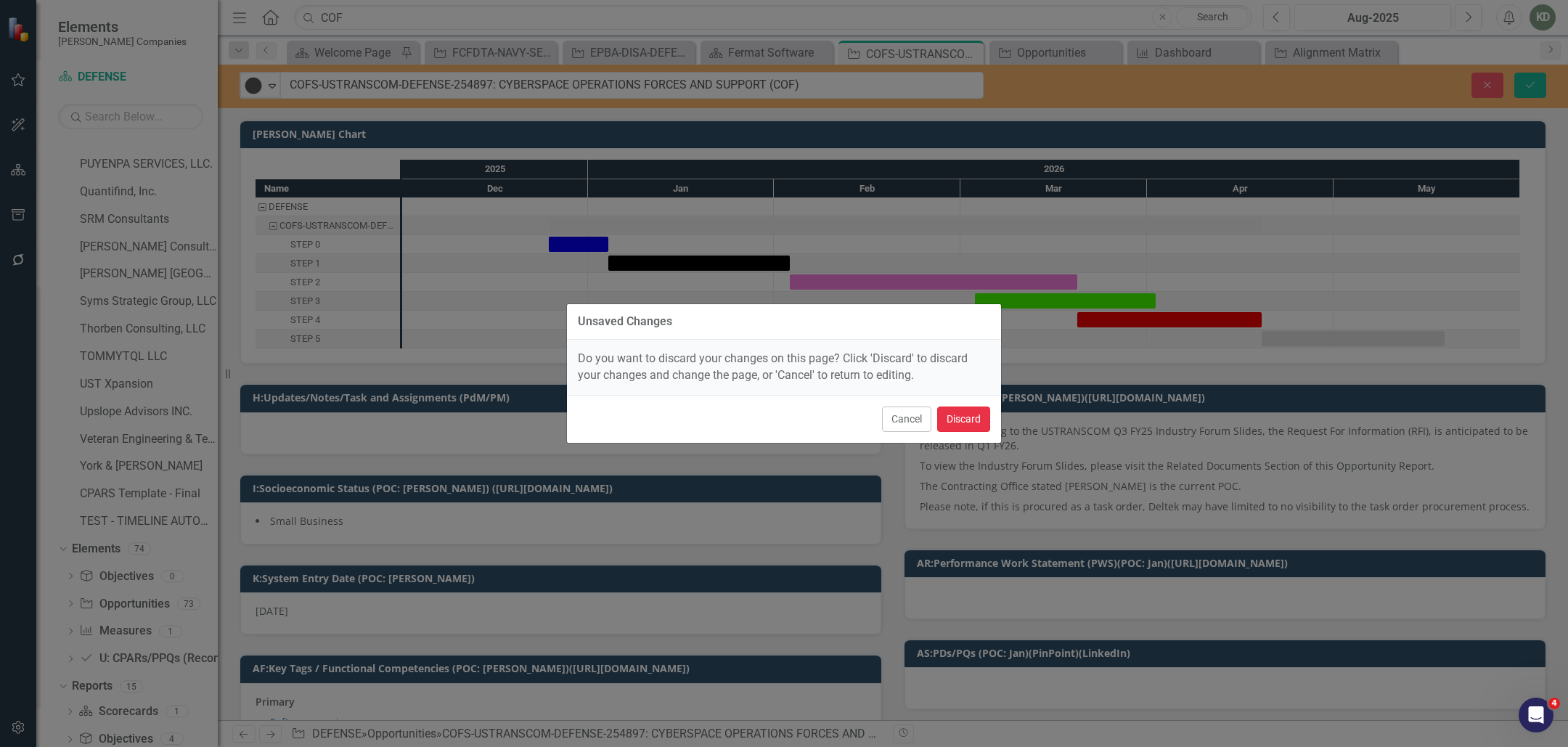
click at [960, 416] on button "Discard" at bounding box center [964, 419] width 53 height 25
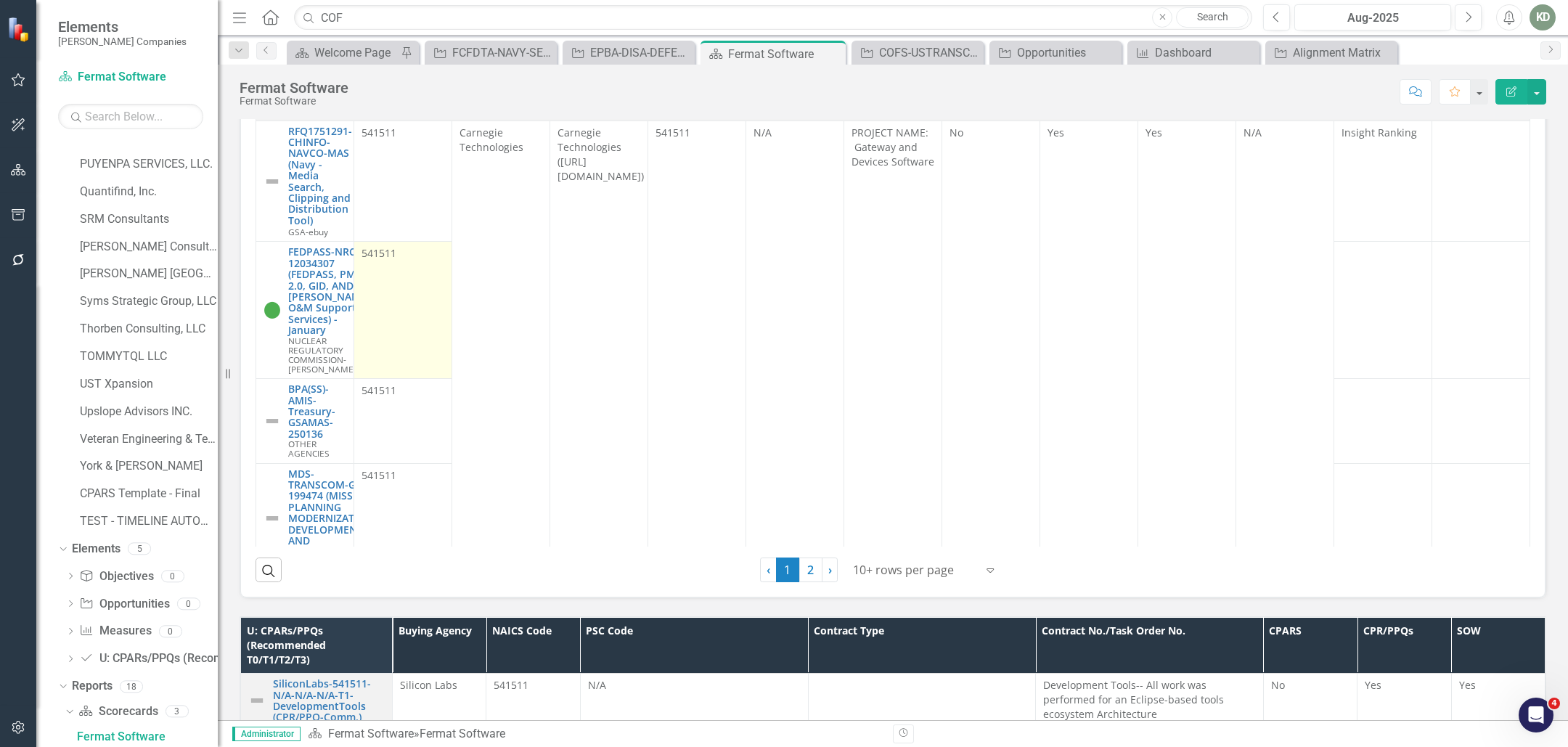
scroll to position [1047, 0]
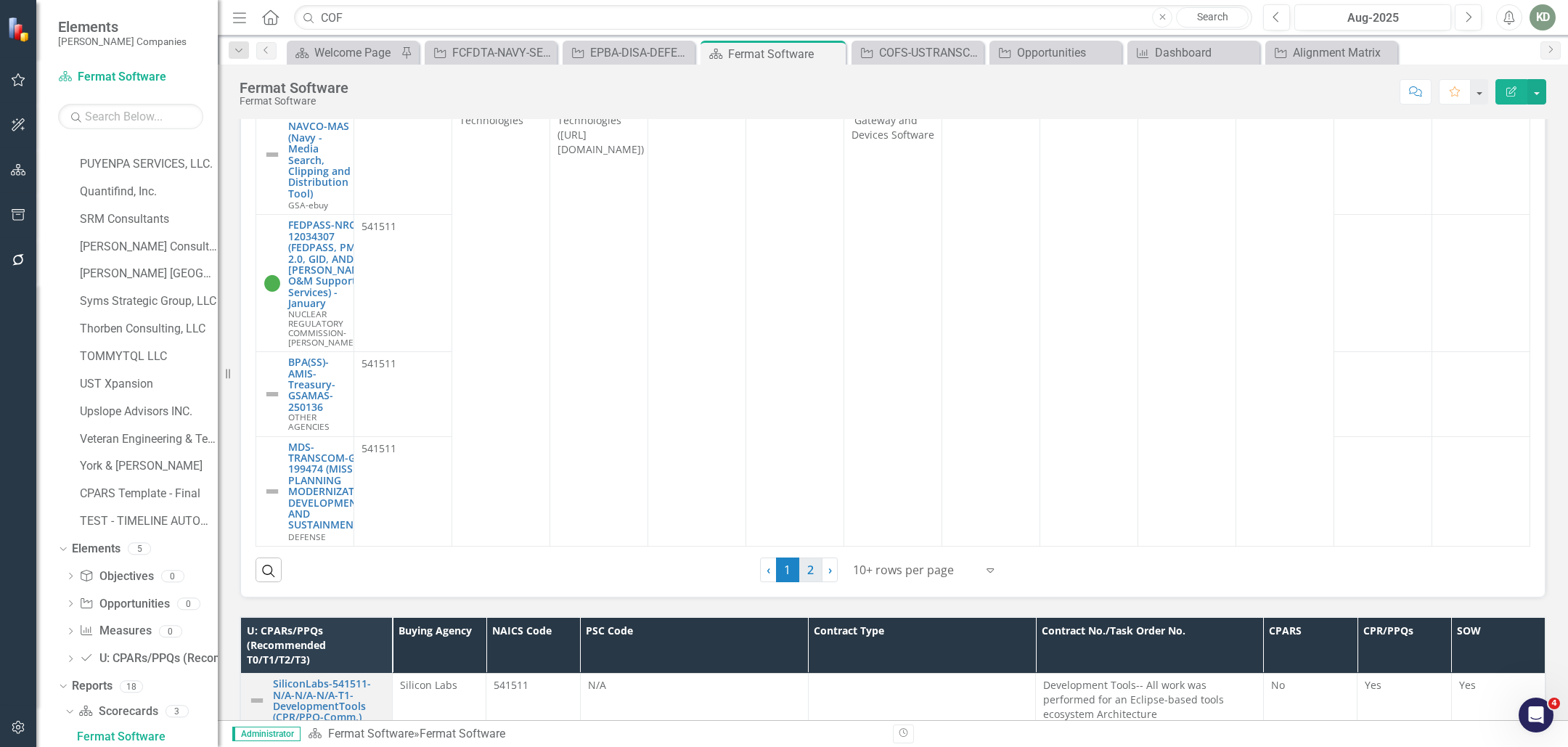
click at [800, 583] on link "2" at bounding box center [811, 570] width 23 height 25
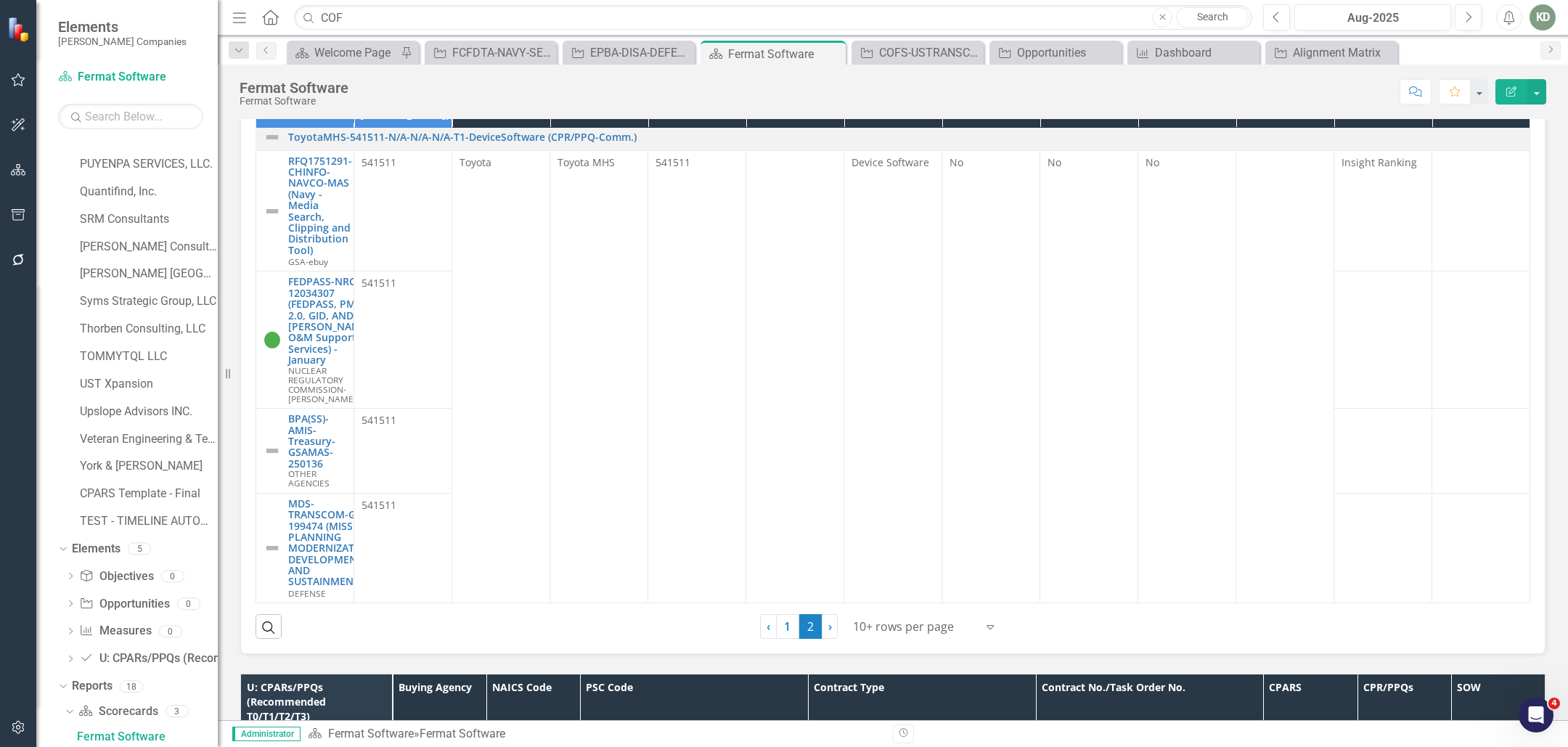
scroll to position [0, 0]
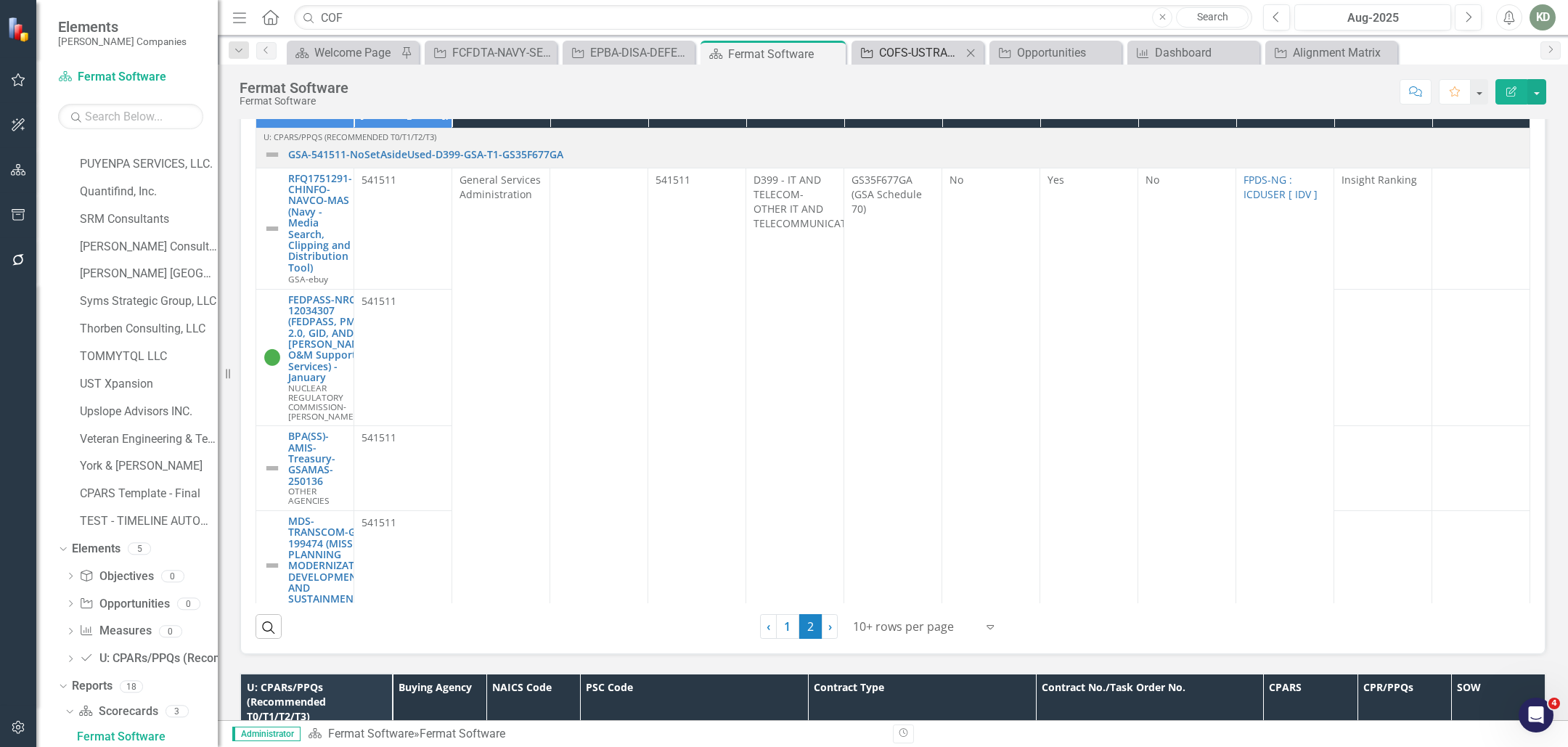
click at [920, 58] on div "COFS-USTRANSCOM-DEFENSE-254897: CYBERSPACE OPERATIONS FORCES AND SUPPORT (COF)" at bounding box center [920, 52] width 83 height 18
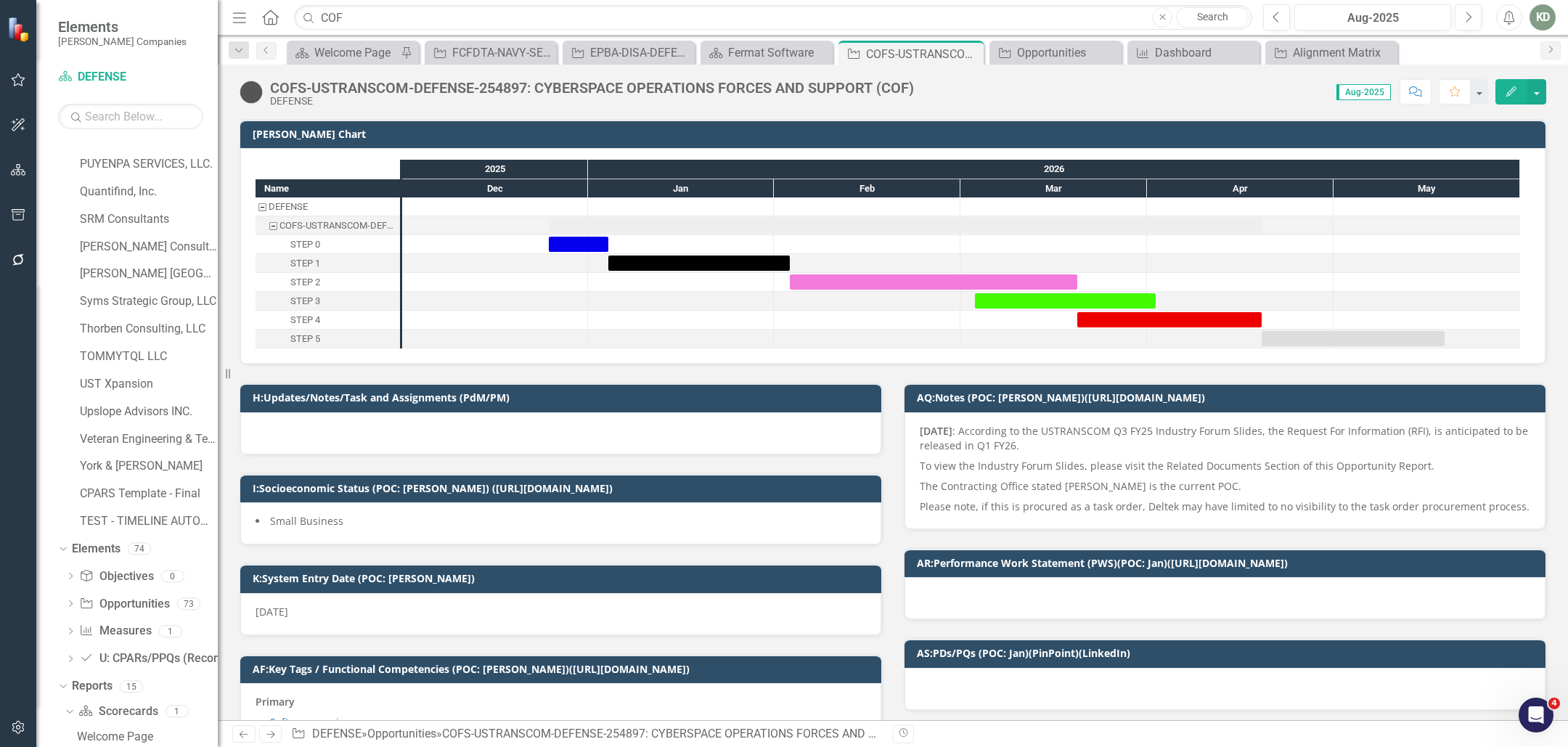
click at [260, 87] on img at bounding box center [251, 92] width 23 height 23
click at [258, 92] on img at bounding box center [251, 92] width 23 height 23
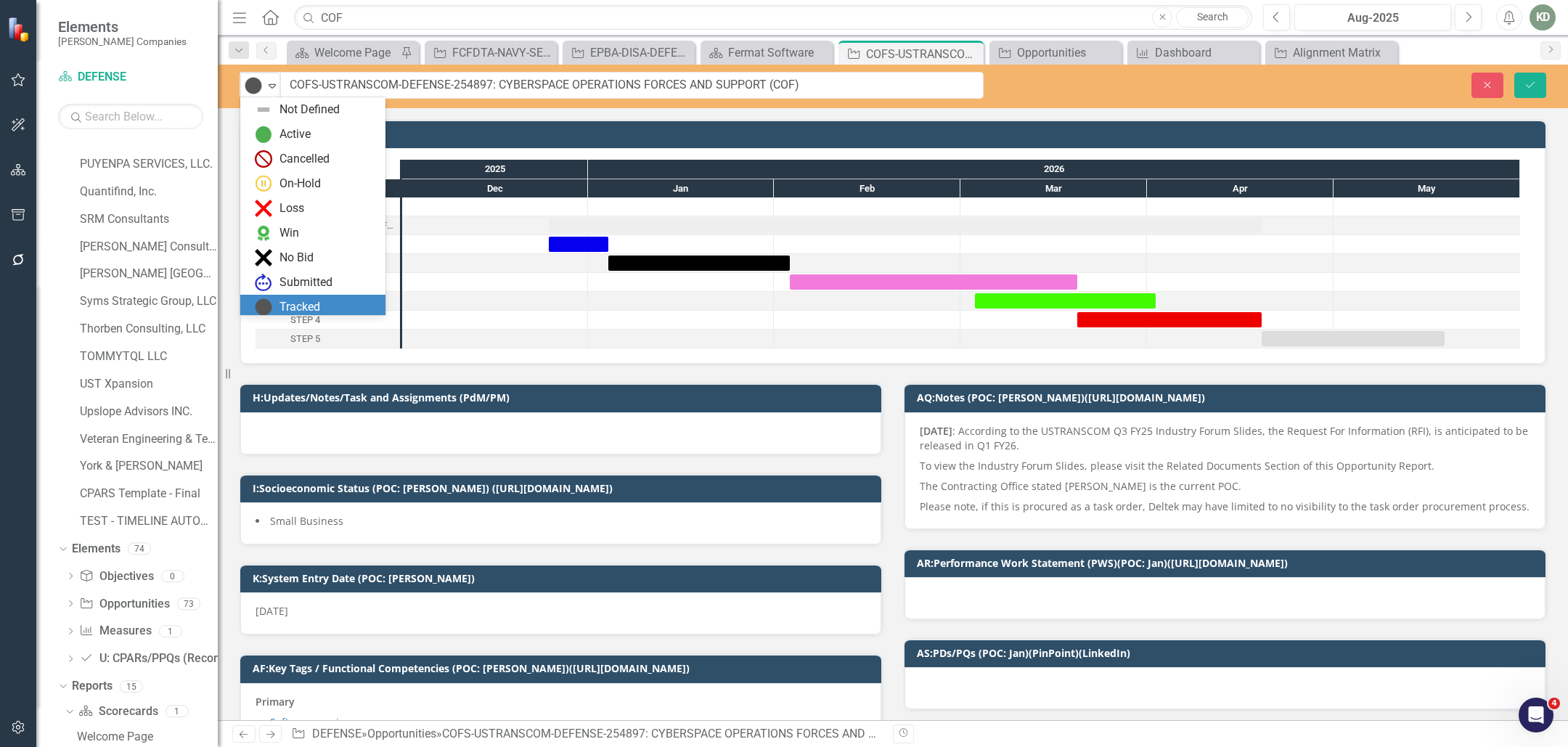
click at [258, 92] on img at bounding box center [253, 85] width 17 height 17
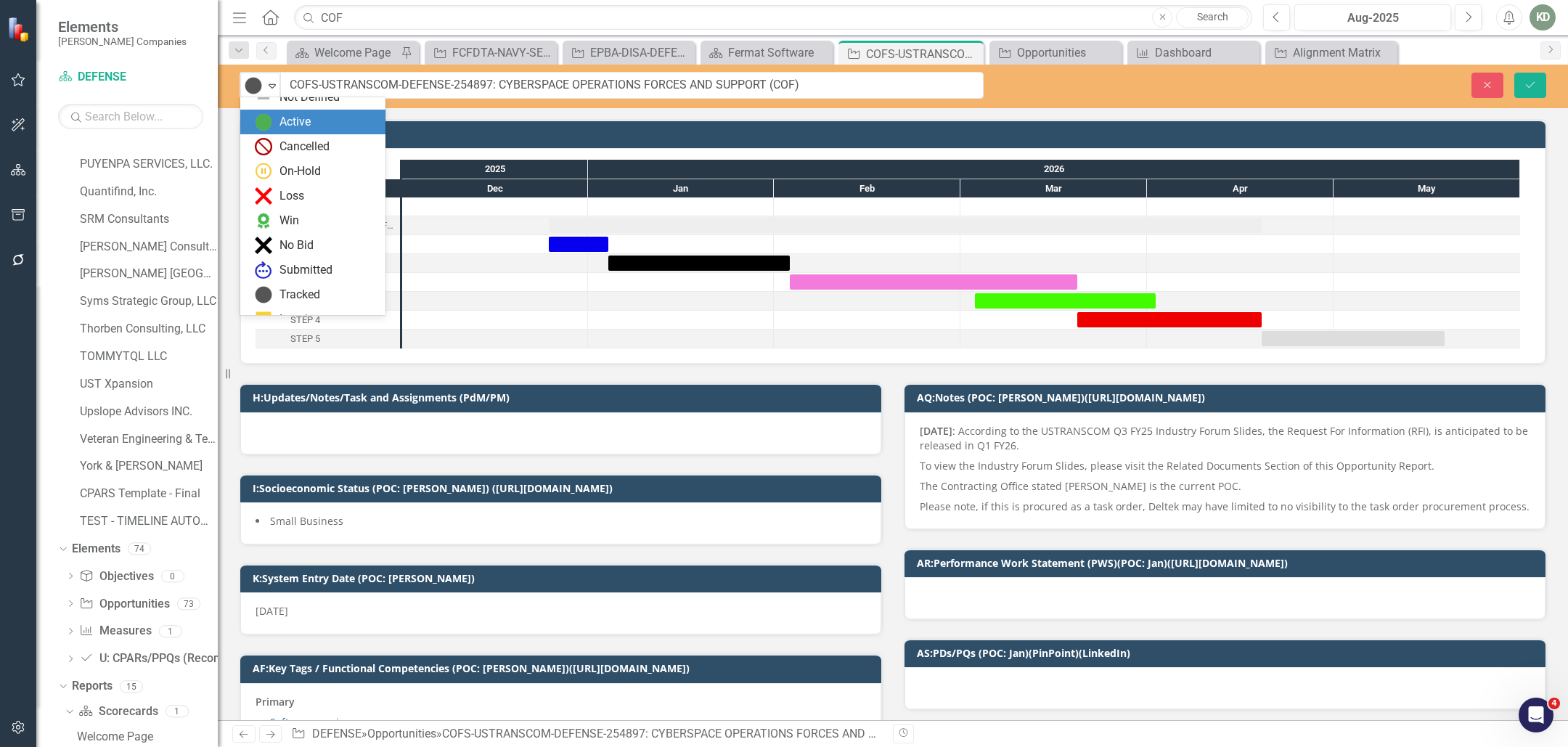
click at [298, 127] on div "Active" at bounding box center [295, 122] width 31 height 16
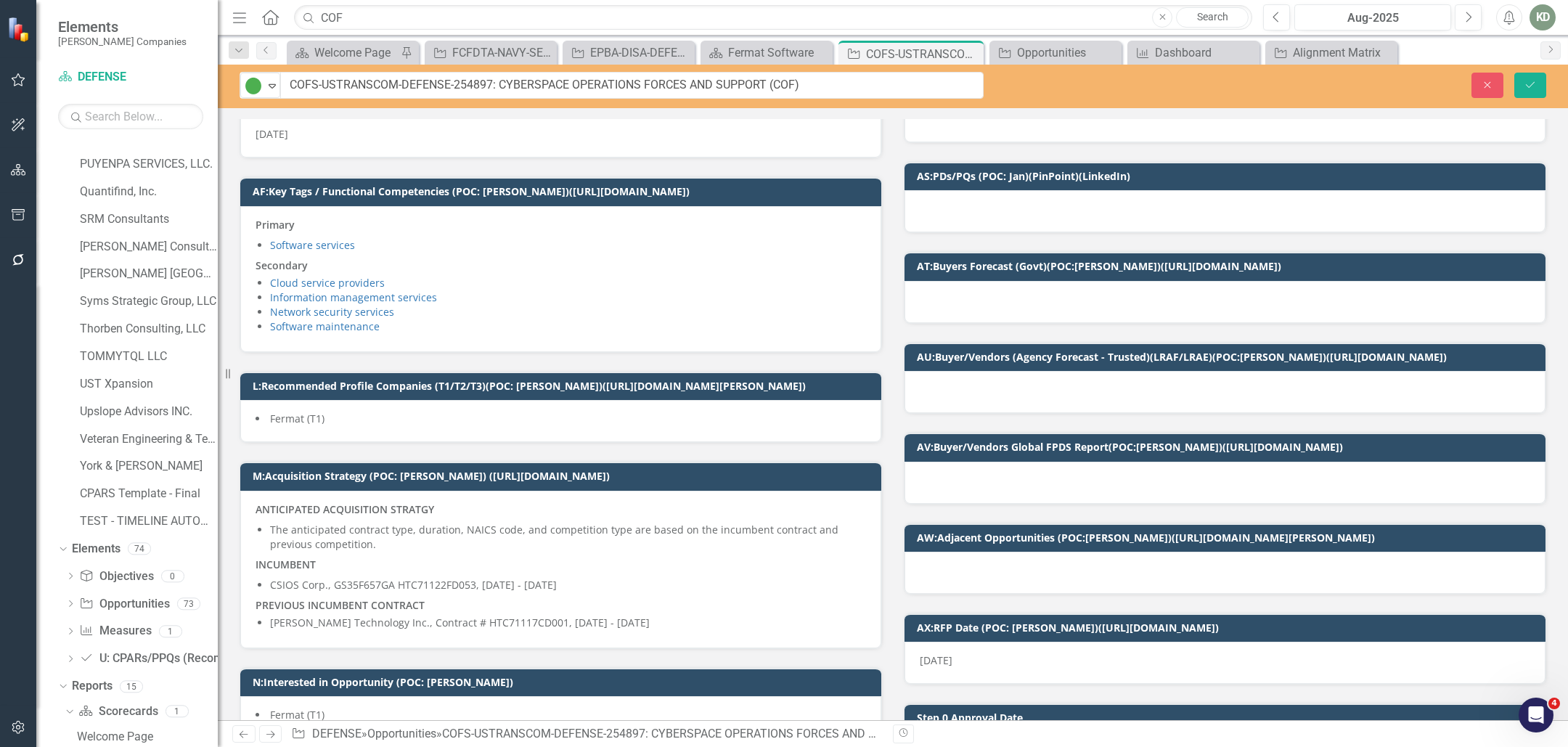
scroll to position [552, 0]
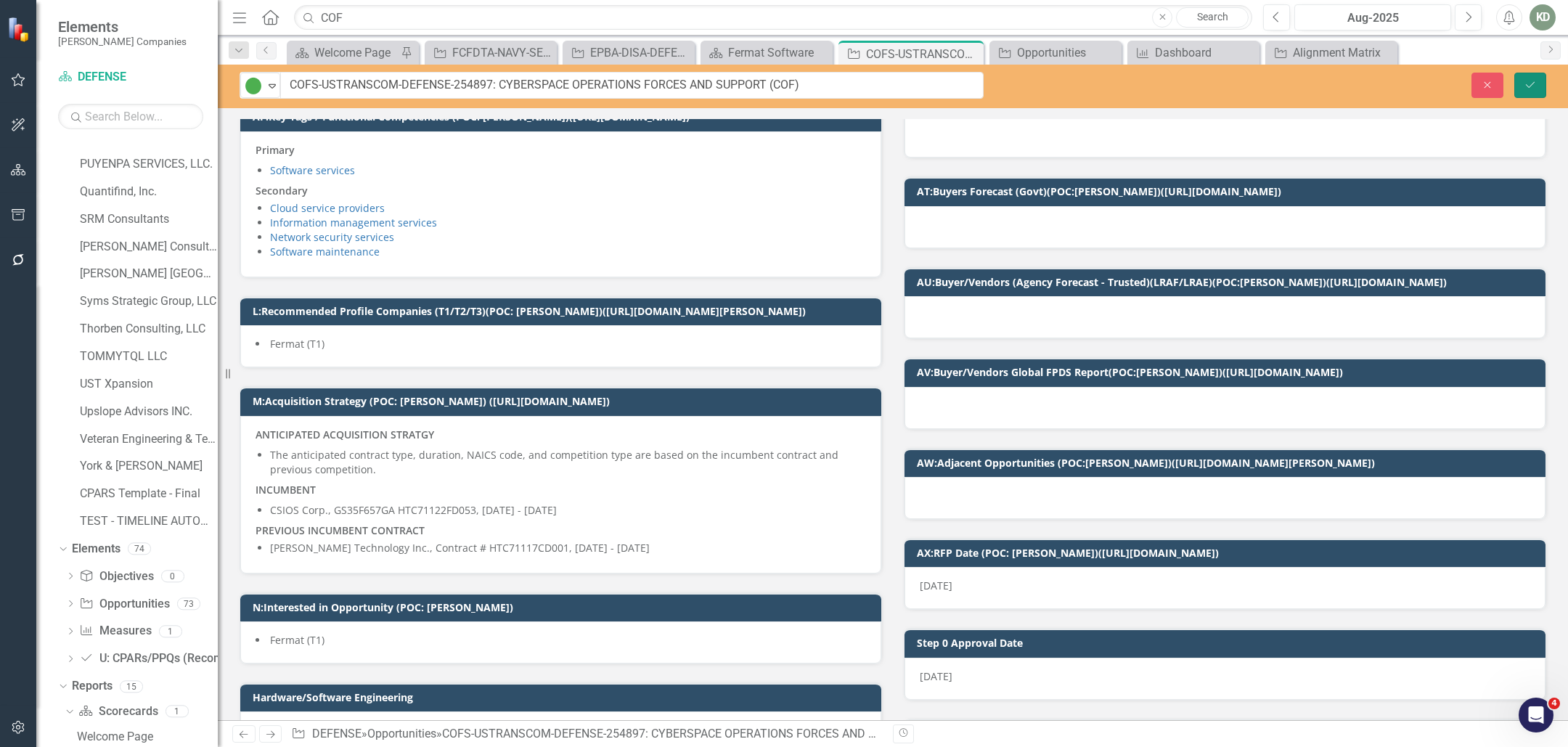
click at [1529, 92] on button "Save" at bounding box center [1530, 85] width 32 height 25
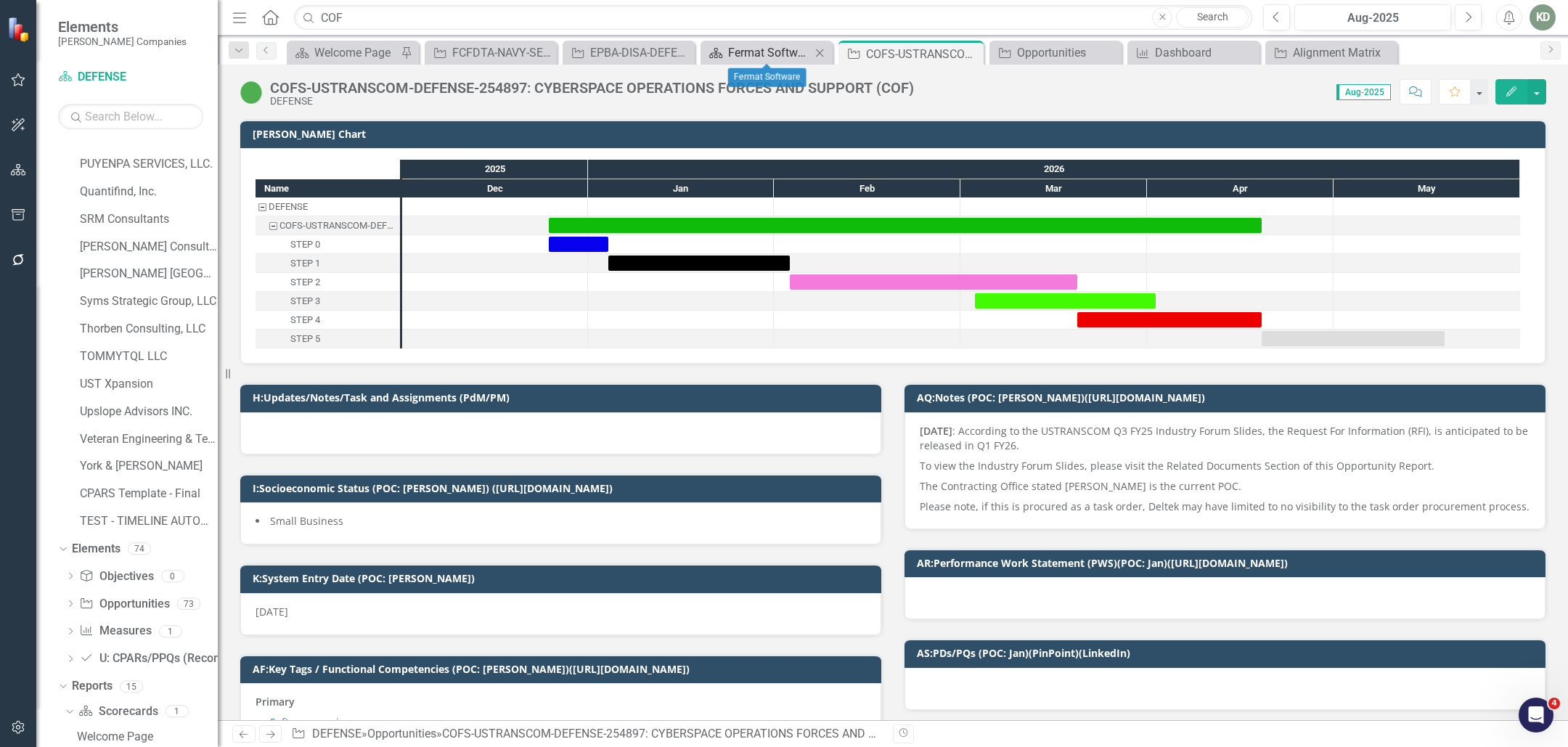
click at [764, 55] on div "Fermat Software" at bounding box center [769, 52] width 83 height 18
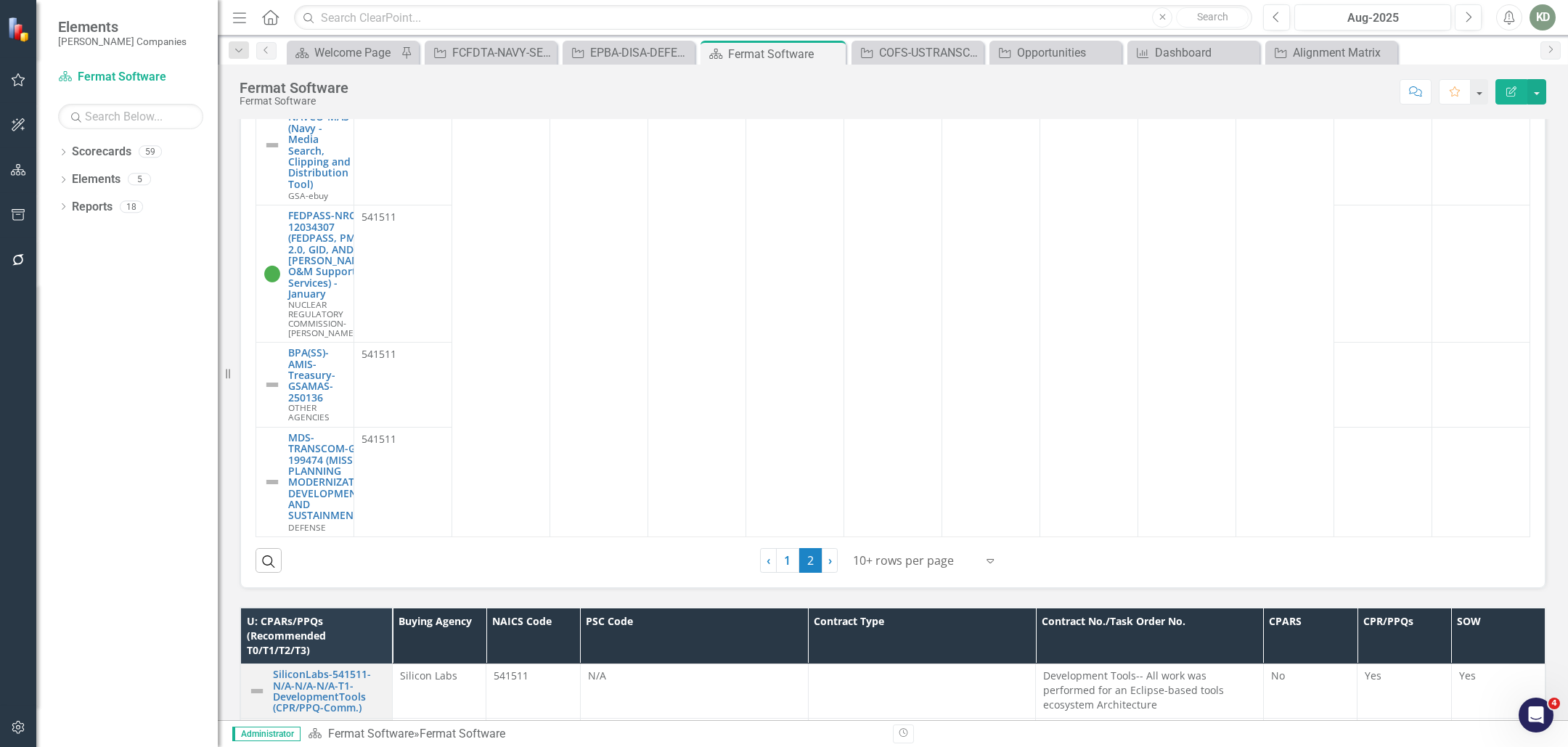
scroll to position [1271, 0]
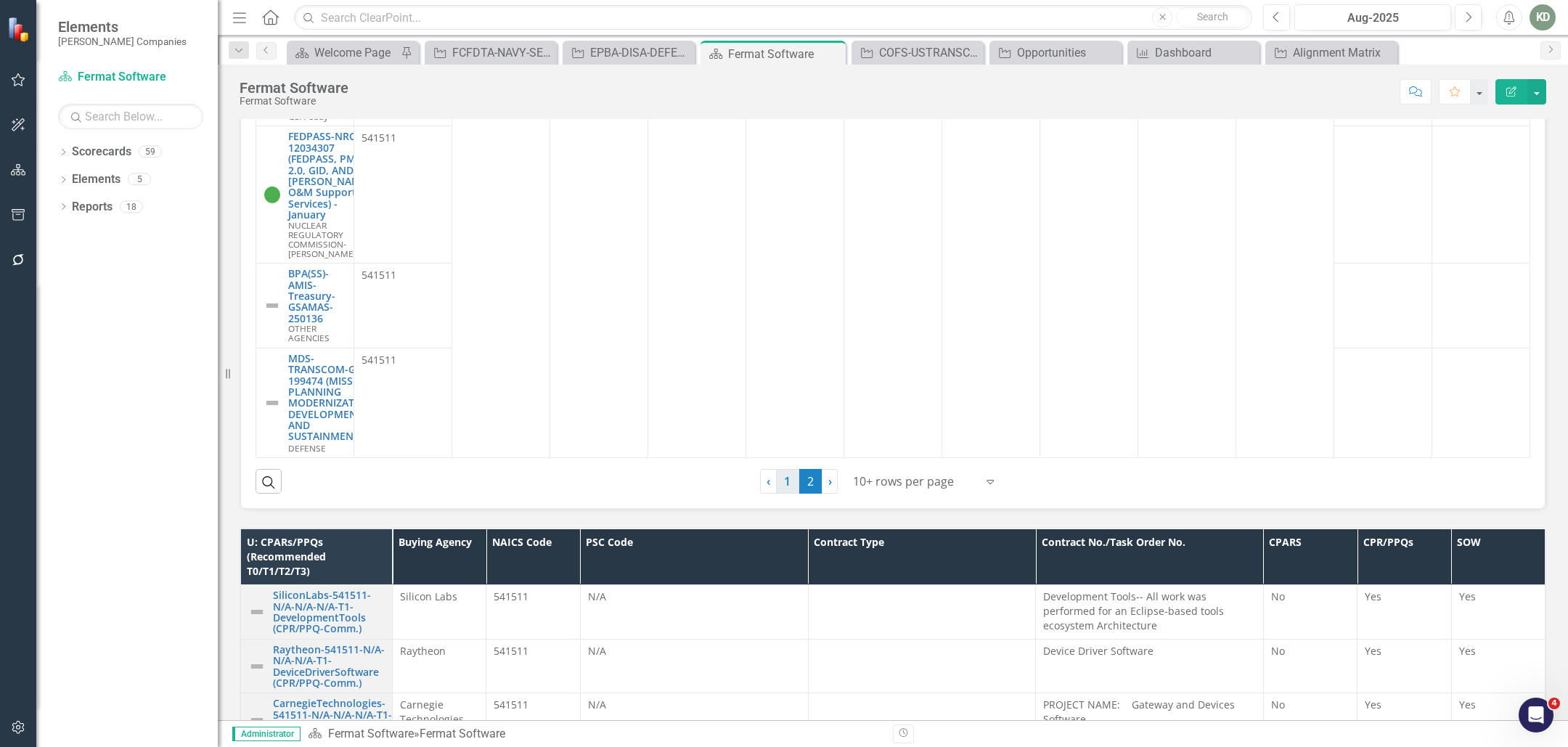
click at [786, 494] on link "1" at bounding box center [788, 481] width 23 height 25
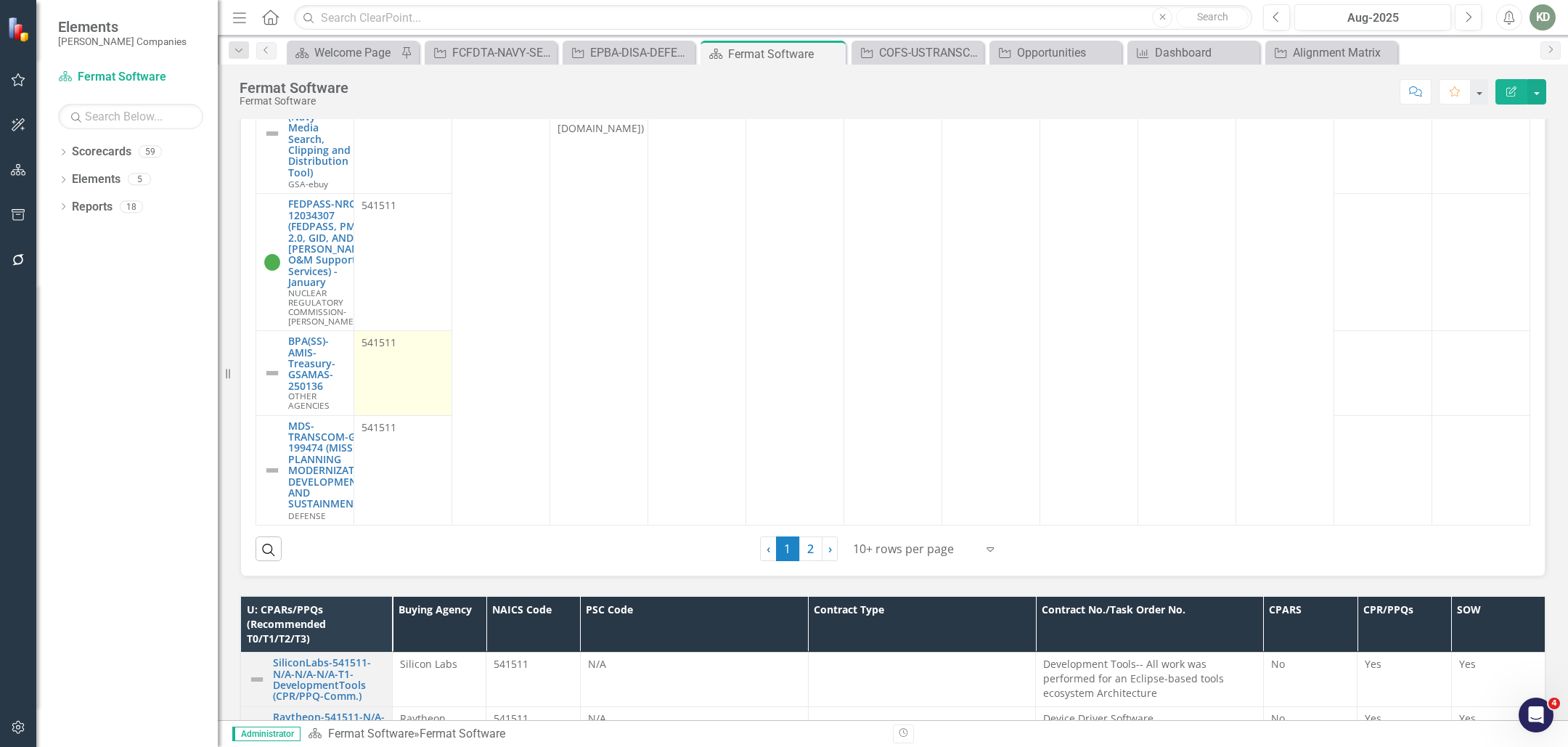
scroll to position [1231, 0]
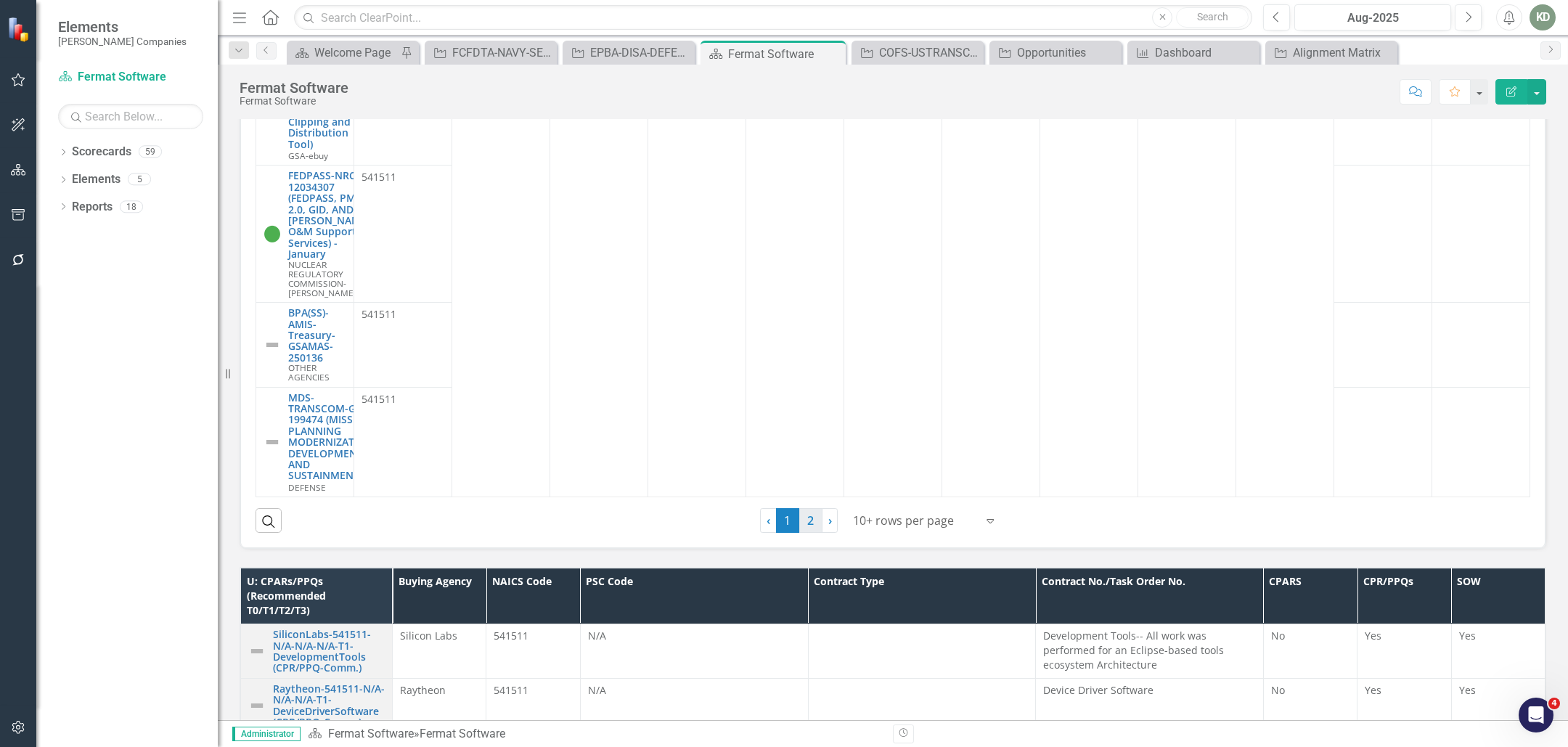
click at [807, 533] on link "2" at bounding box center [811, 520] width 23 height 25
click at [787, 533] on link "1" at bounding box center [788, 520] width 23 height 25
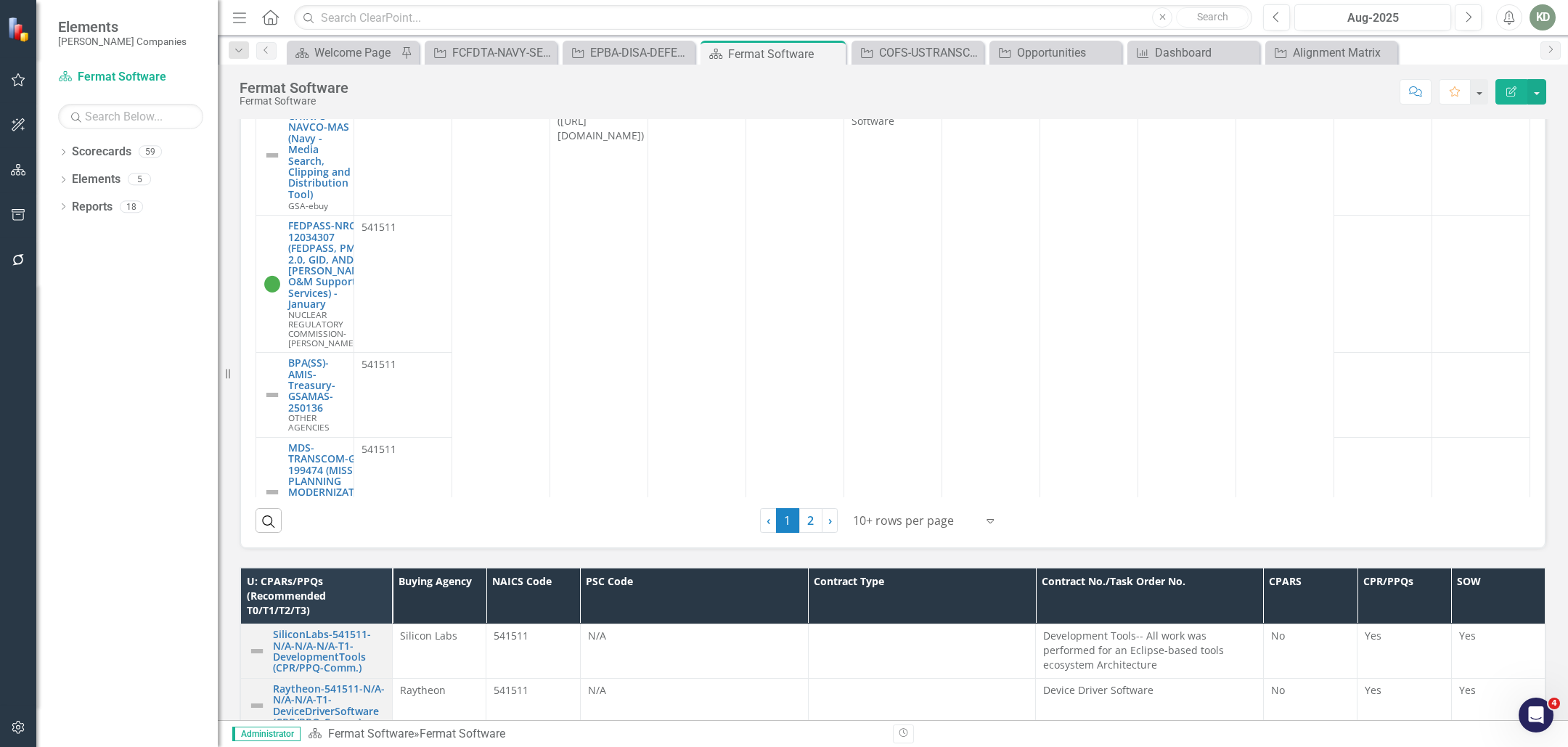
scroll to position [456, 0]
click at [883, 61] on div "COFS-USTRANSCOM-DEFENSE-254897: CYBERSPACE OPERATIONS FORCES AND SUPPORT (COF)" at bounding box center [920, 52] width 83 height 18
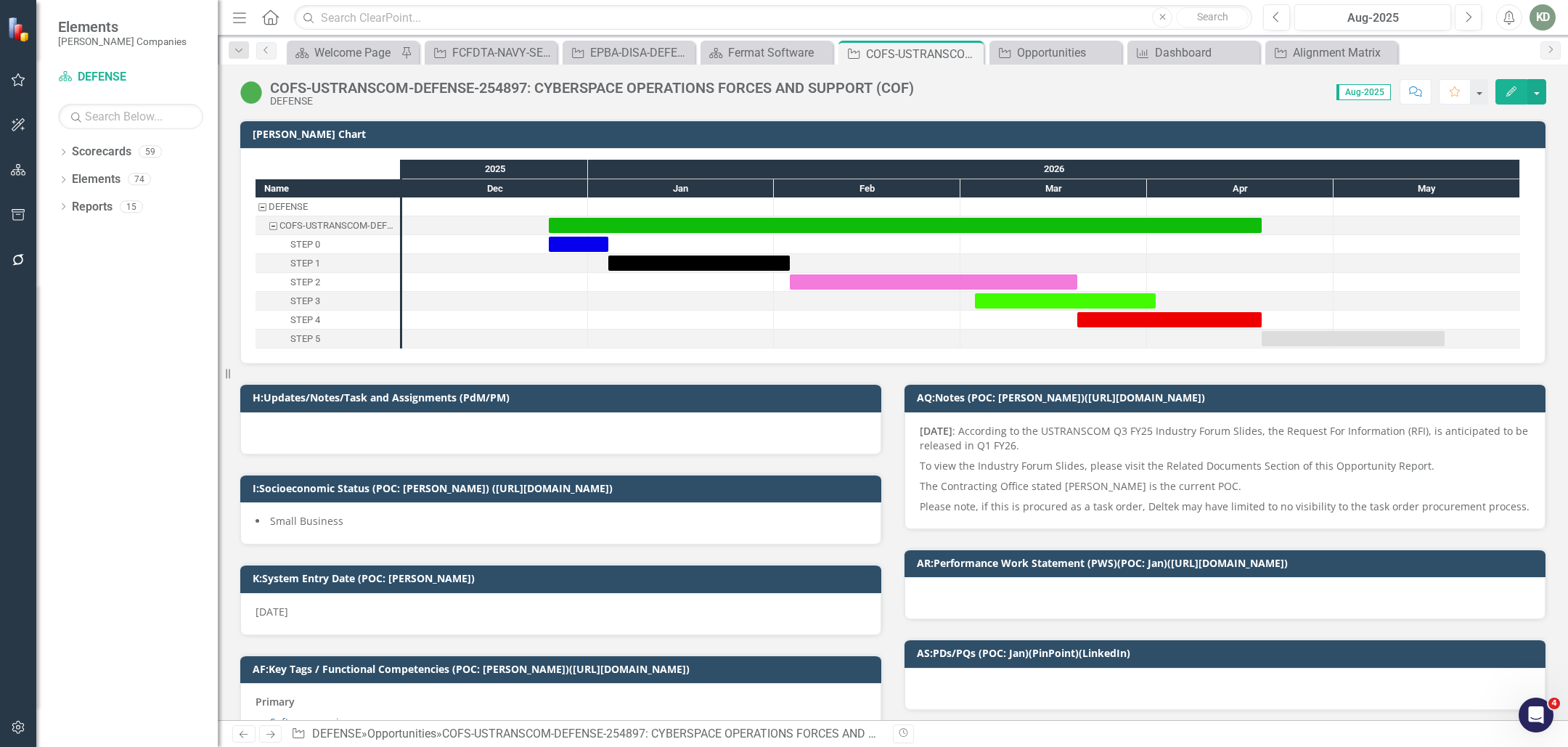
click at [252, 96] on img at bounding box center [251, 92] width 23 height 23
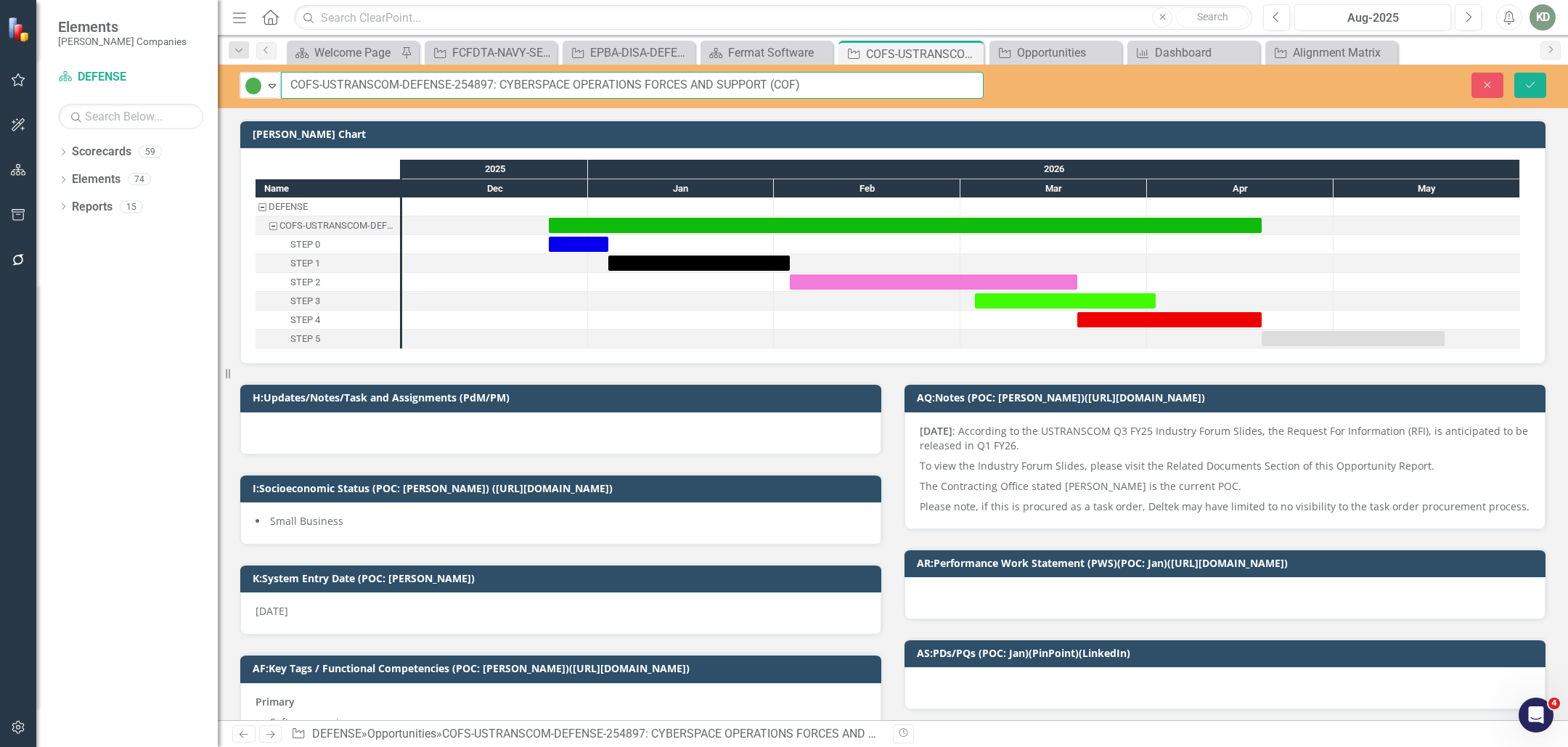
click at [281, 90] on input "COFS-USTRANSCOM-DEFENSE-254897: CYBERSPACE OPERATIONS FORCES AND SUPPORT (COF)" at bounding box center [632, 85] width 703 height 27
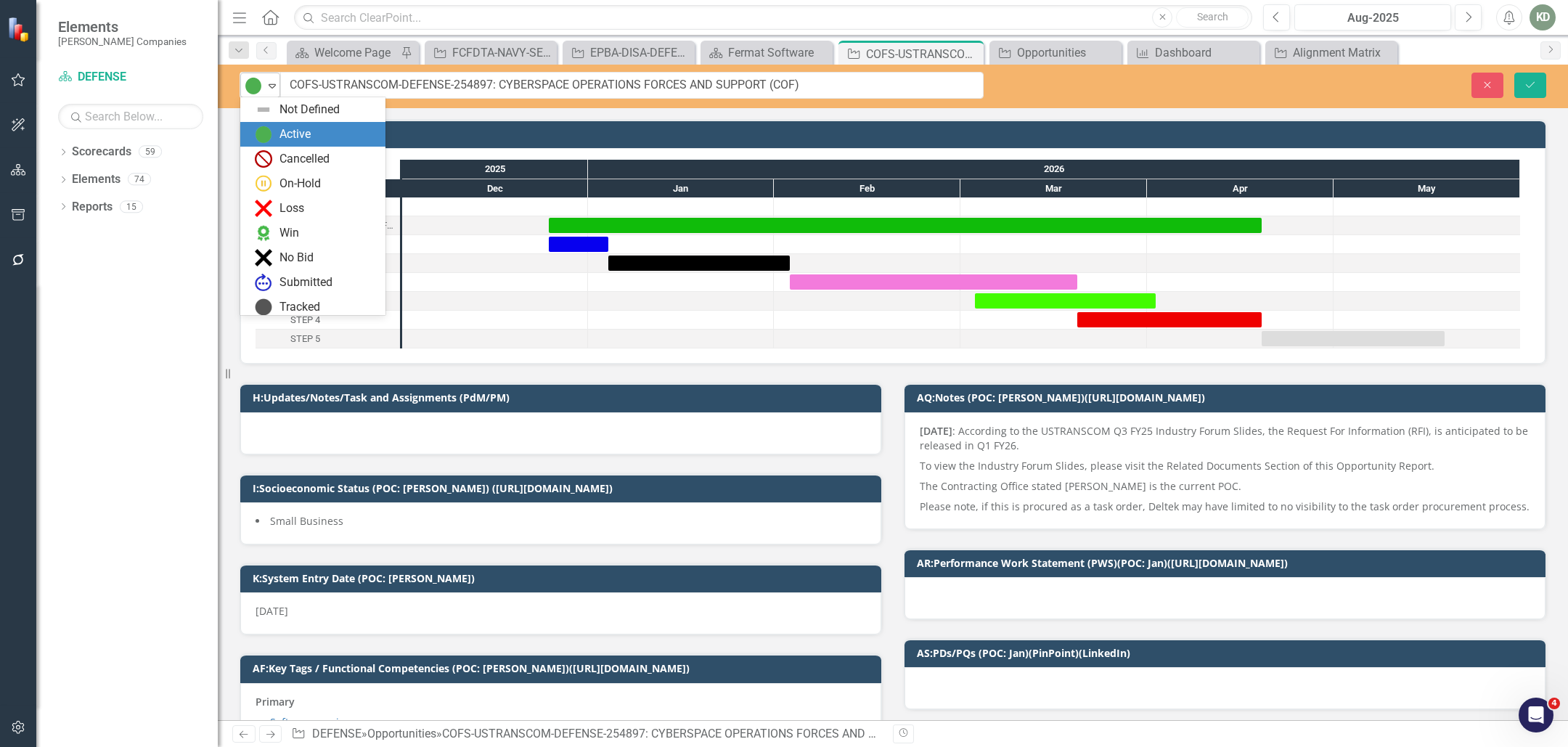
click at [277, 92] on div "Expand" at bounding box center [272, 85] width 15 height 24
click at [302, 302] on div "Tracked" at bounding box center [300, 308] width 41 height 16
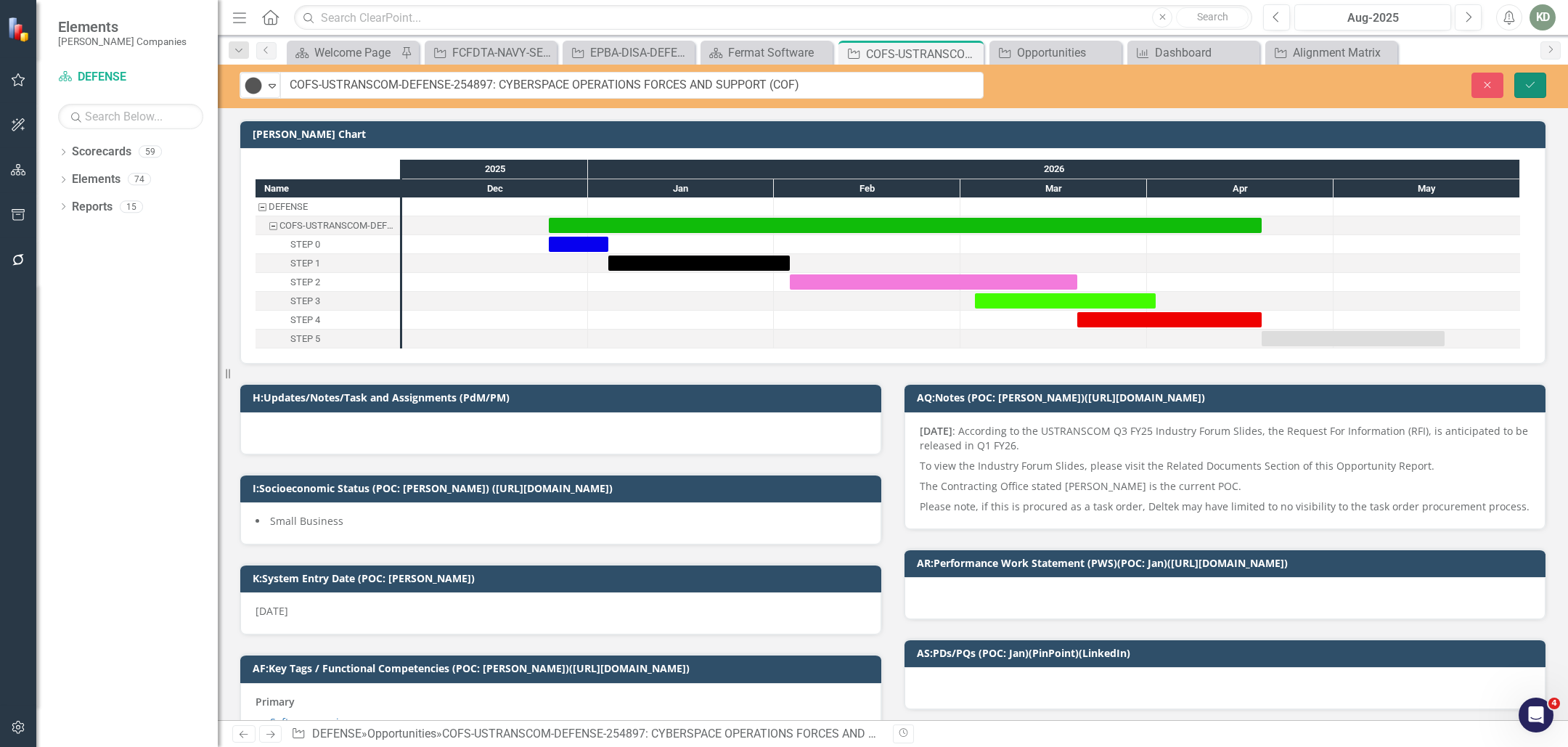
click at [1541, 88] on button "Save" at bounding box center [1530, 85] width 32 height 25
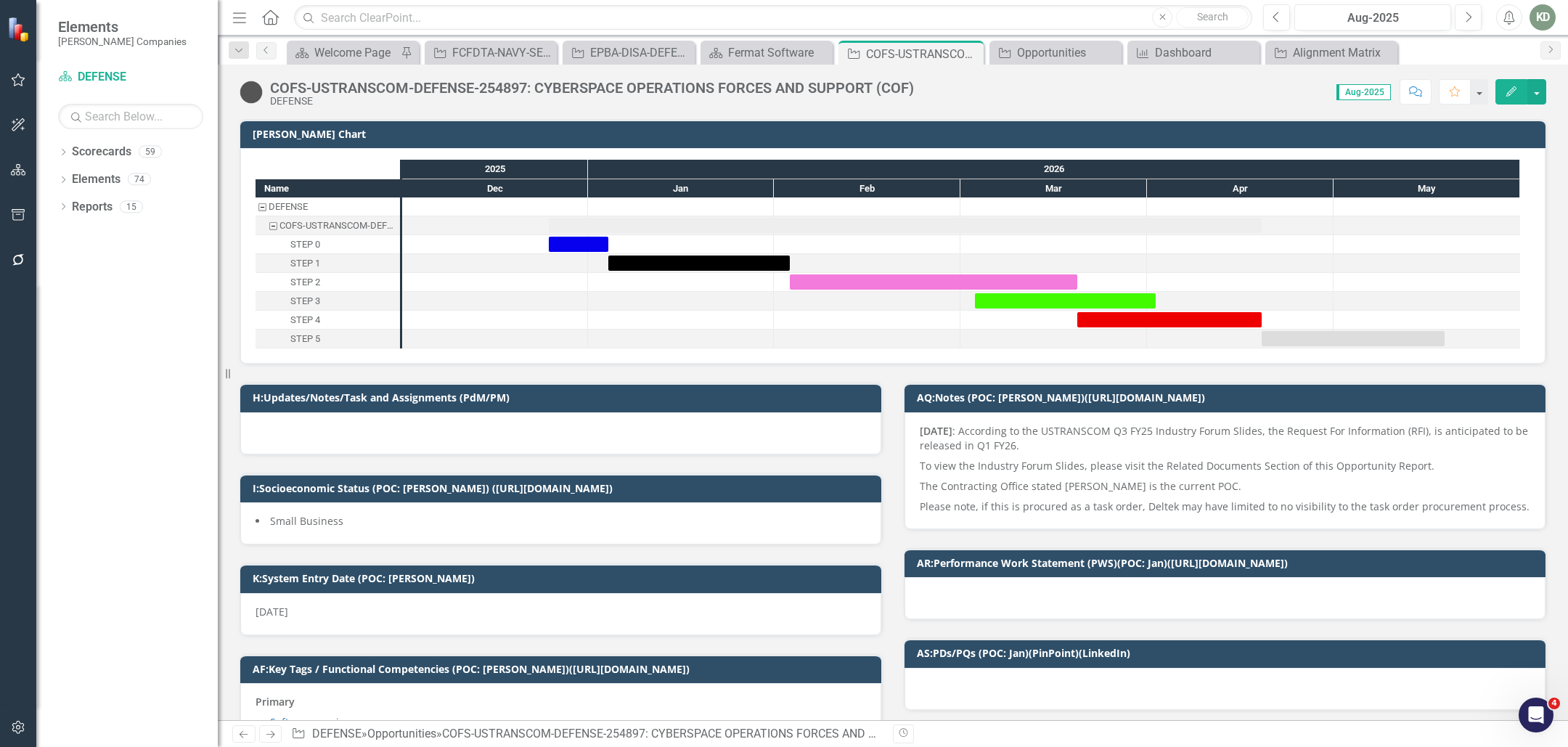
click at [56, 152] on div "Dropdown Scorecards 59 Dropdown STAHL Companies Dropdown ARMY ITES-3s Dropdown …" at bounding box center [127, 443] width 182 height 607
click at [64, 151] on icon at bounding box center [63, 152] width 3 height 7
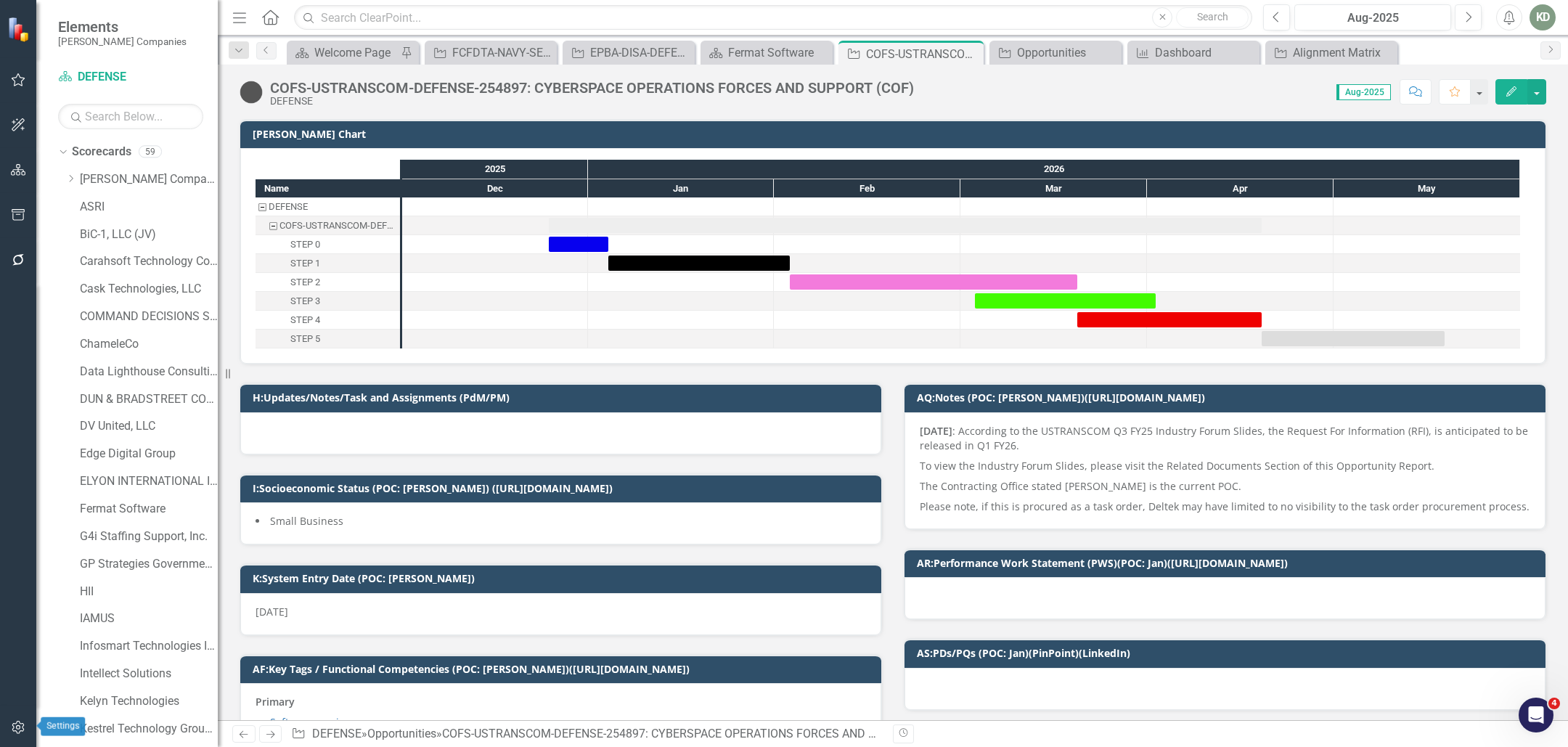
click at [12, 730] on icon "button" at bounding box center [17, 727] width 12 height 13
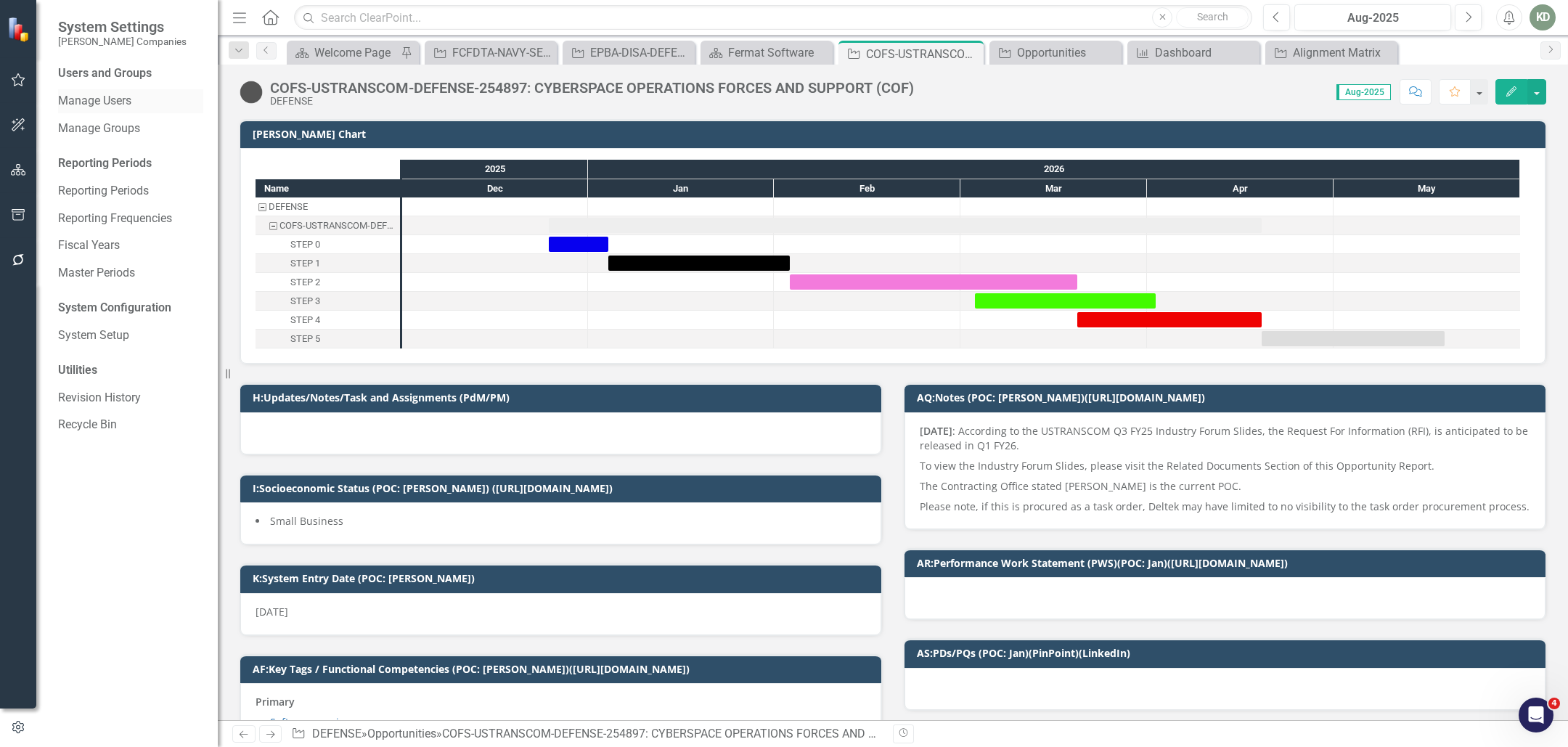
click at [87, 108] on link "Manage Users" at bounding box center [131, 101] width 146 height 16
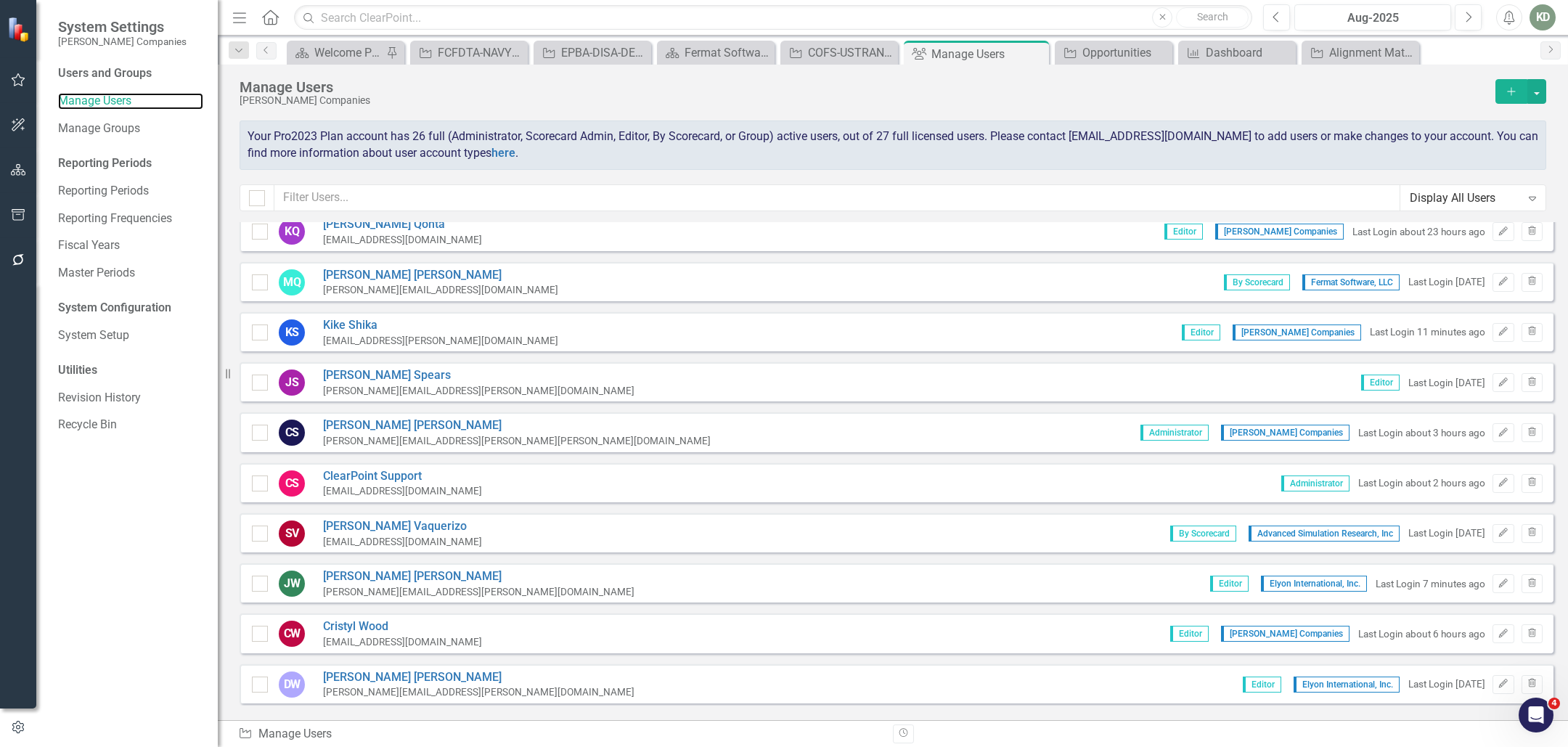
scroll to position [900, 0]
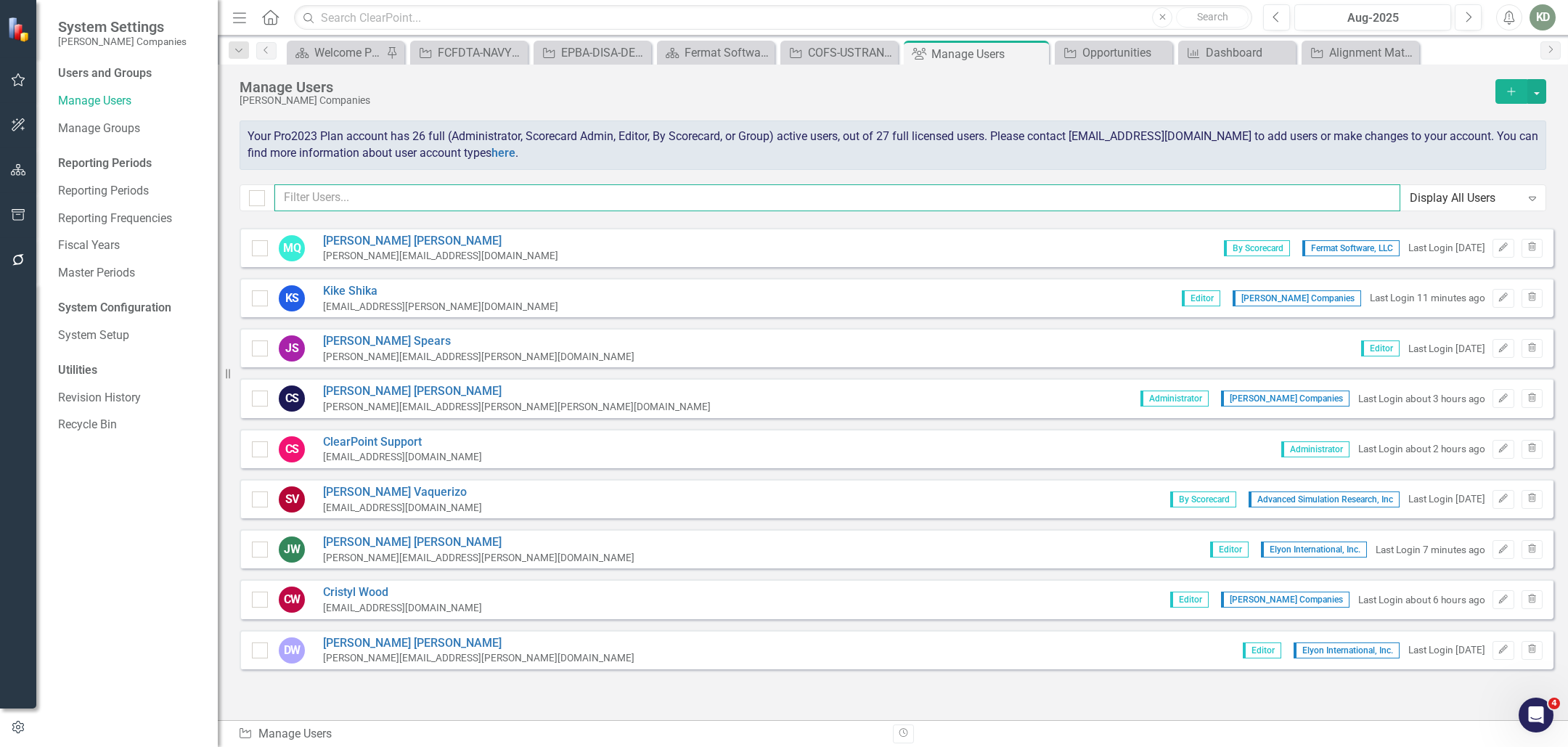
click at [514, 192] on input "text" at bounding box center [838, 197] width 1126 height 27
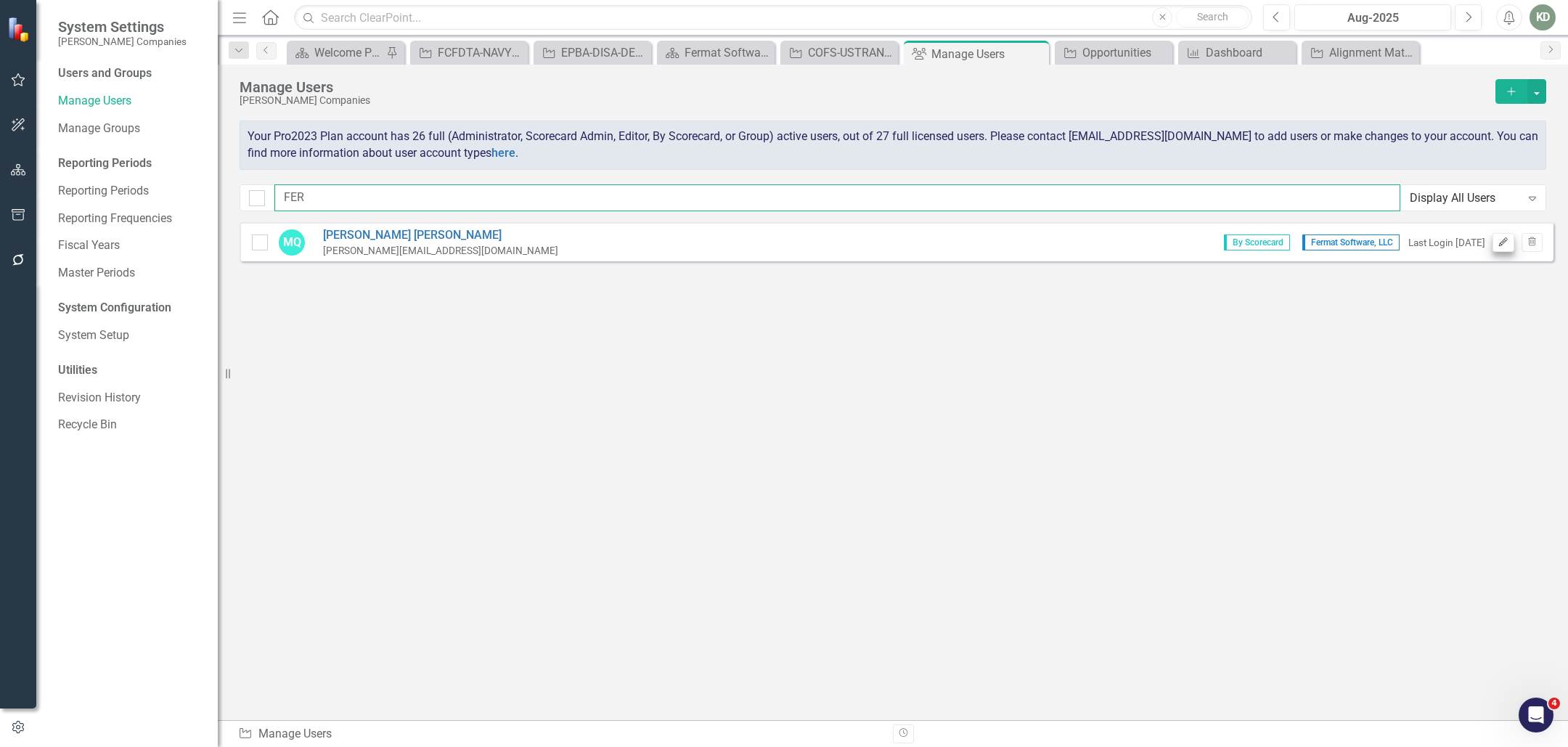
type input "FER"
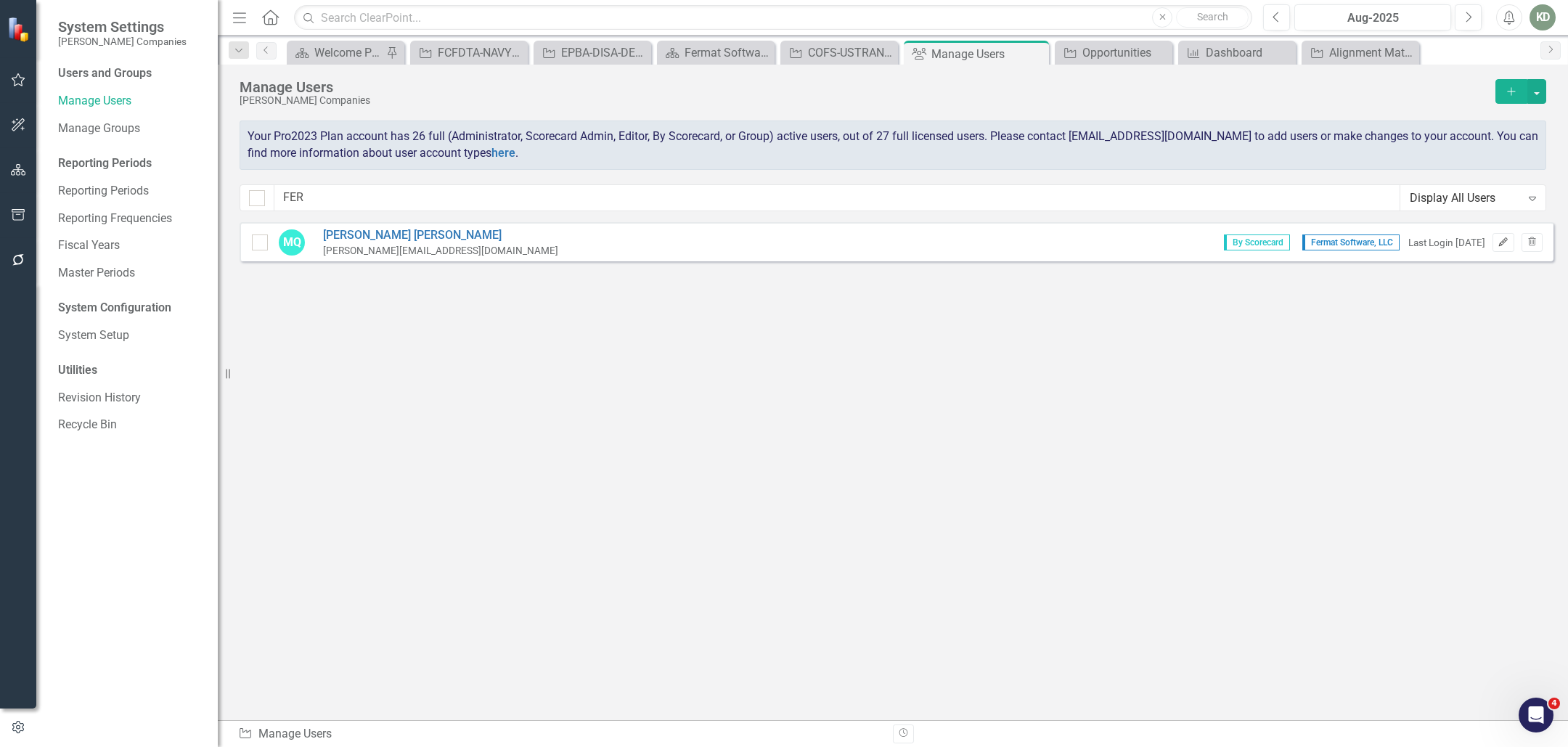
click at [1499, 242] on icon "Edit" at bounding box center [1503, 242] width 11 height 9
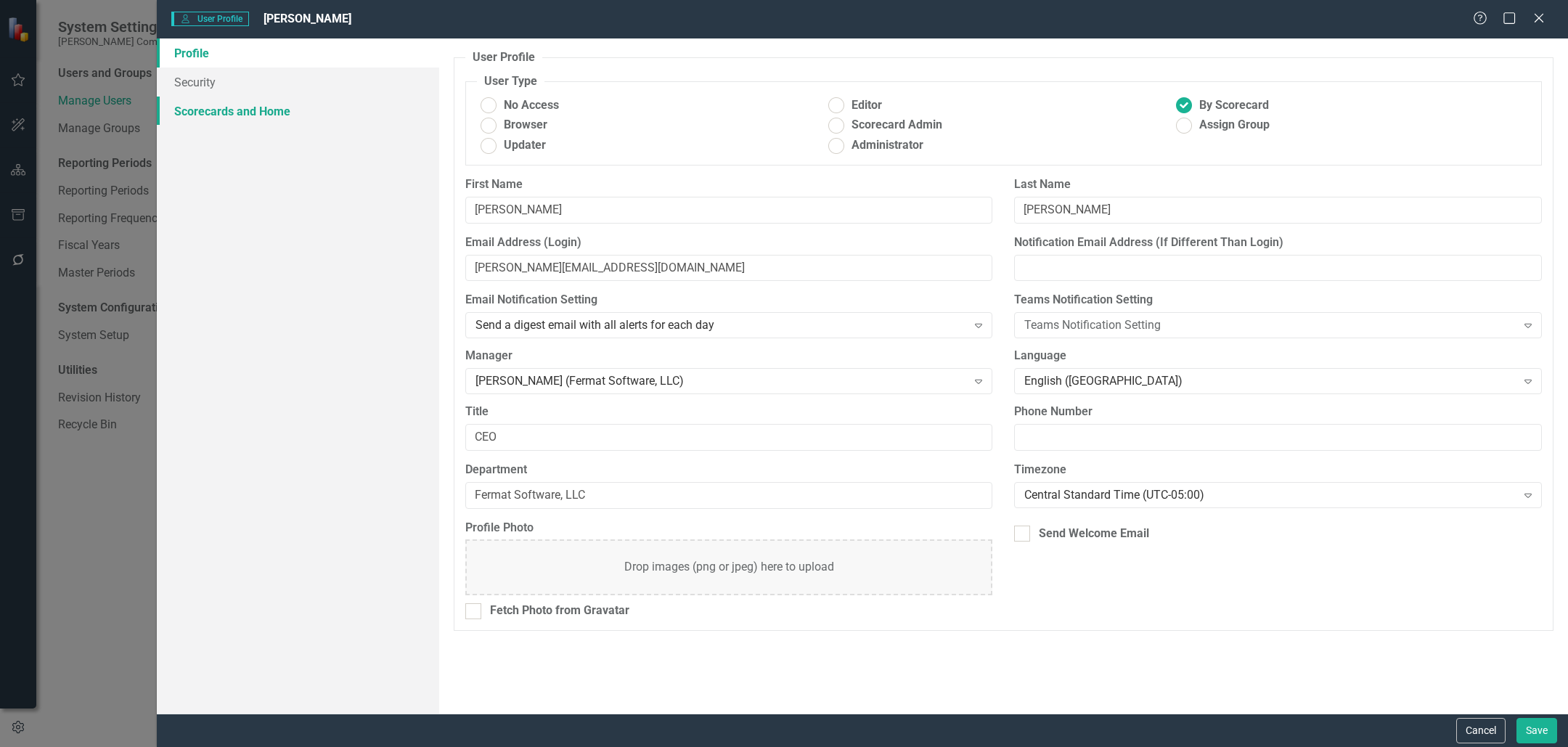
click at [266, 111] on link "Scorecards and Home" at bounding box center [298, 111] width 282 height 29
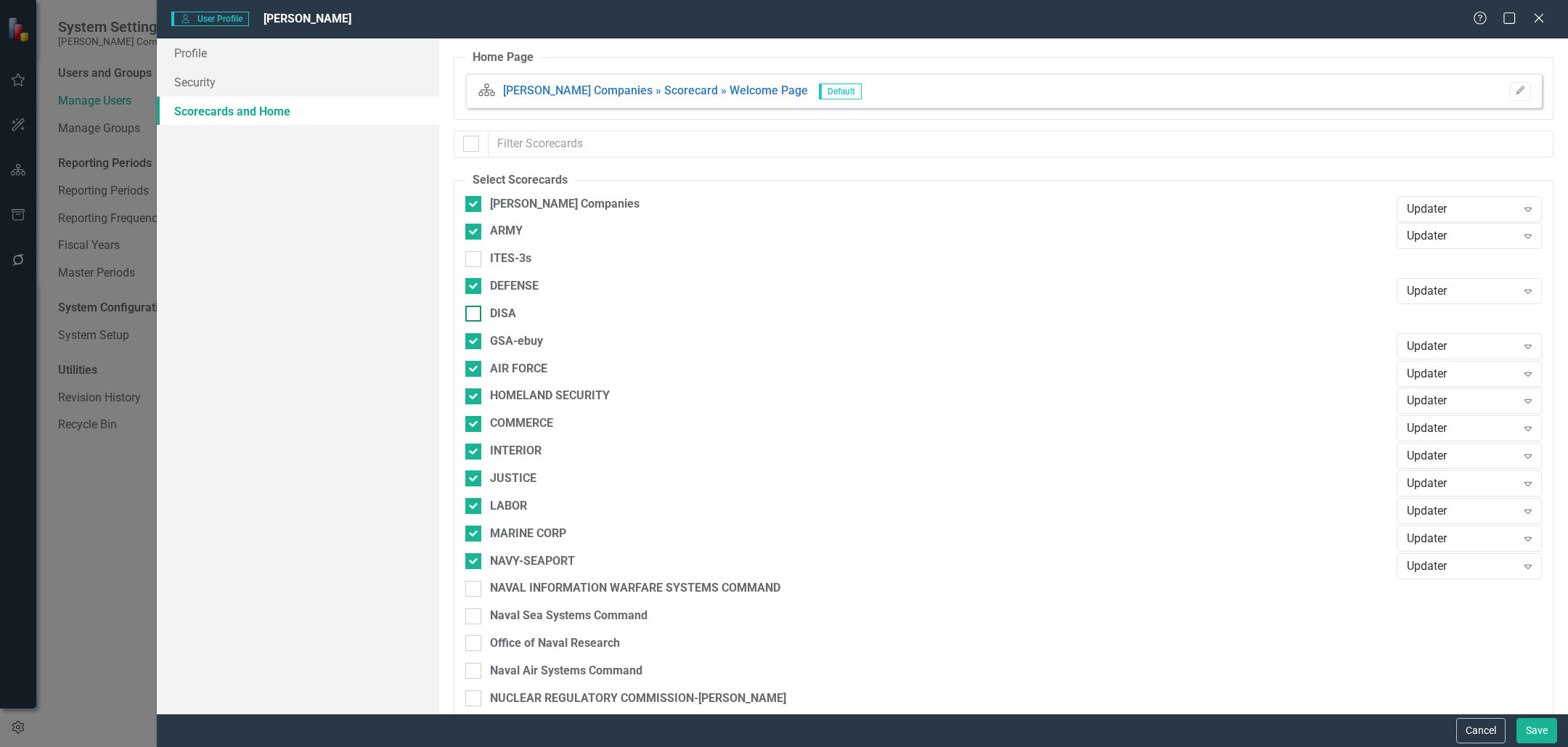
click at [474, 313] on input "DISA" at bounding box center [470, 311] width 10 height 10
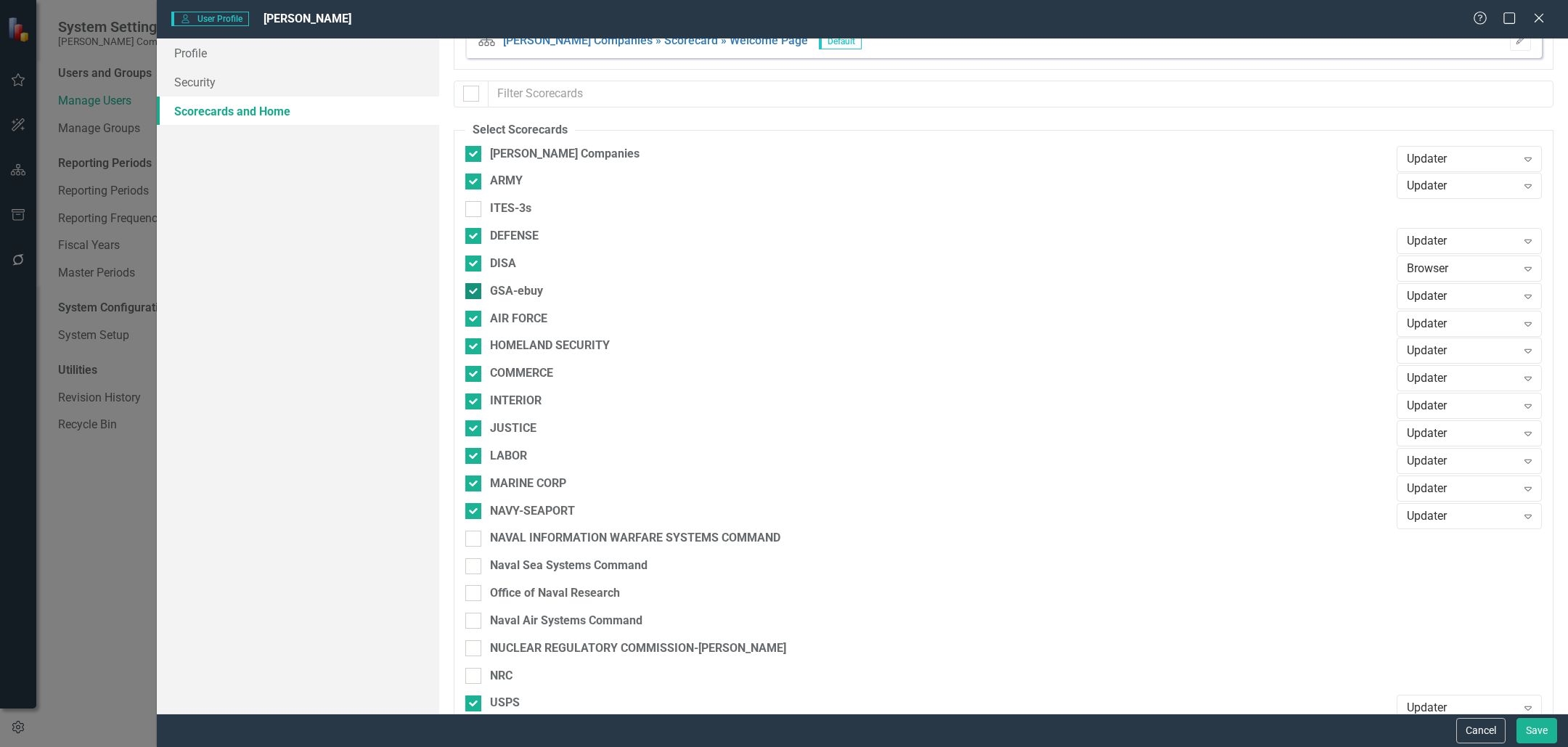
scroll to position [53, 0]
click at [1491, 263] on div "Browser" at bounding box center [1462, 266] width 110 height 16
click at [1239, 255] on div "DISA" at bounding box center [928, 261] width 924 height 16
click at [475, 255] on input "DISA" at bounding box center [470, 258] width 10 height 10
click at [471, 259] on input "DISA" at bounding box center [470, 258] width 10 height 10
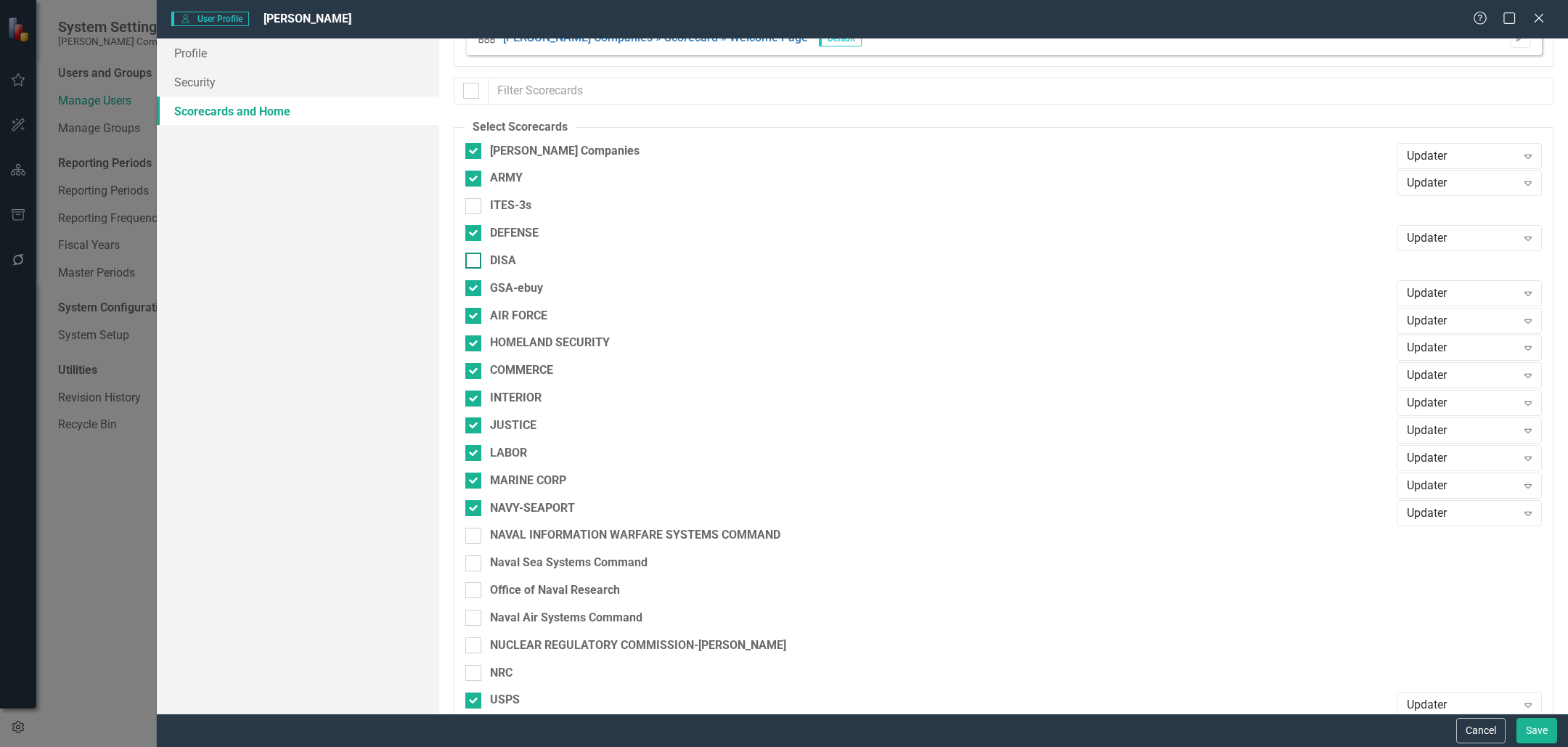
checkbox input "true"
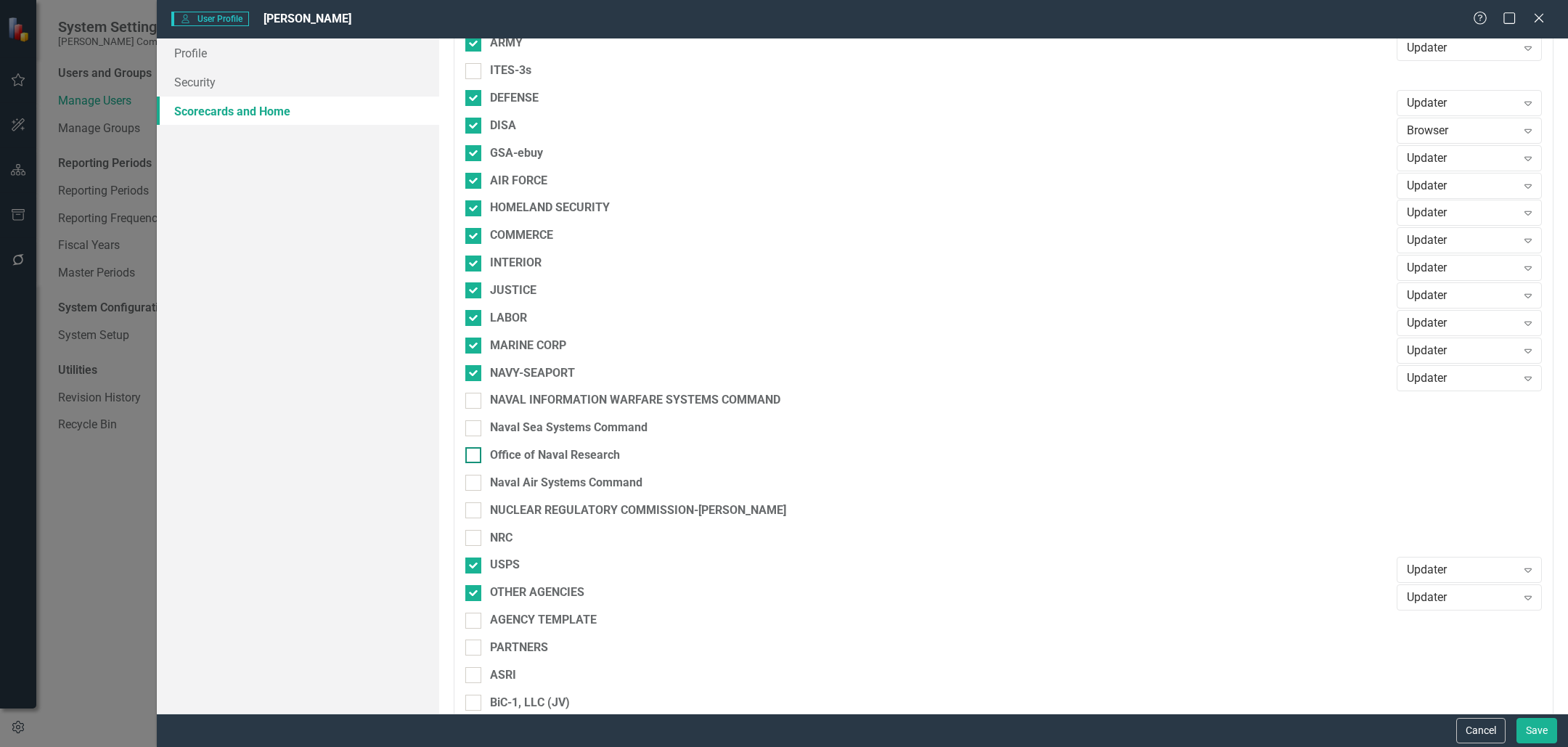
scroll to position [231, 0]
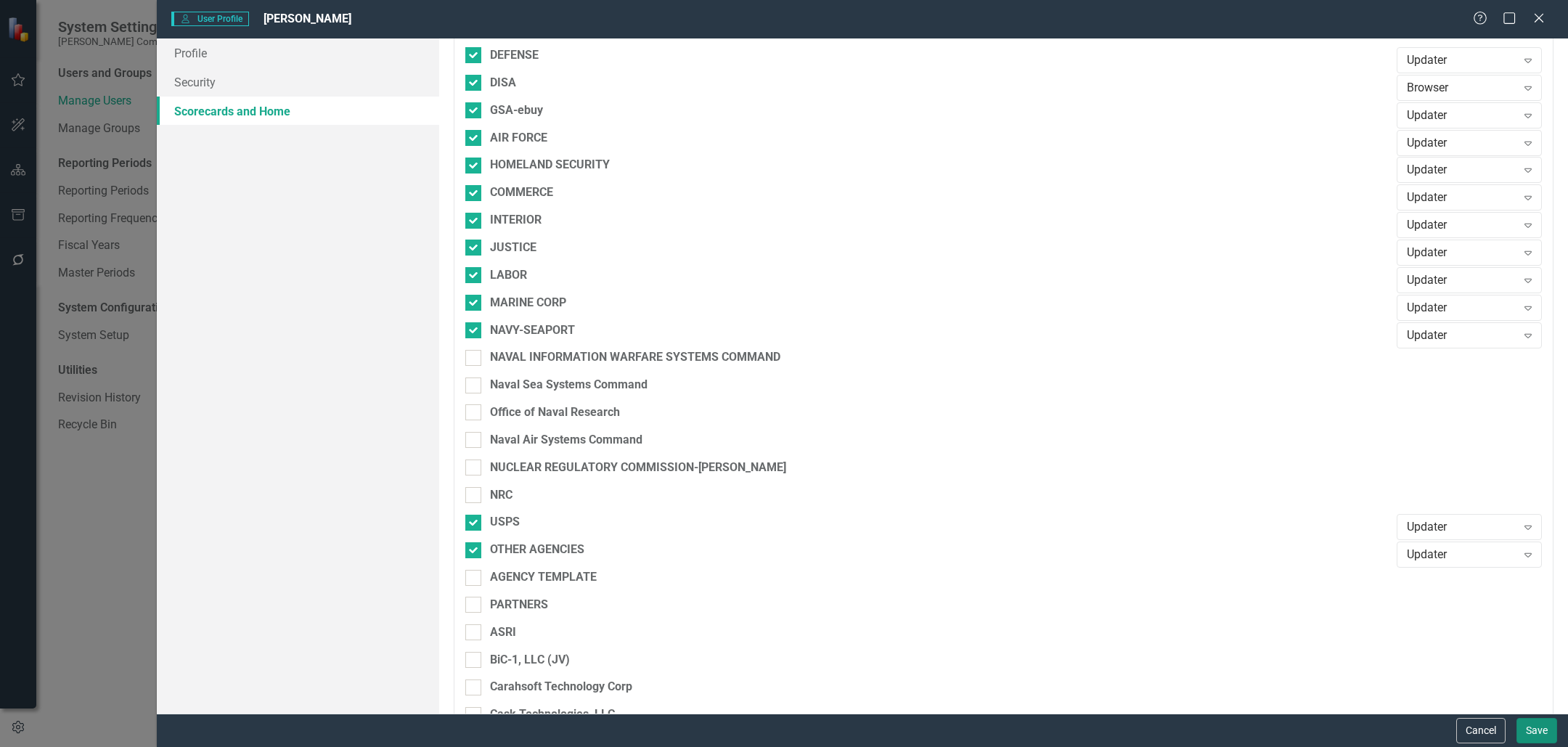
click at [1525, 722] on button "Save" at bounding box center [1537, 731] width 41 height 25
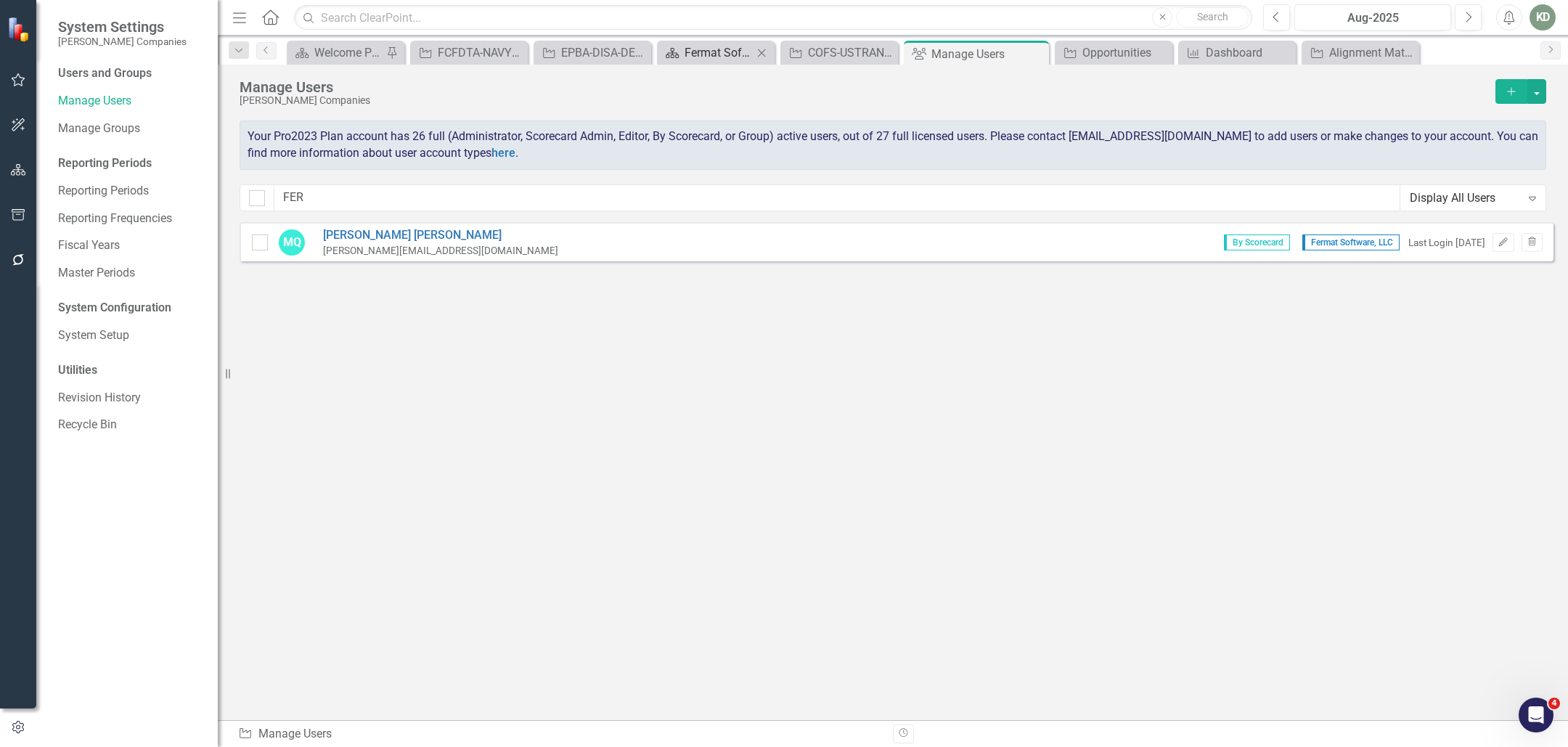
click at [711, 52] on div "Fermat Software" at bounding box center [718, 52] width 68 height 18
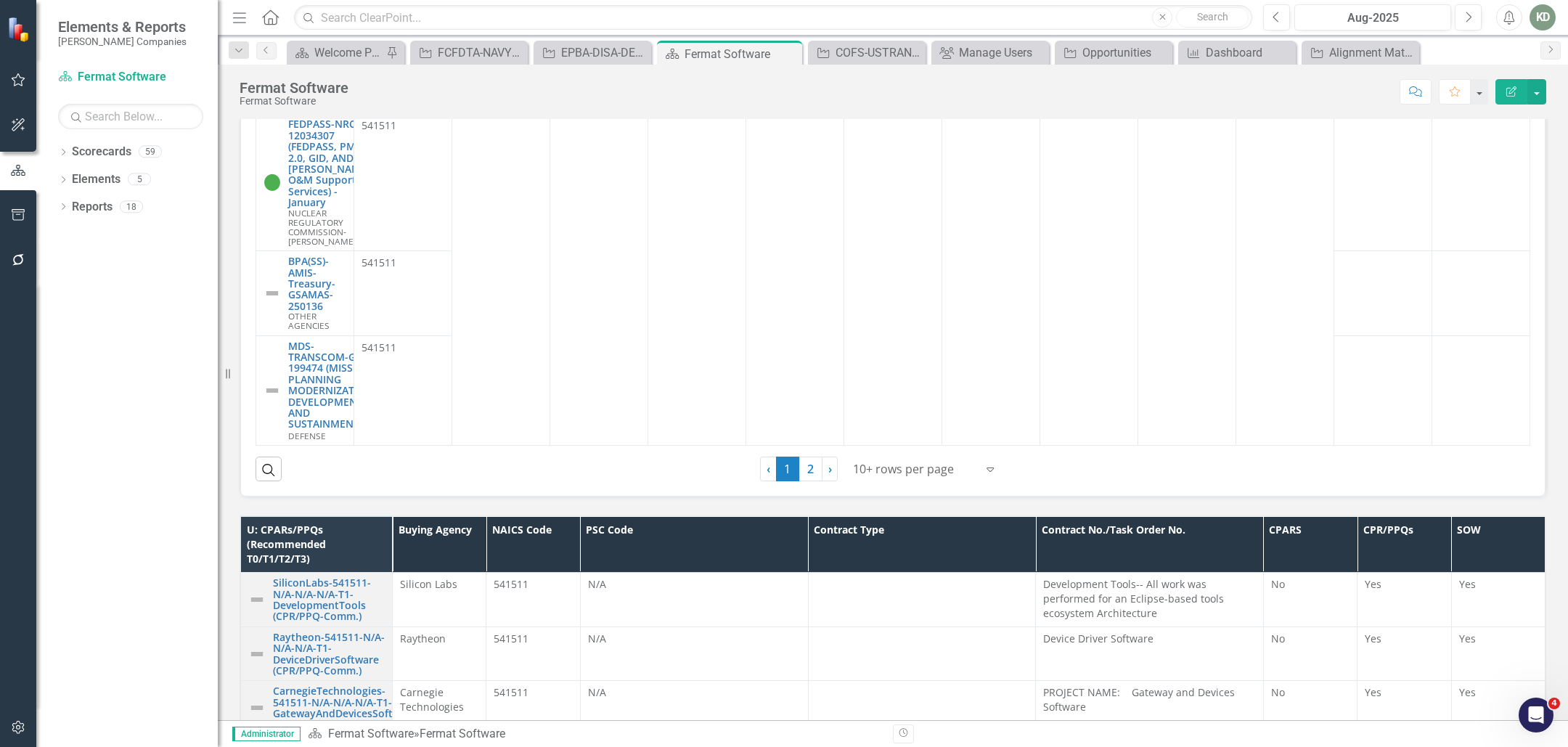
scroll to position [1300, 0]
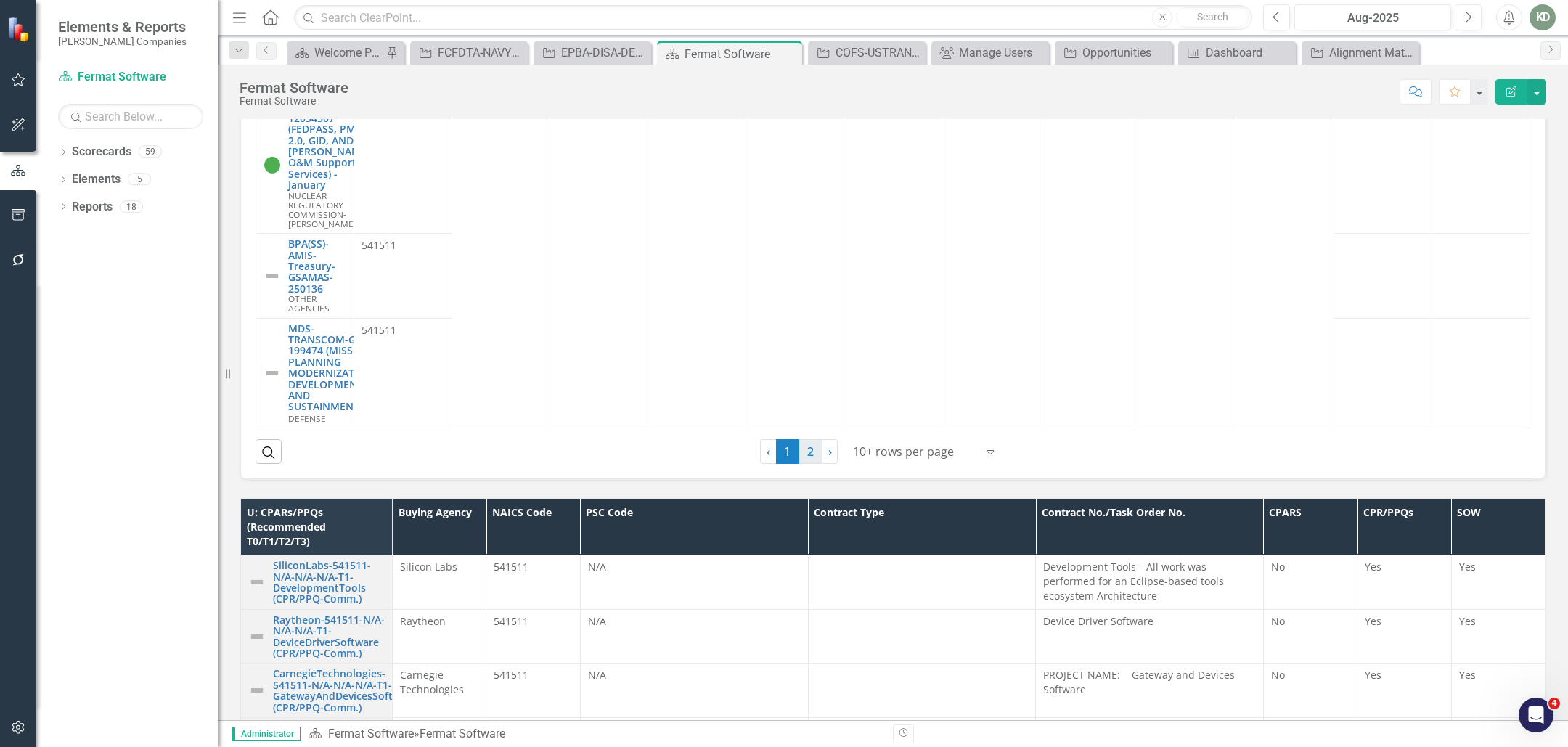
click at [806, 464] on link "2" at bounding box center [811, 452] width 23 height 25
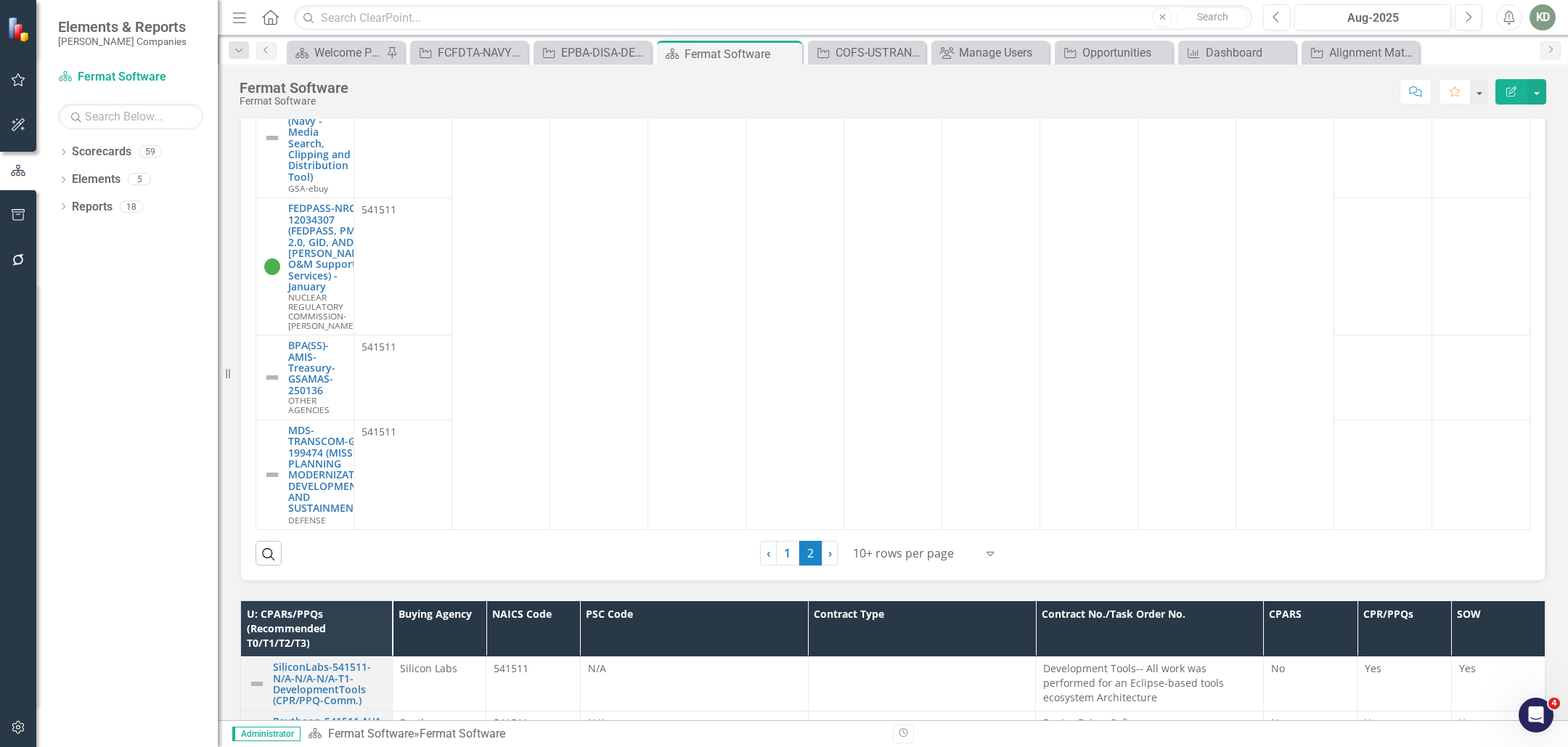
scroll to position [1207, 0]
